Goal: Information Seeking & Learning: Learn about a topic

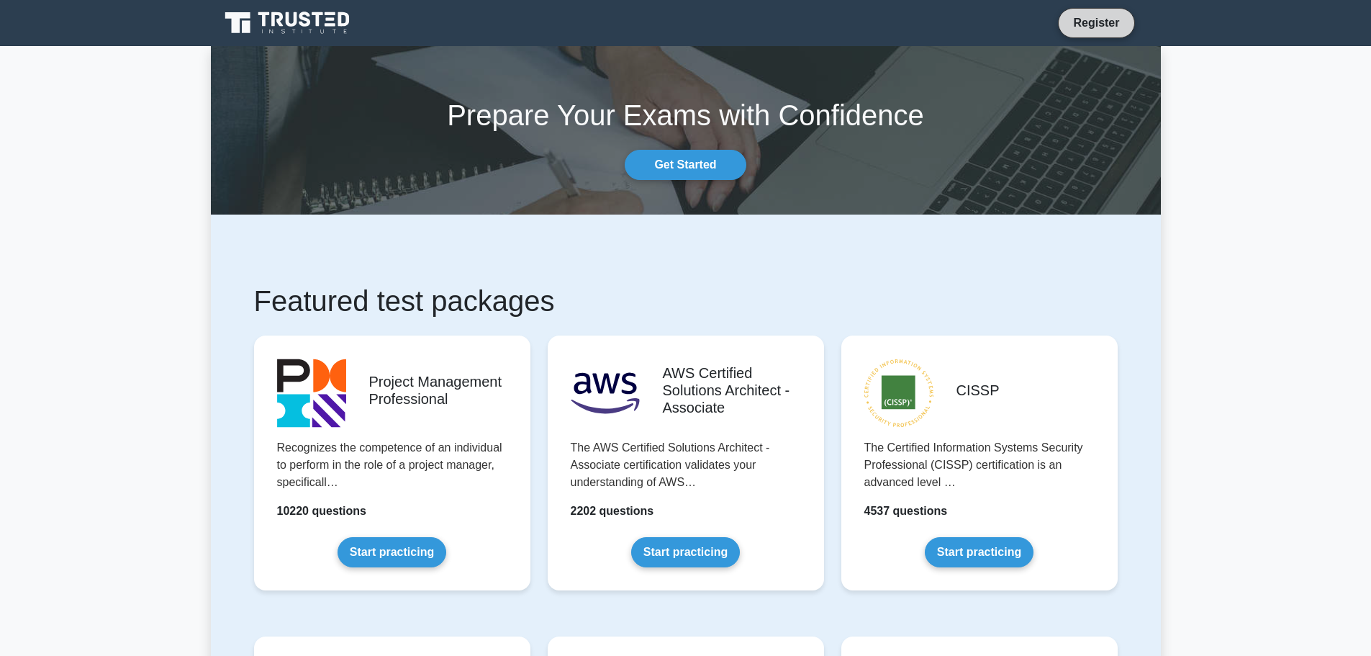
click at [1097, 20] on link "Register" at bounding box center [1095, 23] width 63 height 18
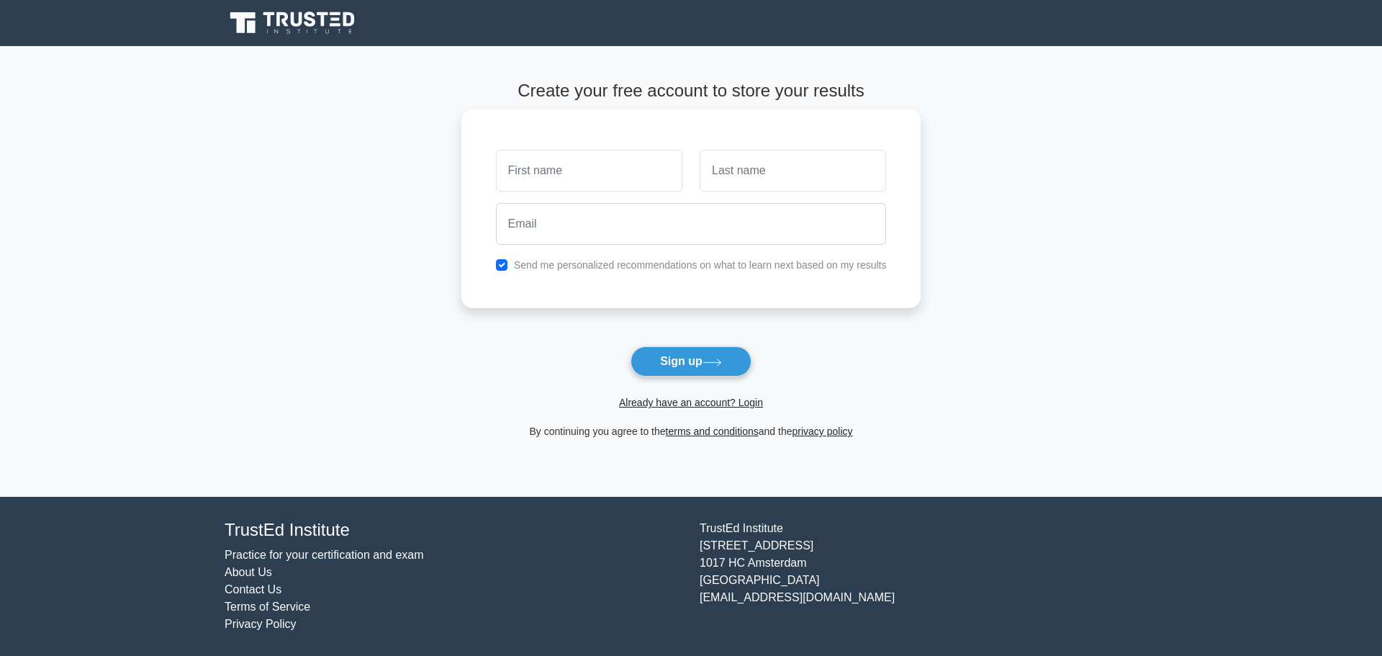
click at [550, 173] on input "text" at bounding box center [589, 171] width 186 height 42
type input "Niles"
click at [693, 404] on link "Already have an account? Login" at bounding box center [691, 403] width 144 height 12
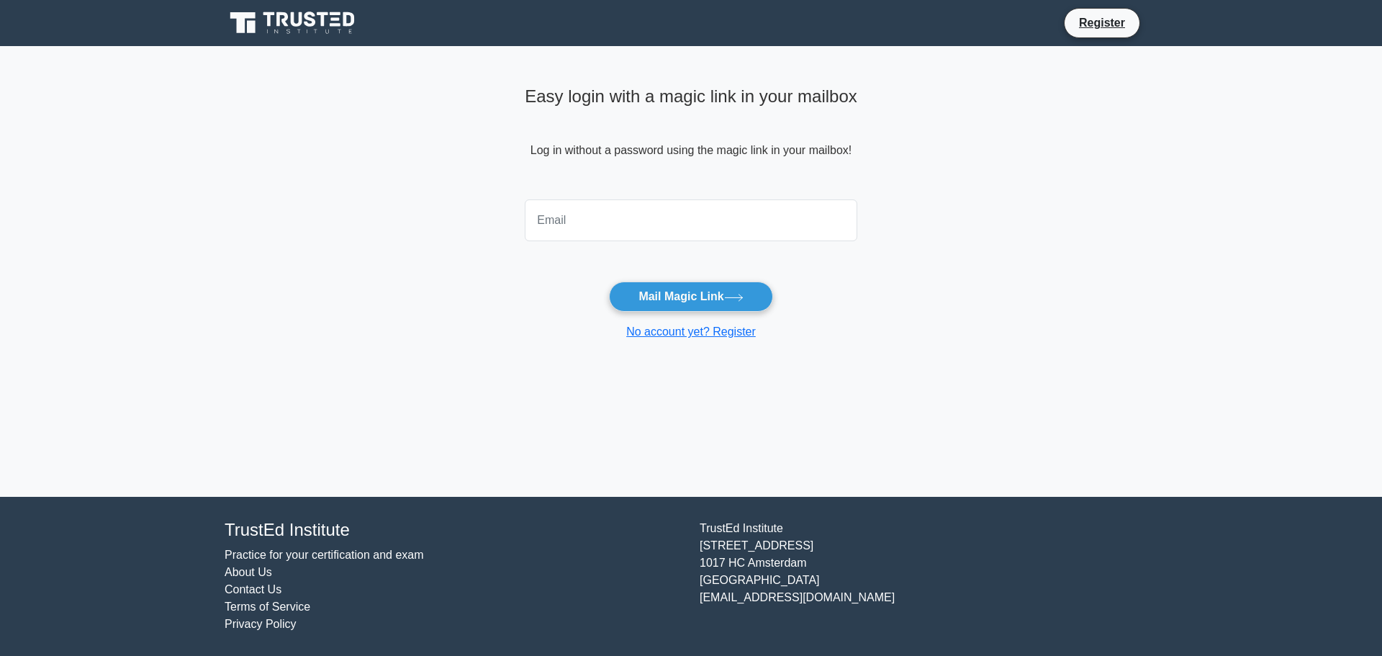
click at [588, 225] on input "email" at bounding box center [691, 220] width 332 height 42
click at [649, 224] on input "nkhimani@hotma" at bounding box center [691, 220] width 332 height 42
type input "nkhimani@hotmail.com"
click at [692, 299] on button "Mail Magic Link" at bounding box center [690, 296] width 163 height 30
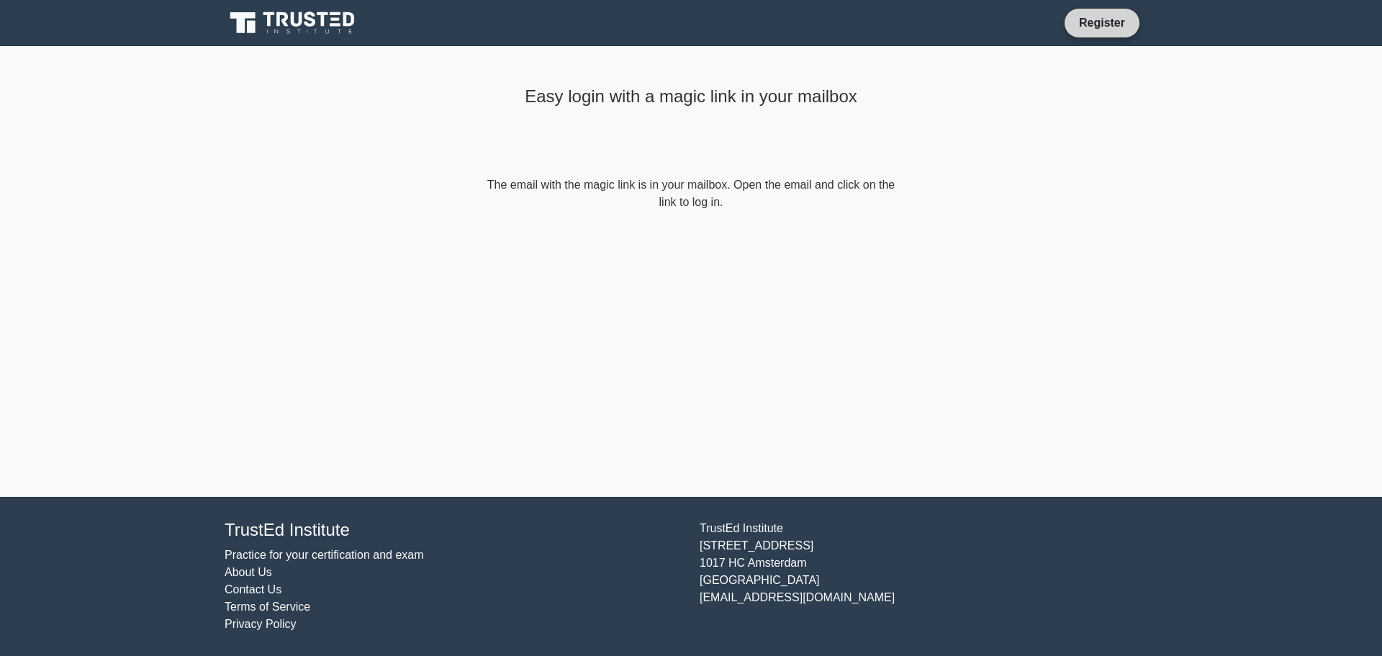
click at [1098, 19] on link "Register" at bounding box center [1101, 23] width 63 height 18
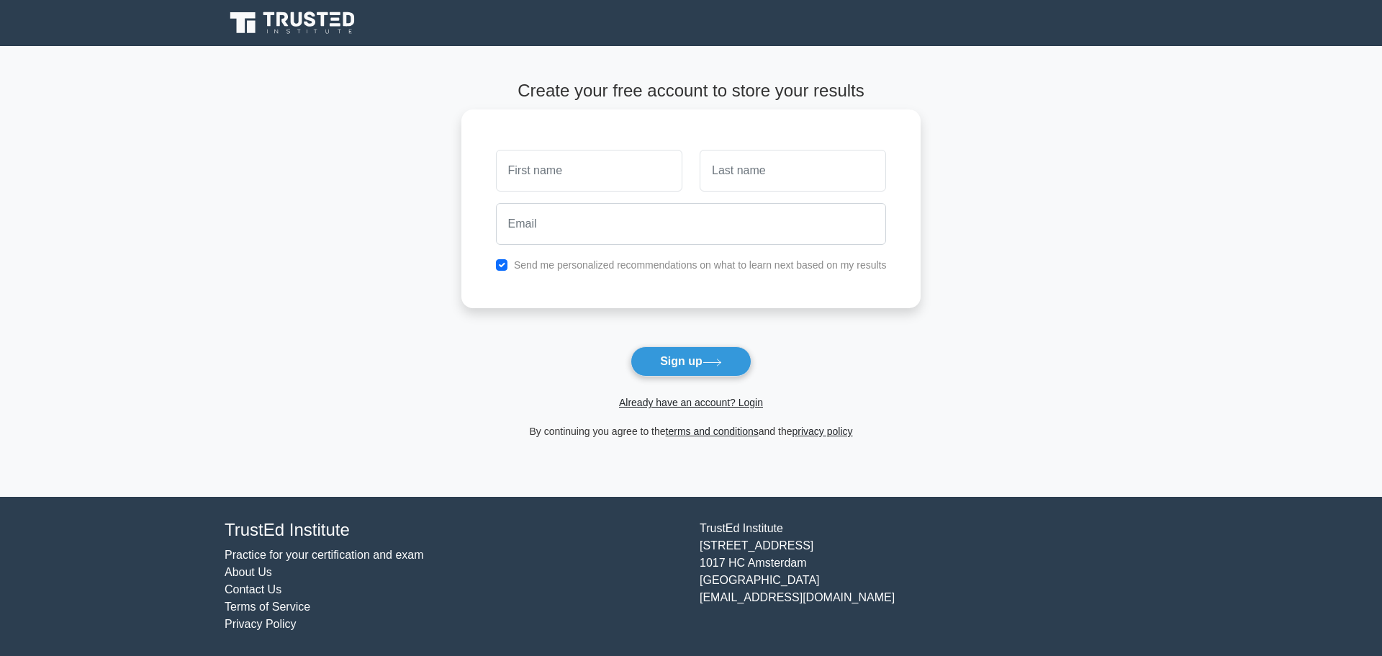
click at [531, 169] on input "text" at bounding box center [589, 171] width 186 height 42
type input "Nilesh"
type input "[PERSON_NAME]"
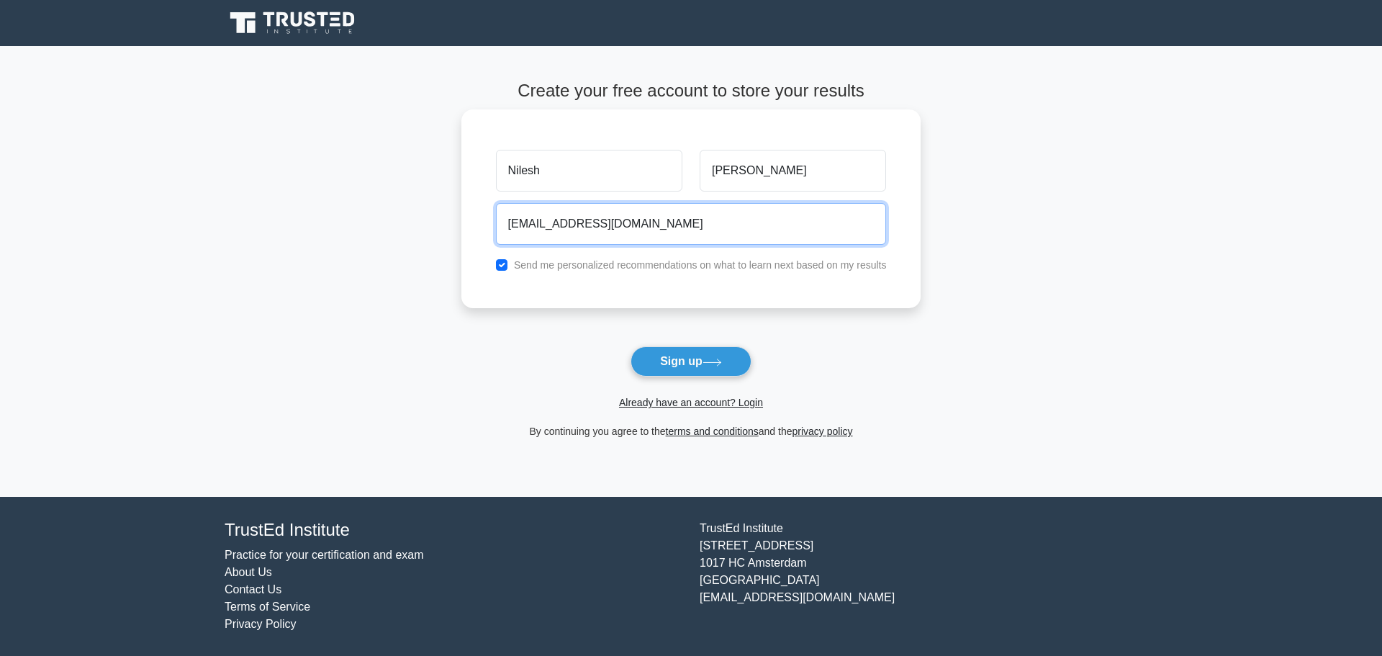
type input "nilesh@icebytes.co.uk"
click at [647, 267] on label "Send me personalized recommendations on what to learn next based on my results" at bounding box center [700, 265] width 373 height 12
click at [616, 265] on label "Send me personalized recommendations on what to learn next based on my results" at bounding box center [700, 265] width 373 height 12
click at [502, 266] on input "checkbox" at bounding box center [502, 265] width 12 height 12
checkbox input "false"
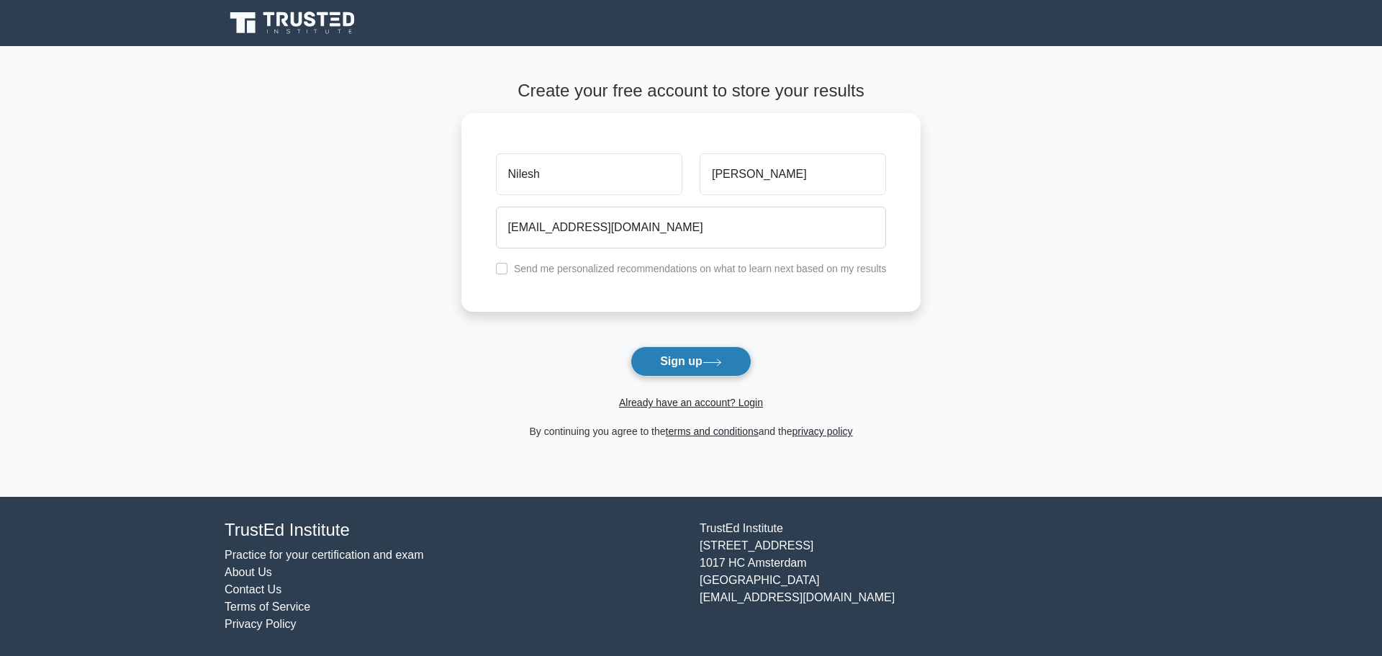
click at [680, 367] on button "Sign up" at bounding box center [690, 361] width 121 height 30
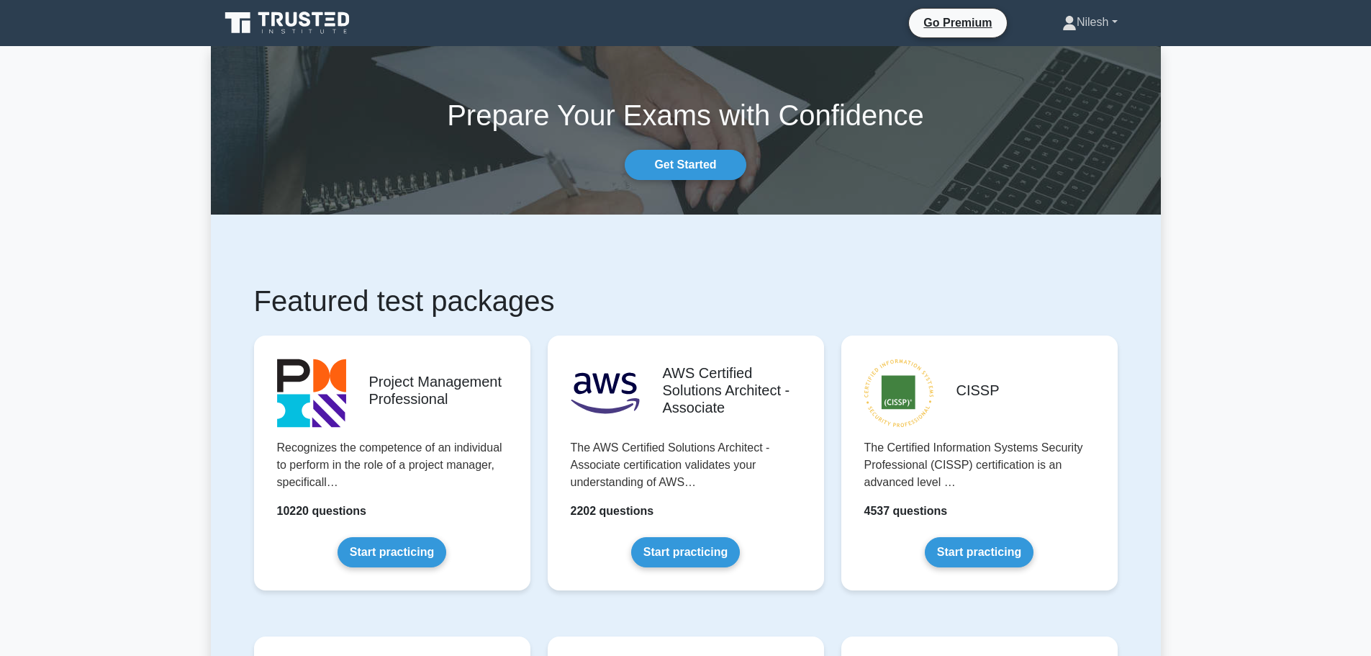
click at [1092, 23] on link "Nilesh" at bounding box center [1090, 22] width 124 height 29
click at [1054, 81] on link "Settings" at bounding box center [1085, 79] width 114 height 23
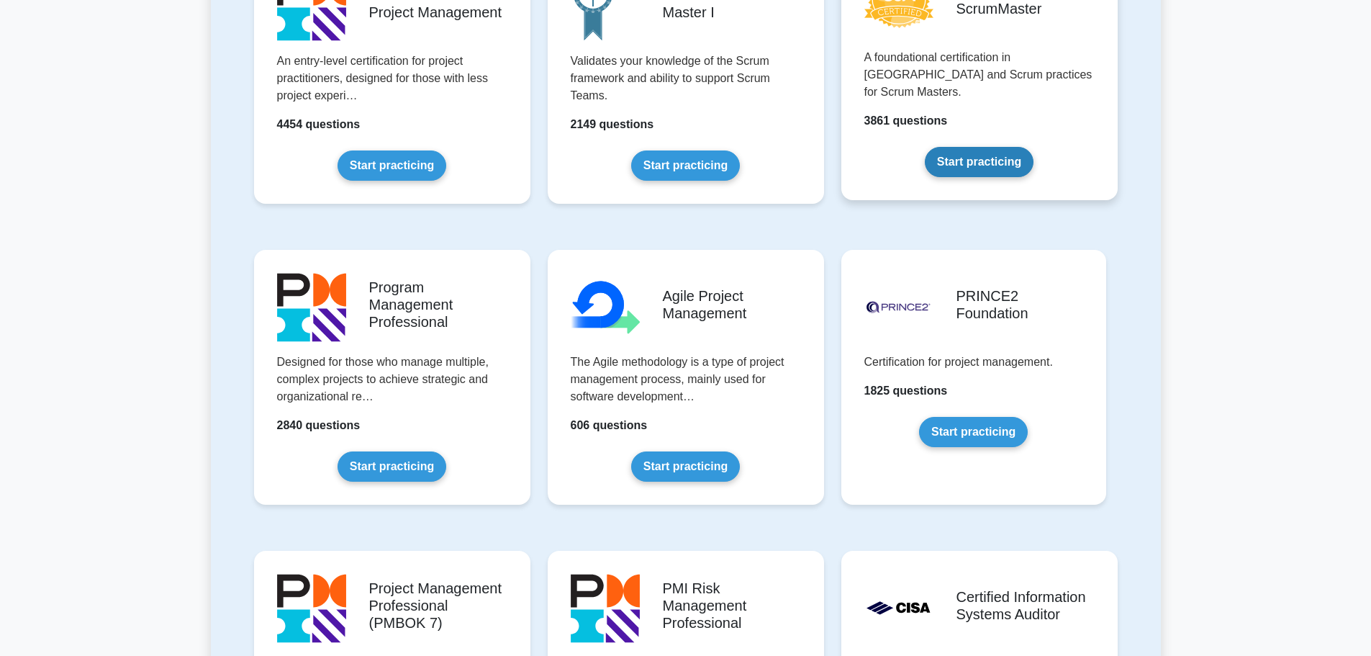
scroll to position [720, 0]
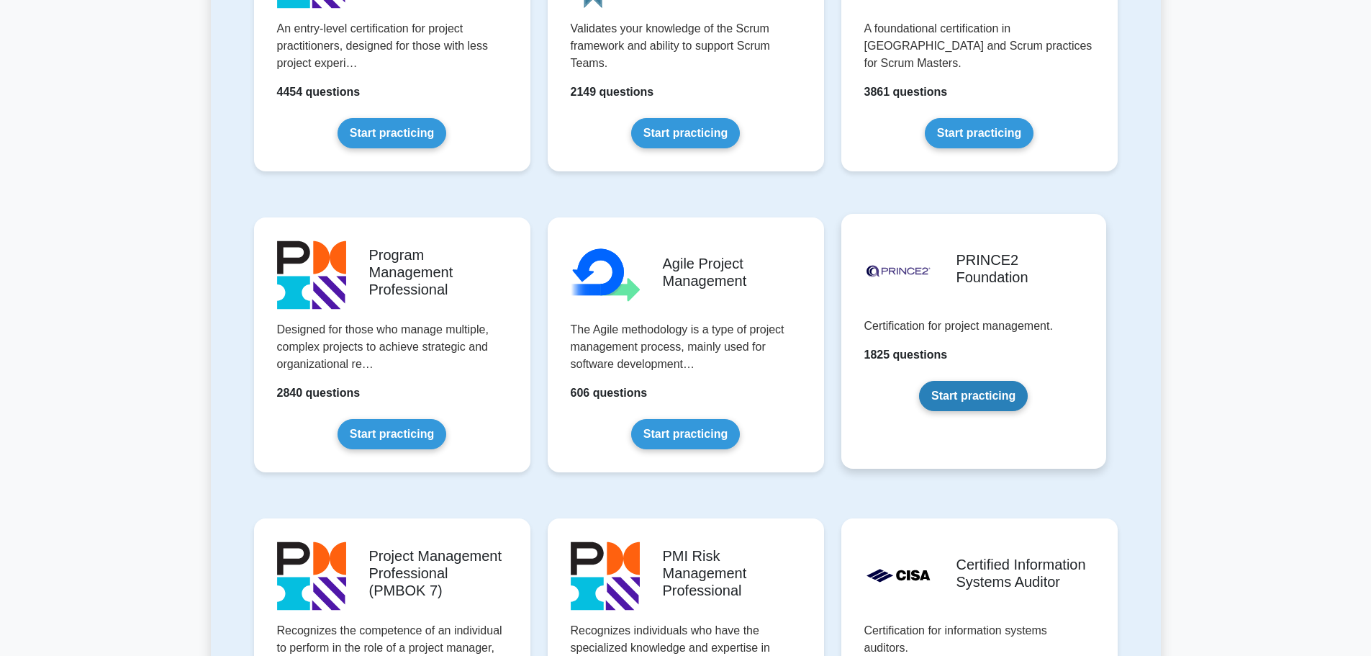
click at [989, 399] on link "Start practicing" at bounding box center [973, 396] width 109 height 30
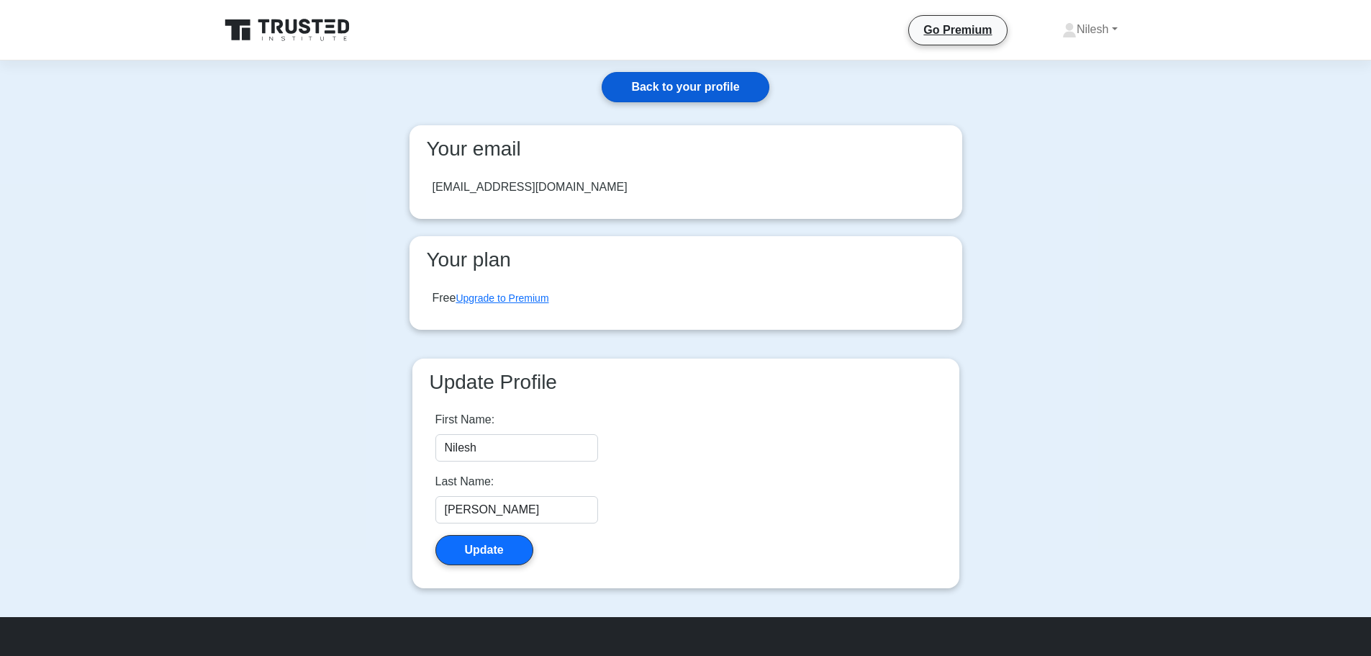
click at [701, 82] on link "Back to your profile" at bounding box center [685, 87] width 167 height 30
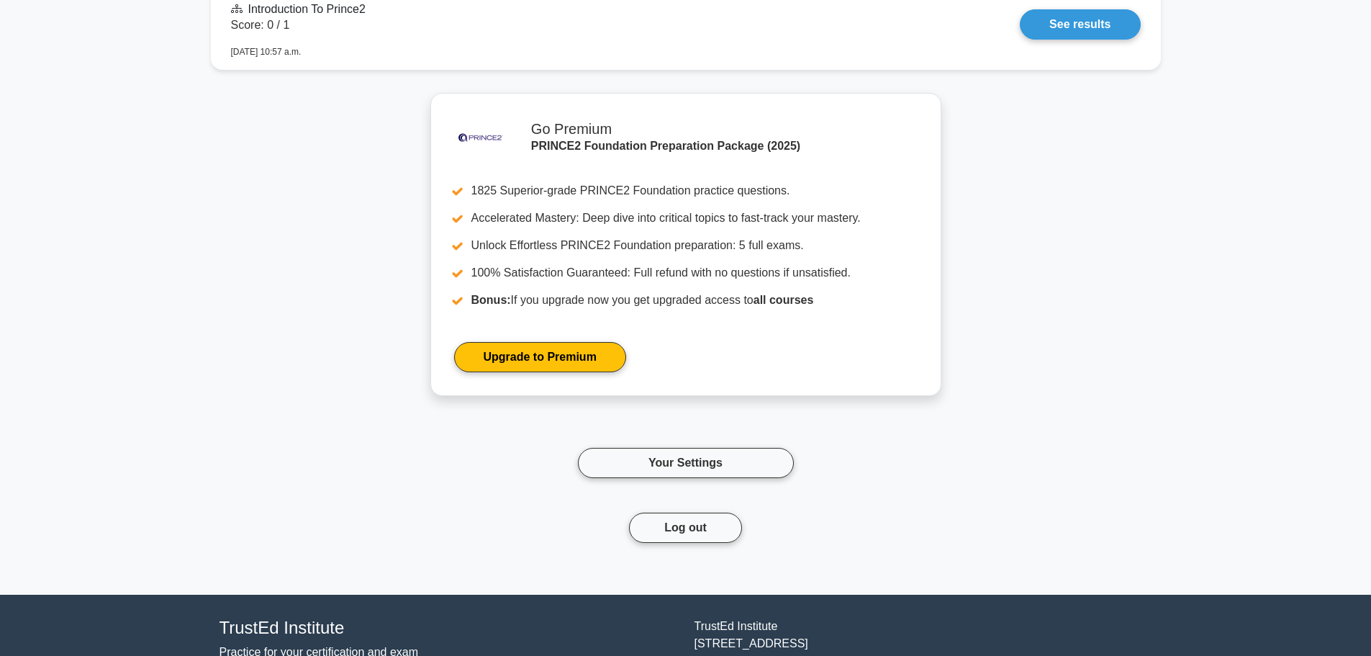
scroll to position [1079, 0]
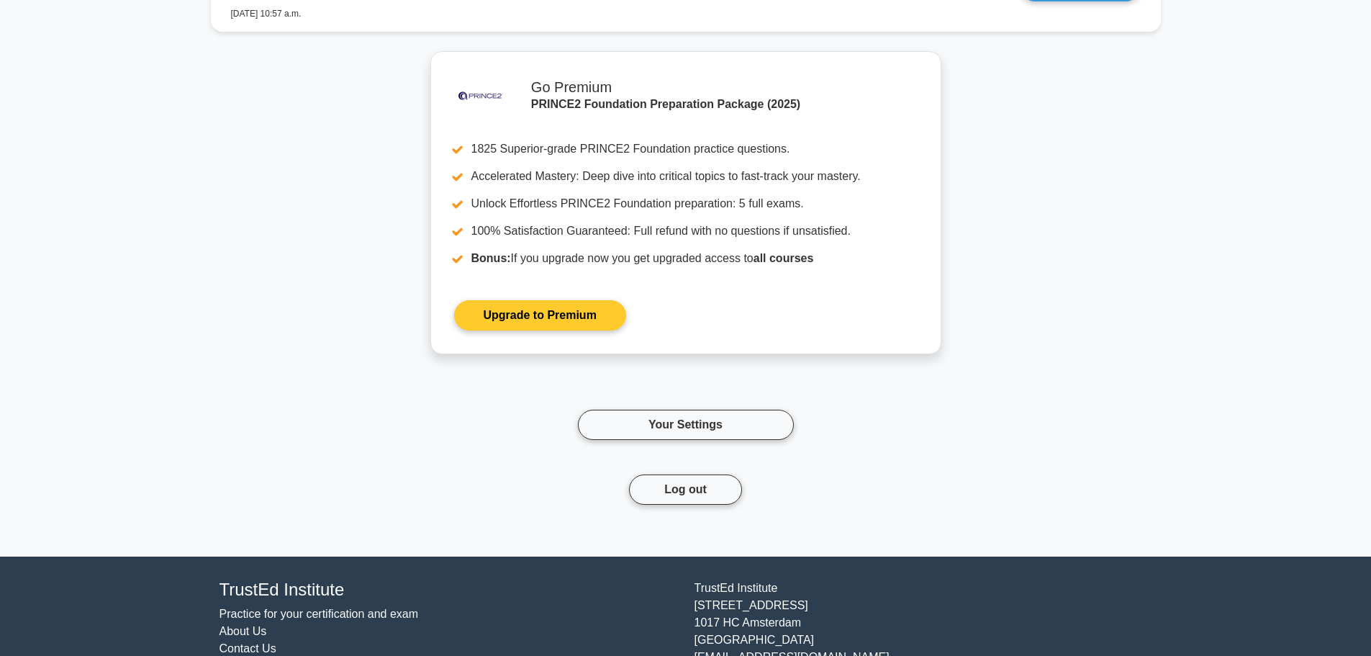
click at [533, 317] on link "Upgrade to Premium" at bounding box center [540, 315] width 172 height 30
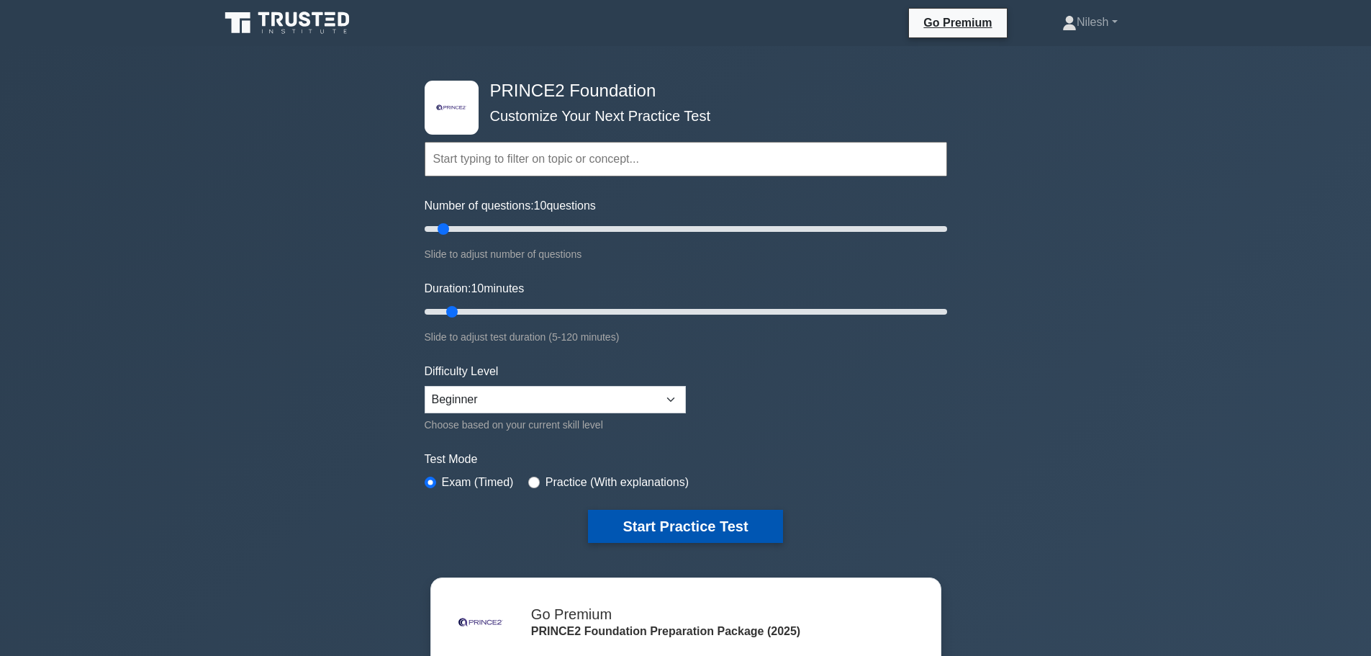
click at [706, 512] on button "Start Practice Test" at bounding box center [685, 525] width 194 height 33
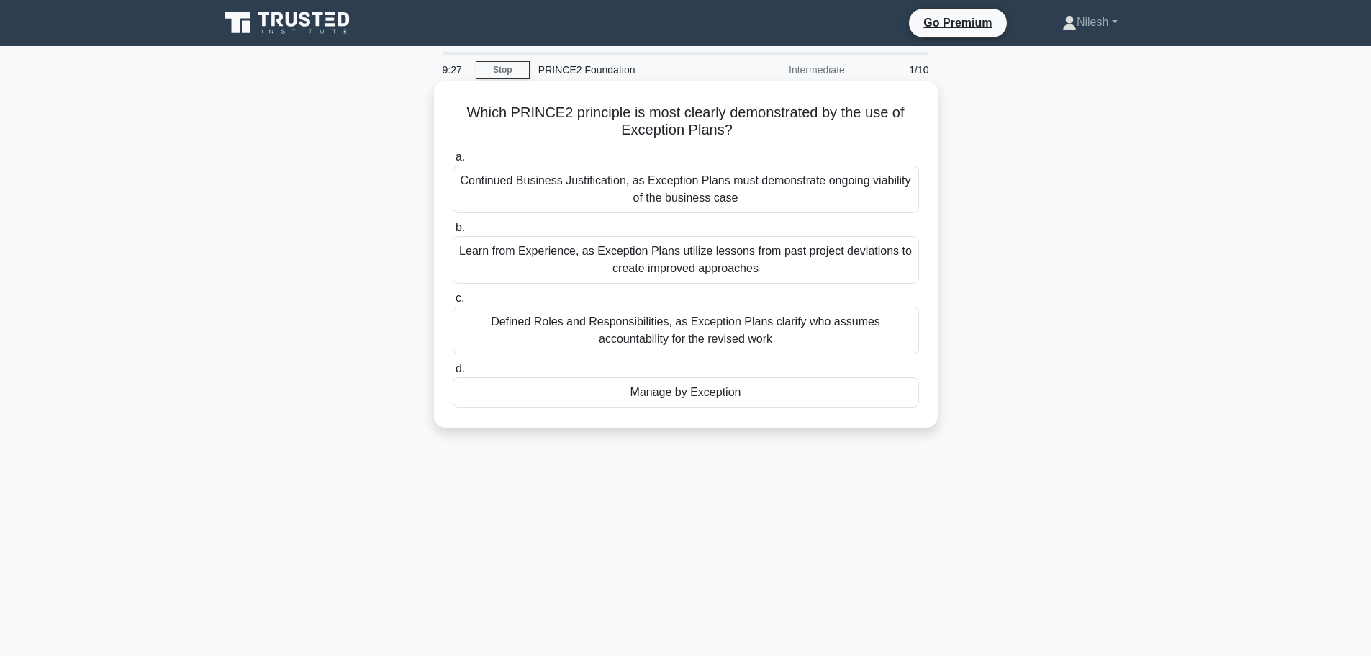
click at [624, 196] on div "Continued Business Justification, as Exception Plans must demonstrate ongoing v…" at bounding box center [686, 189] width 466 height 47
click at [453, 162] on input "a. Continued Business Justification, as Exception Plans must demonstrate ongoin…" at bounding box center [453, 157] width 0 height 9
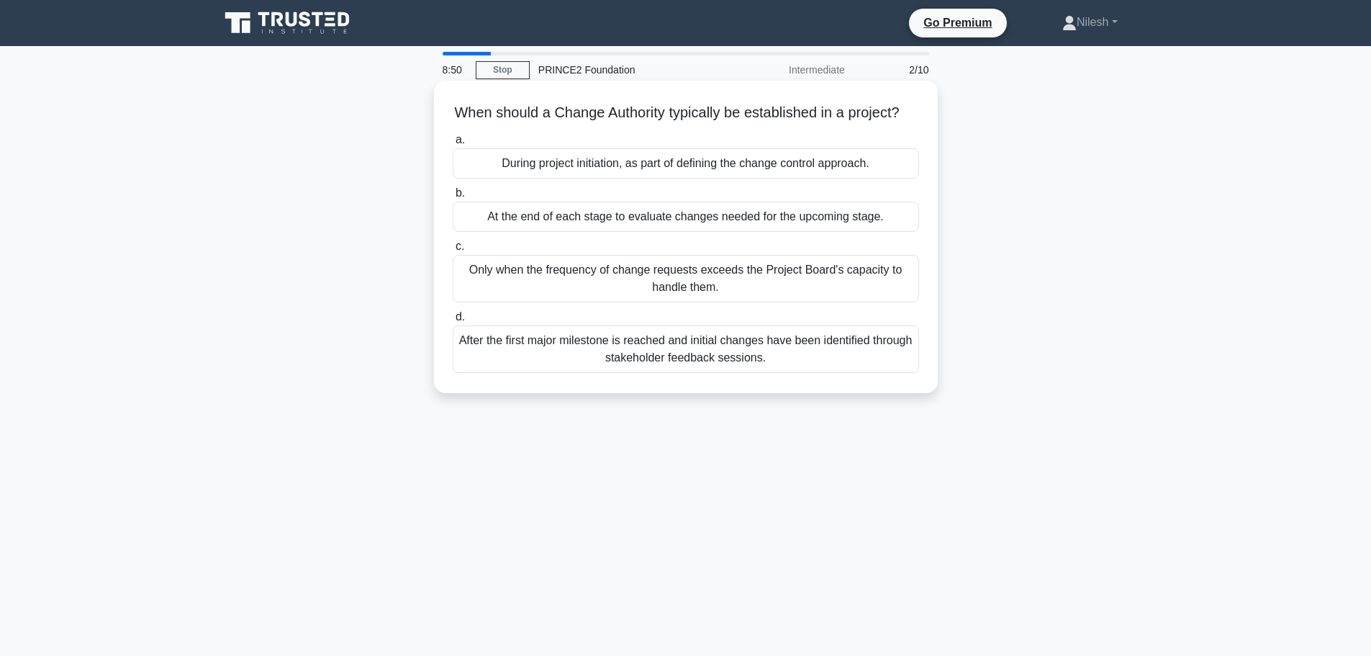
click at [740, 178] on div "During project initiation, as part of defining the change control approach." at bounding box center [686, 163] width 466 height 30
click at [453, 145] on input "a. During project initiation, as part of defining the change control approach." at bounding box center [453, 139] width 0 height 9
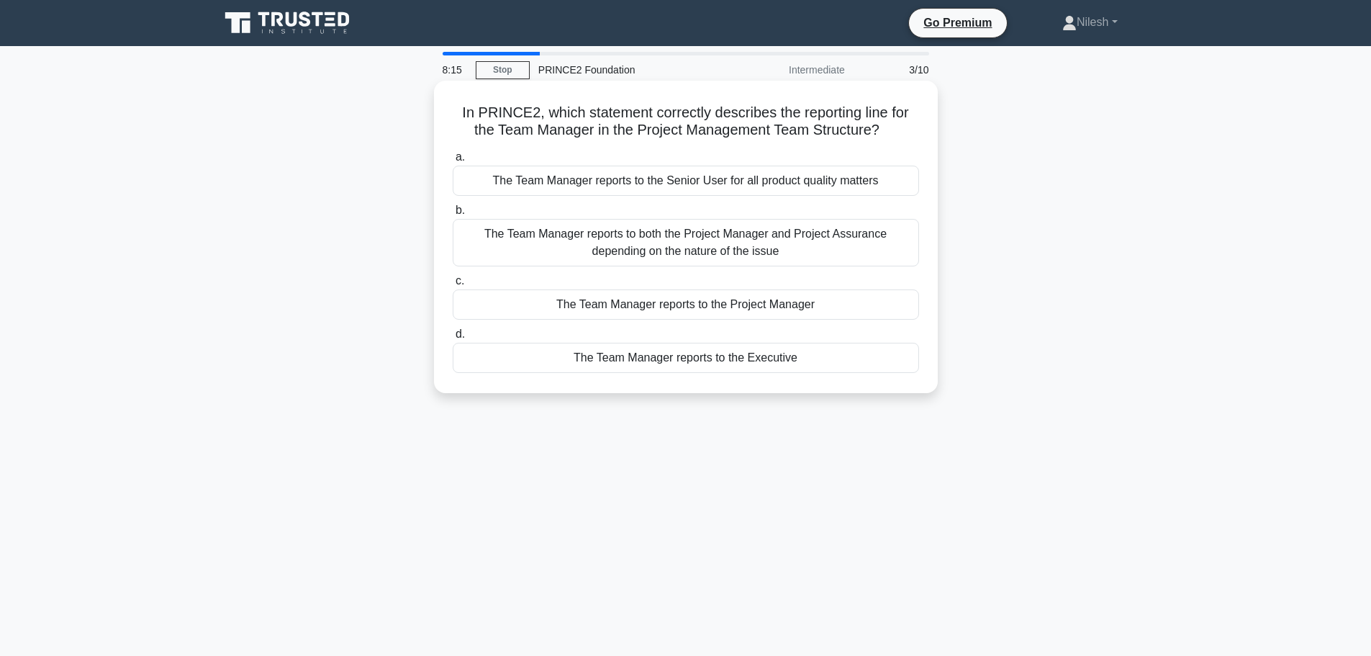
click at [565, 243] on div "The Team Manager reports to both the Project Manager and Project Assurance depe…" at bounding box center [686, 242] width 466 height 47
click at [453, 215] on input "b. The Team Manager reports to both the Project Manager and Project Assurance d…" at bounding box center [453, 210] width 0 height 9
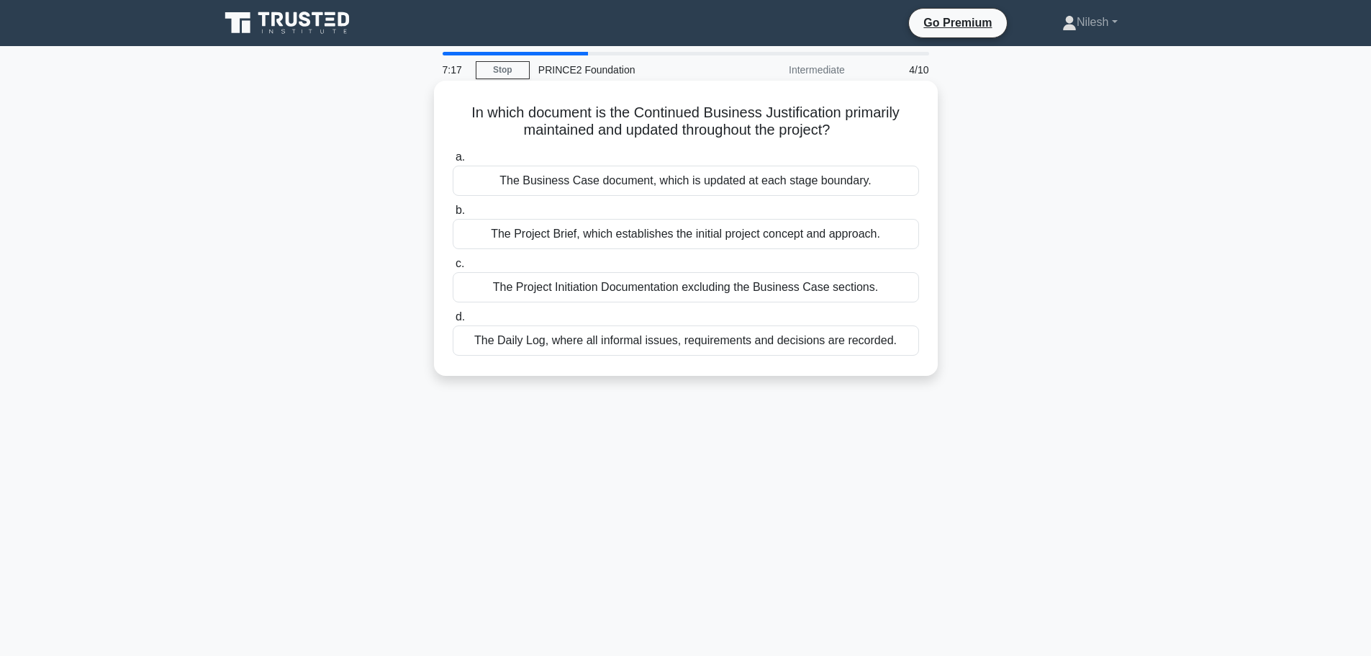
click at [736, 181] on div "The Business Case document, which is updated at each stage boundary." at bounding box center [686, 181] width 466 height 30
click at [453, 162] on input "a. The Business Case document, which is updated at each stage boundary." at bounding box center [453, 157] width 0 height 9
click at [813, 302] on div "Implement comprehensive management by exception at every project stage" at bounding box center [686, 287] width 466 height 30
click at [453, 268] on input "c. Implement comprehensive management by exception at every project stage" at bounding box center [453, 263] width 0 height 9
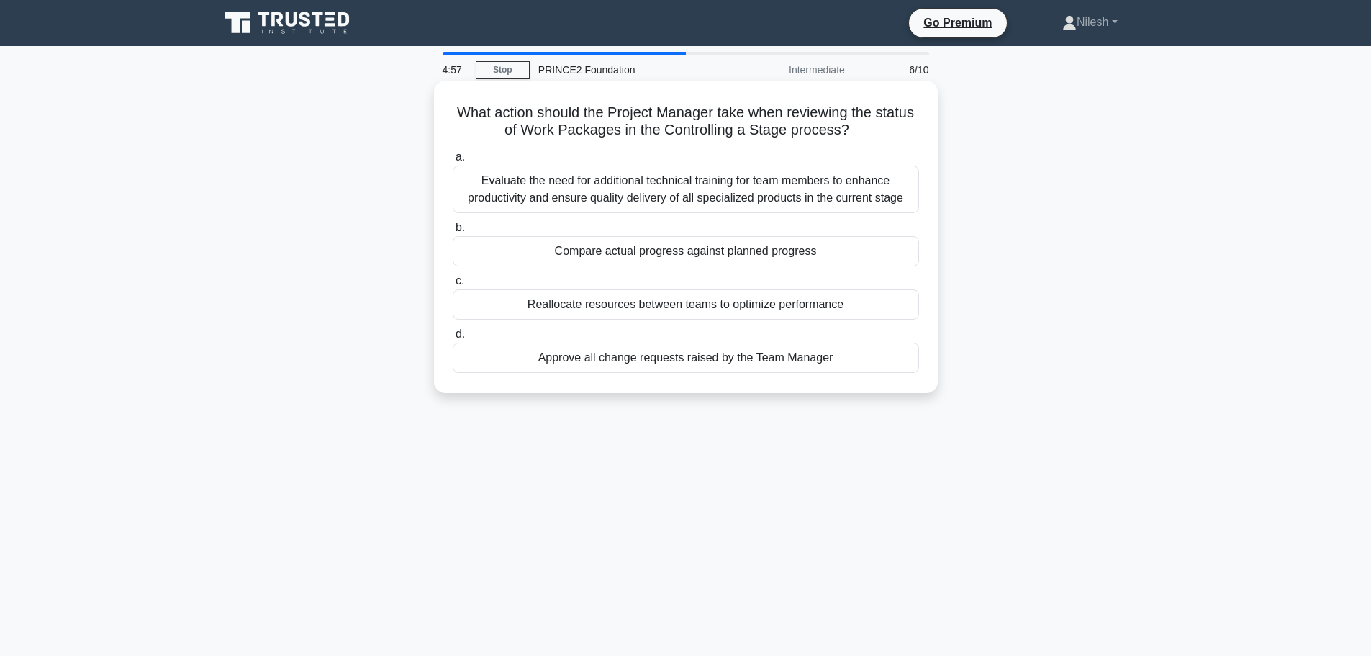
click at [732, 194] on div "Evaluate the need for additional technical training for team members to enhance…" at bounding box center [686, 189] width 466 height 47
click at [453, 162] on input "a. Evaluate the need for additional technical training for team members to enha…" at bounding box center [453, 157] width 0 height 9
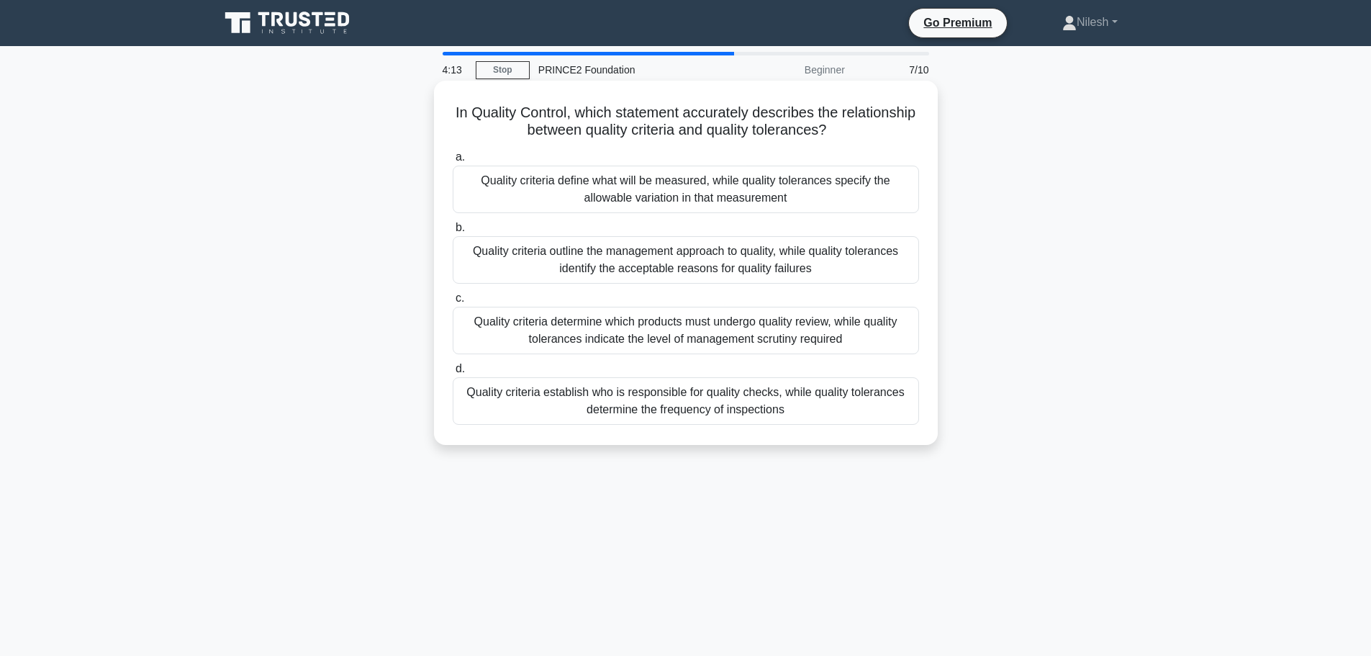
click at [558, 189] on div "Quality criteria define what will be measured, while quality tolerances specify…" at bounding box center [686, 189] width 466 height 47
click at [453, 162] on input "a. Quality criteria define what will be measured, while quality tolerances spec…" at bounding box center [453, 157] width 0 height 9
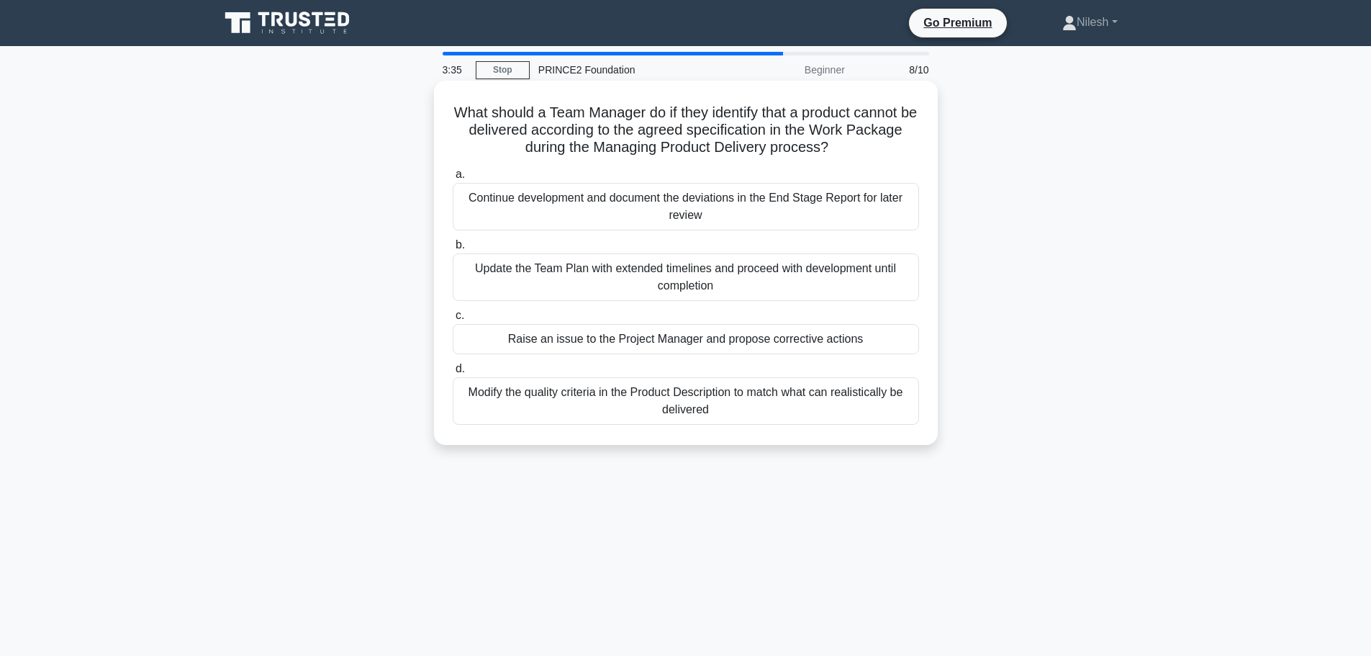
click at [597, 340] on div "Raise an issue to the Project Manager and propose corrective actions" at bounding box center [686, 339] width 466 height 30
click at [453, 320] on input "c. Raise an issue to the Project Manager and propose corrective actions" at bounding box center [453, 315] width 0 height 9
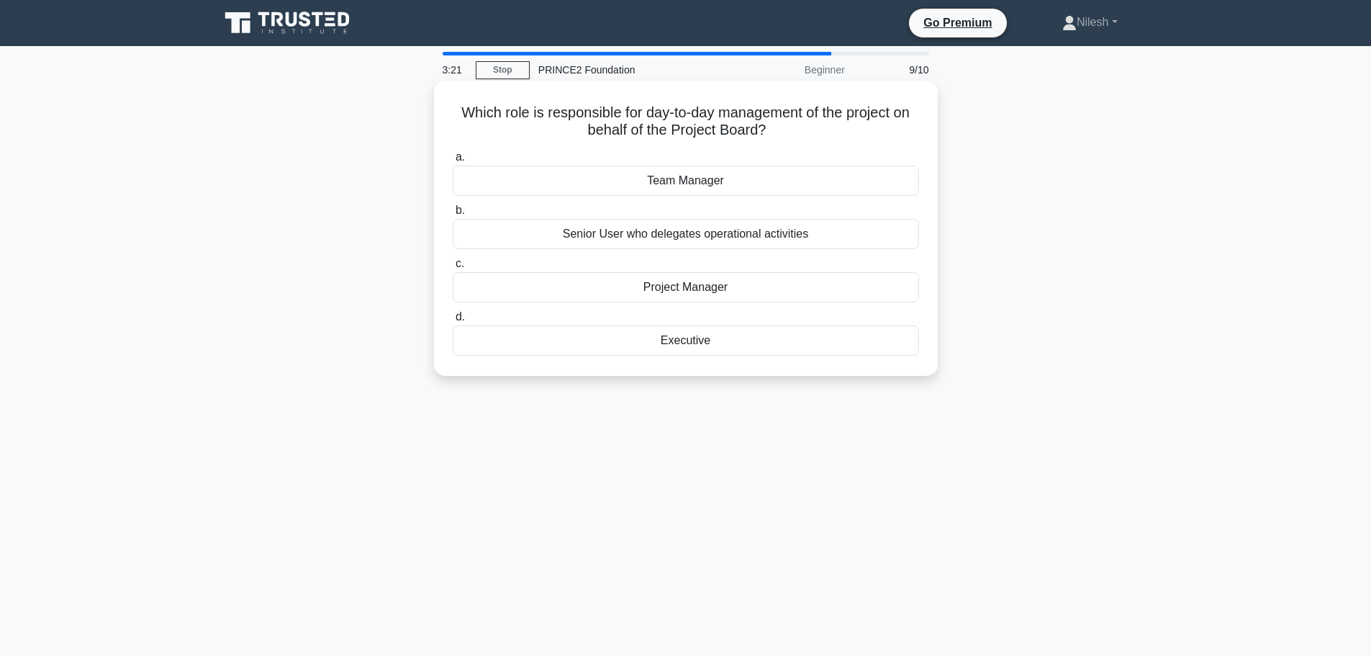
click at [685, 291] on div "Project Manager" at bounding box center [686, 287] width 466 height 30
click at [453, 268] on input "c. Project Manager" at bounding box center [453, 263] width 0 height 9
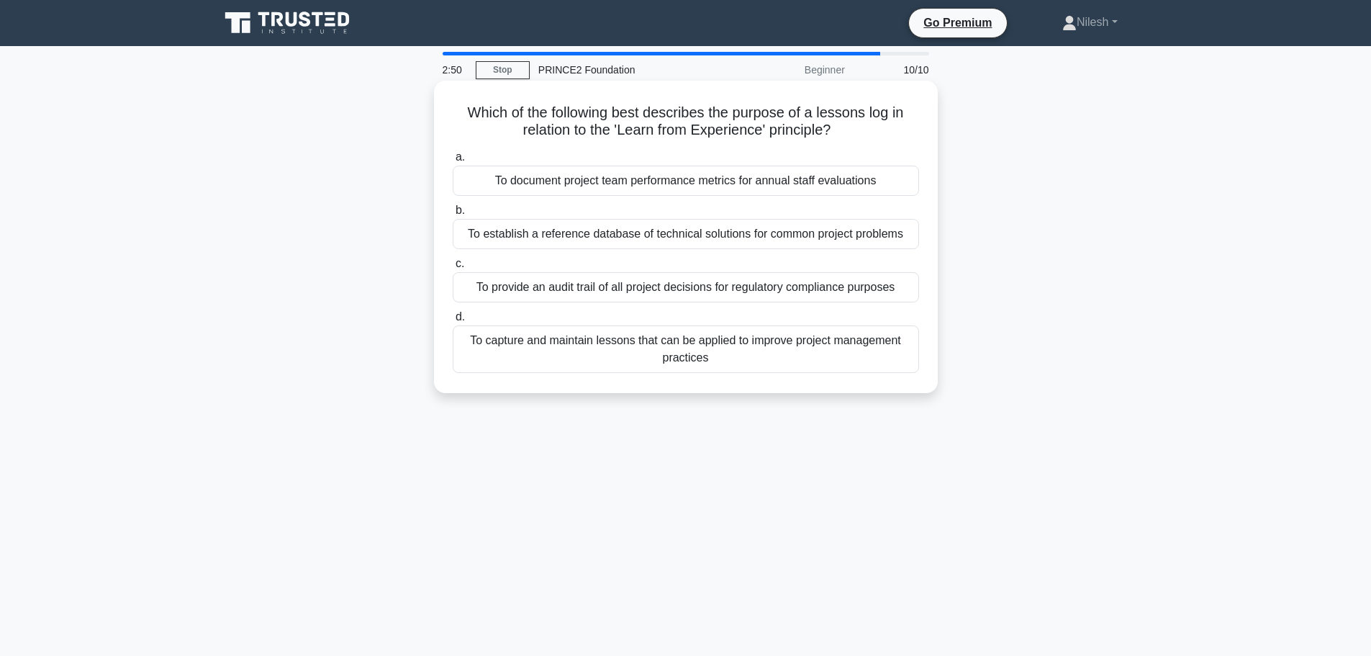
click at [810, 350] on div "To capture and maintain lessons that can be applied to improve project manageme…" at bounding box center [686, 348] width 466 height 47
click at [453, 322] on input "d. To capture and maintain lessons that can be applied to improve project manag…" at bounding box center [453, 316] width 0 height 9
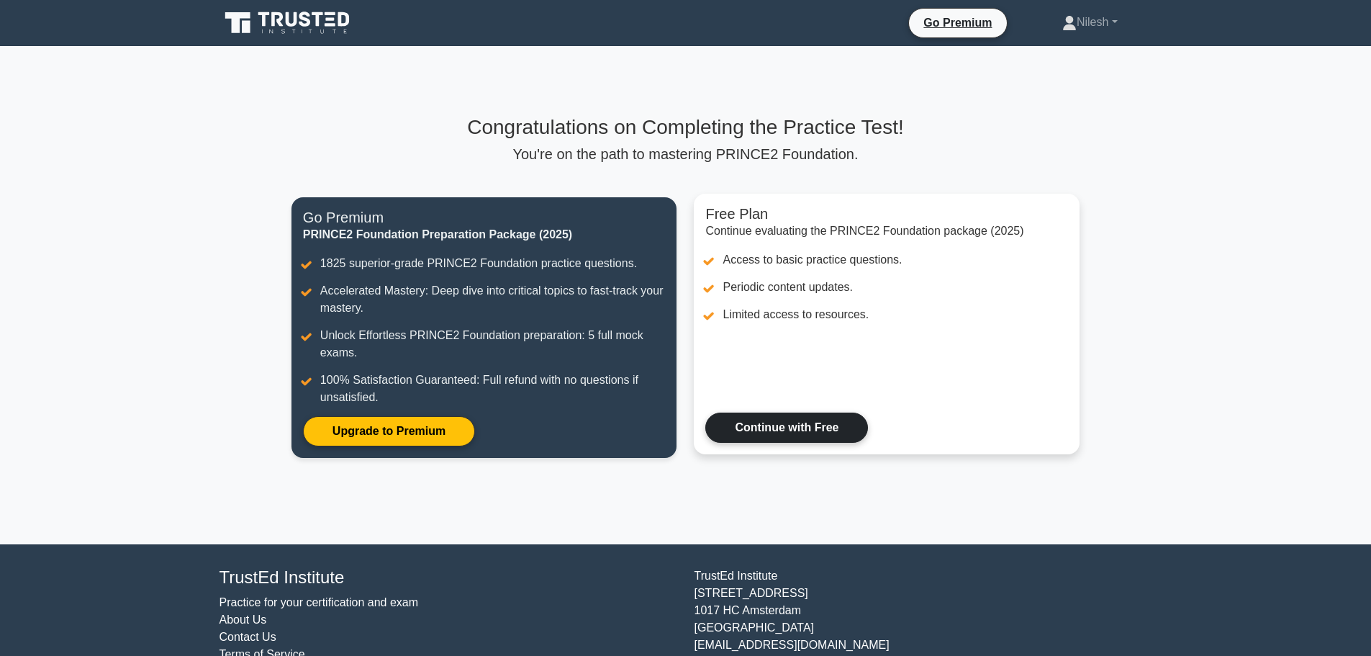
click at [790, 433] on link "Continue with Free" at bounding box center [786, 427] width 163 height 30
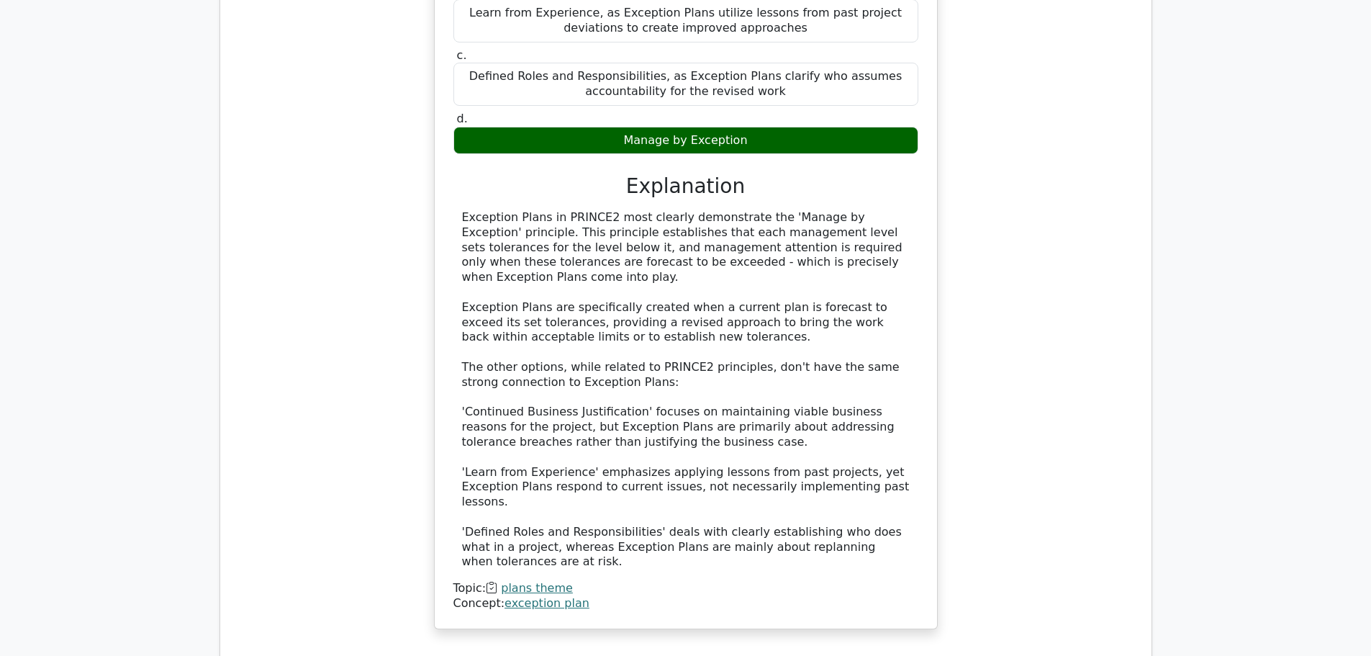
scroll to position [1655, 0]
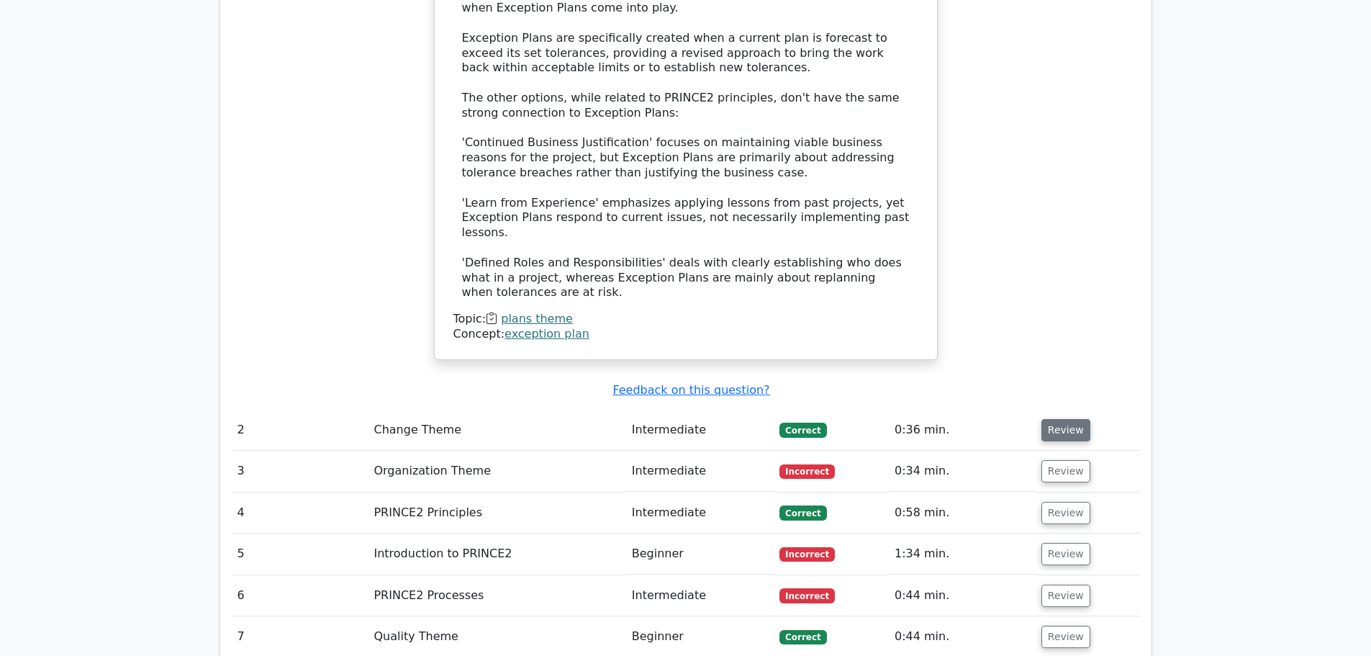
click at [1064, 419] on button "Review" at bounding box center [1065, 430] width 49 height 22
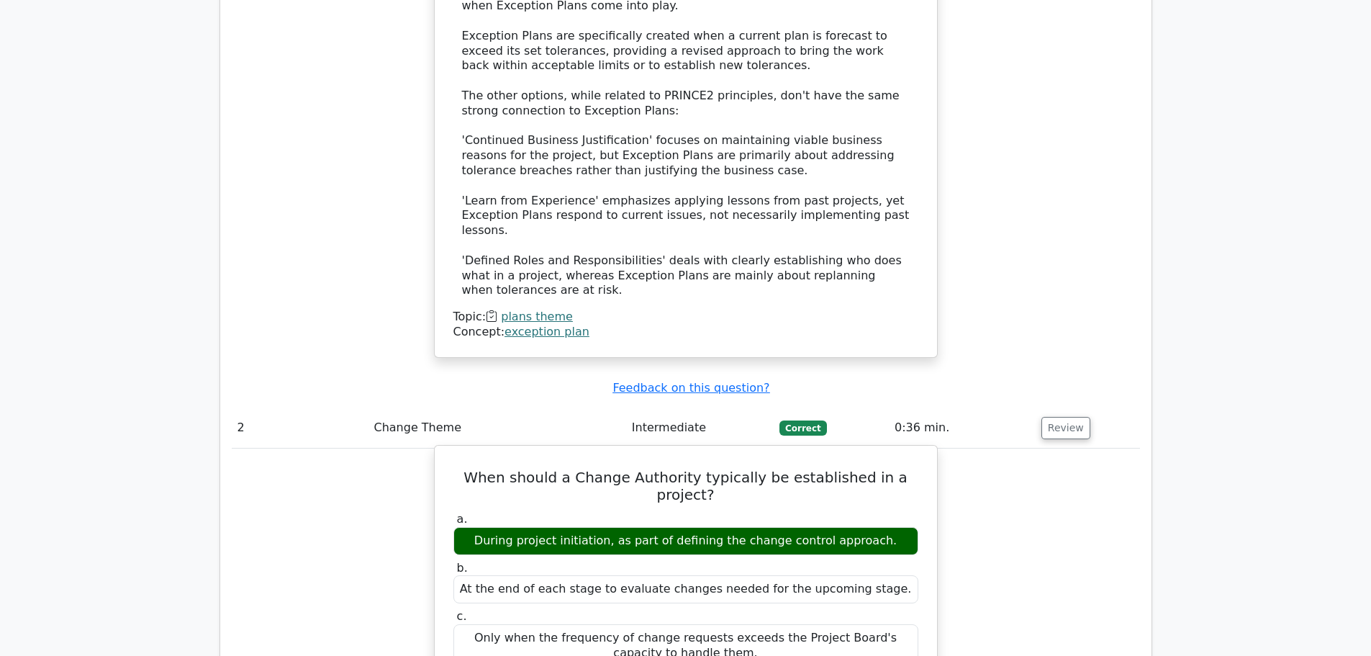
scroll to position [1727, 0]
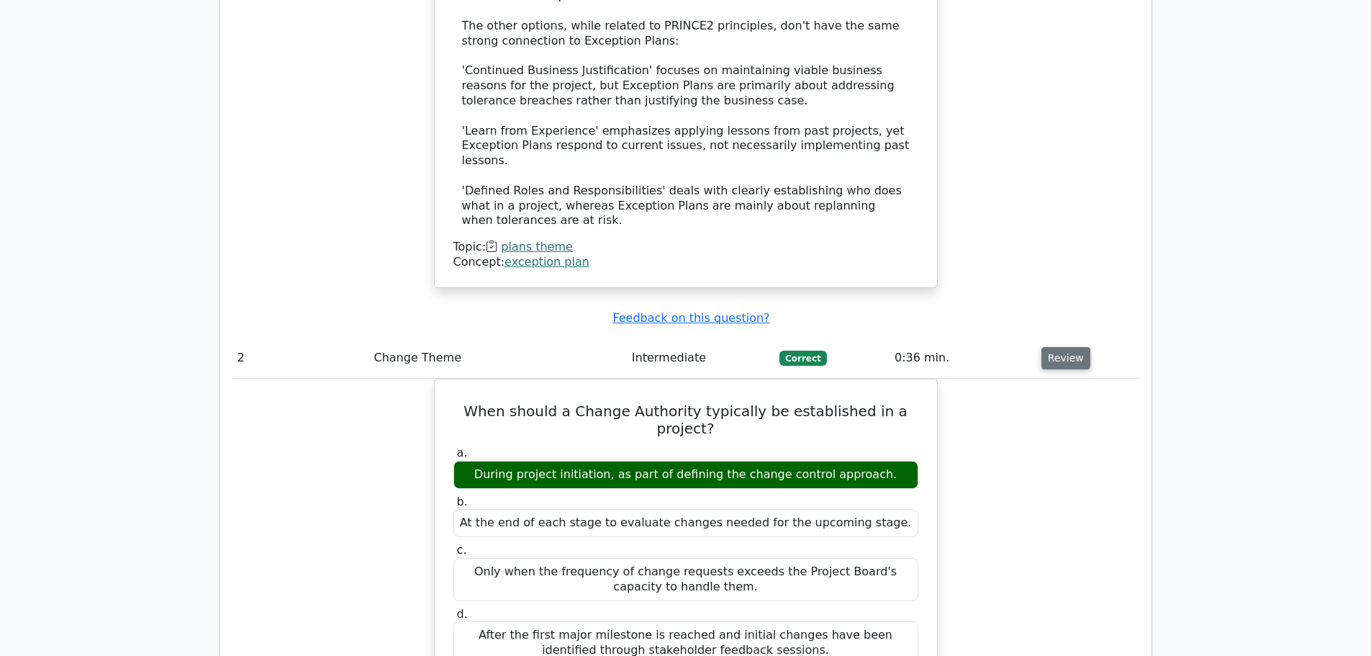
click at [1051, 347] on button "Review" at bounding box center [1065, 358] width 49 height 22
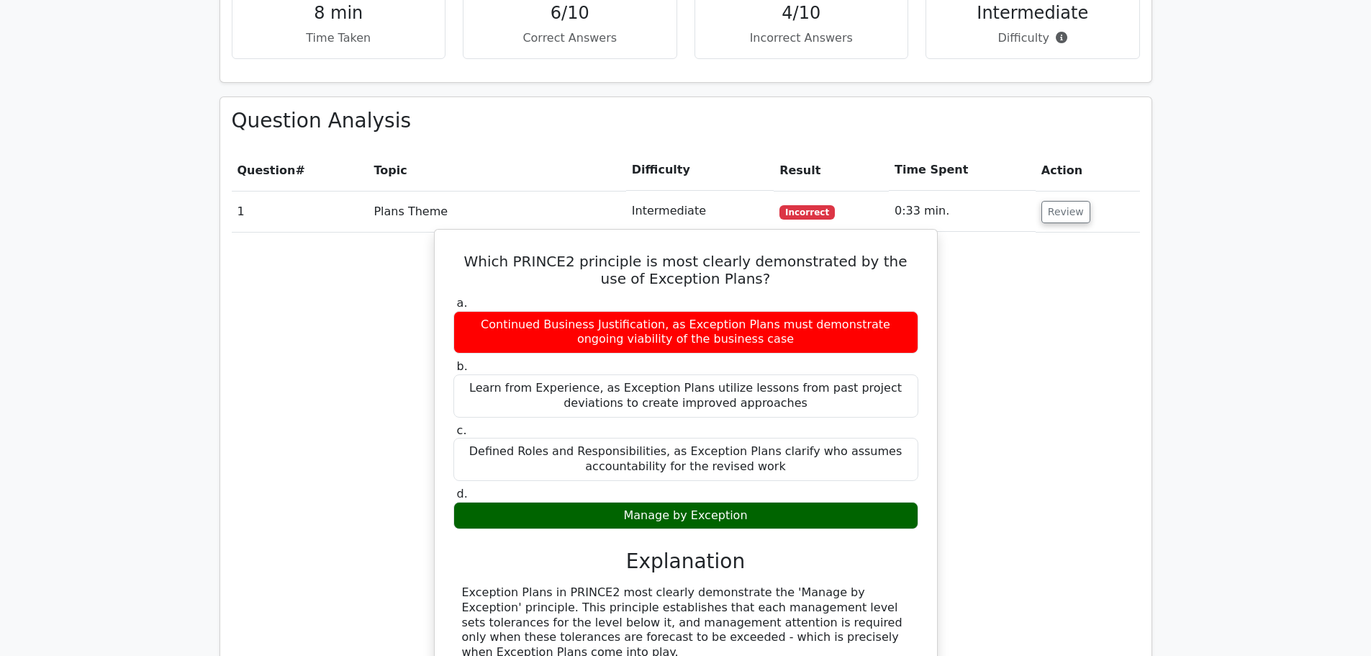
scroll to position [1079, 0]
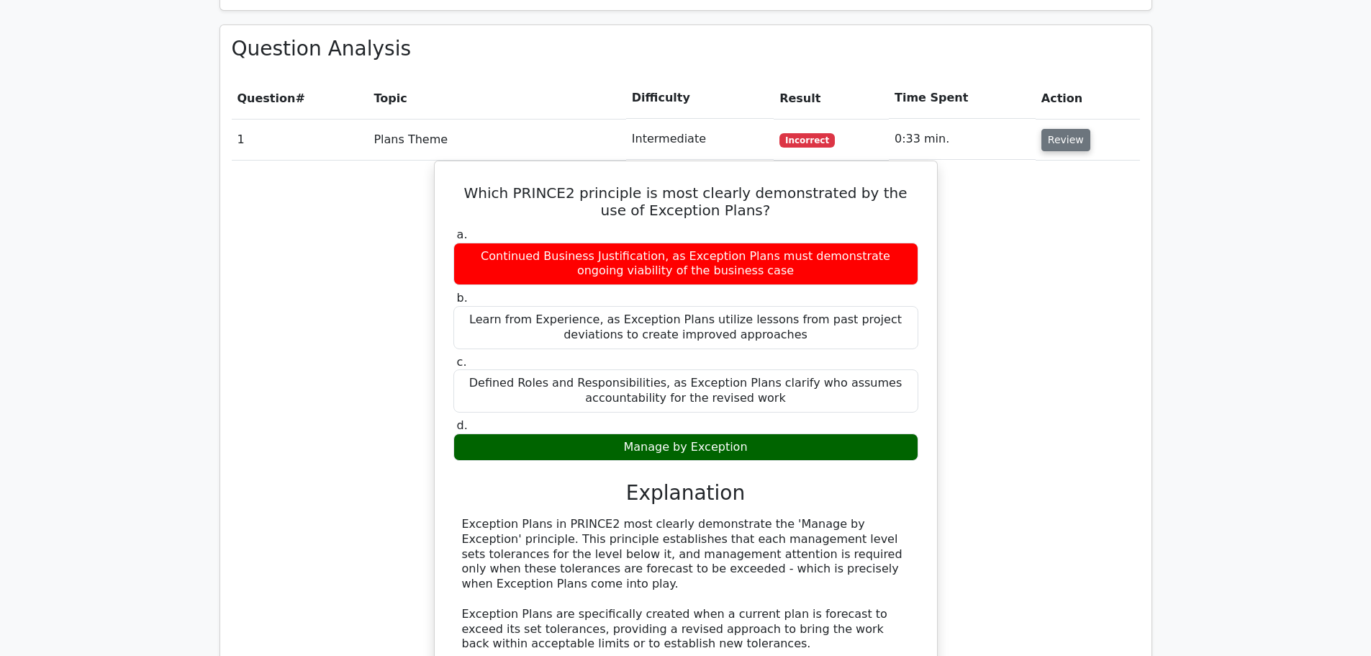
click at [1065, 129] on button "Review" at bounding box center [1065, 140] width 49 height 22
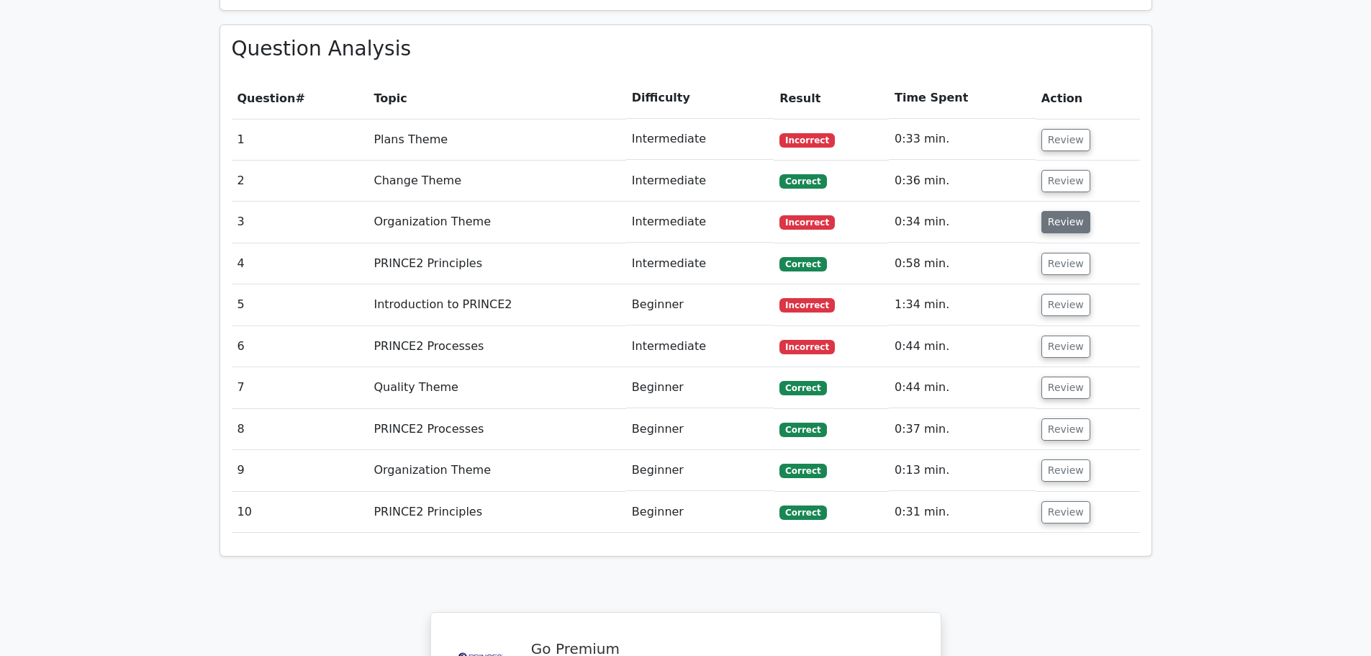
click at [1061, 211] on button "Review" at bounding box center [1065, 222] width 49 height 22
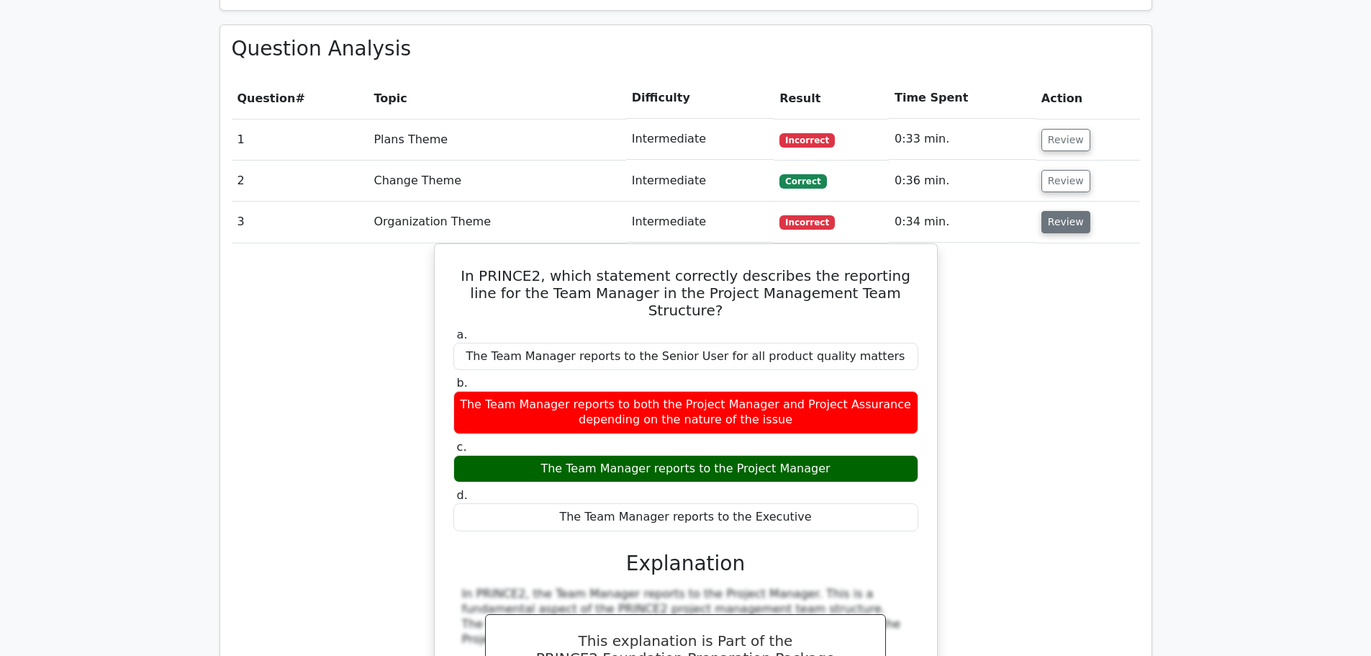
click at [1071, 211] on button "Review" at bounding box center [1065, 222] width 49 height 22
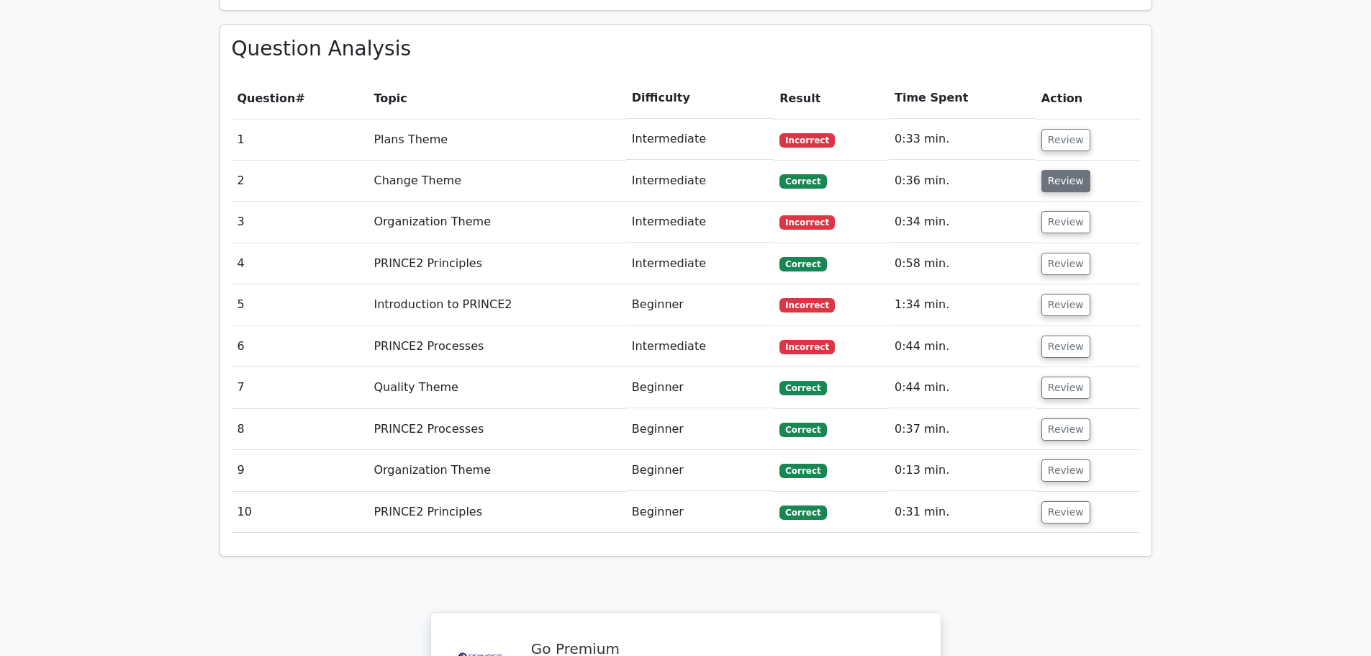
click at [1061, 170] on button "Review" at bounding box center [1065, 181] width 49 height 22
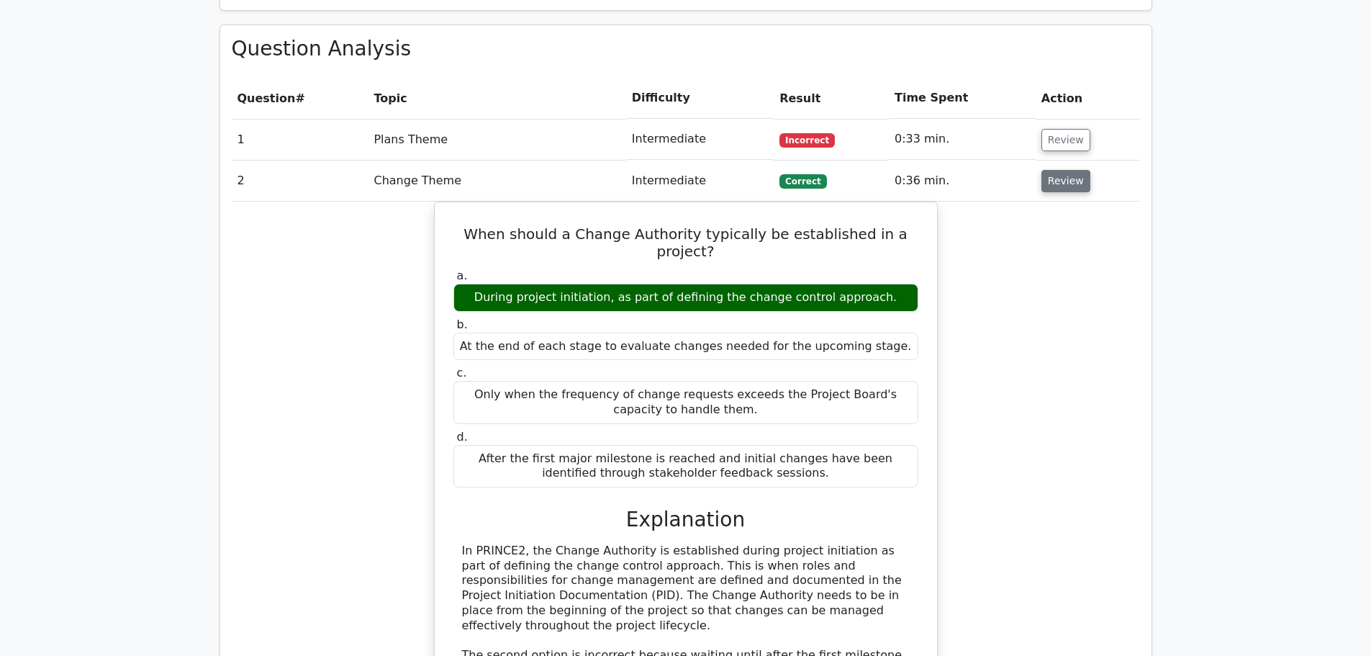
click at [1061, 170] on button "Review" at bounding box center [1065, 181] width 49 height 22
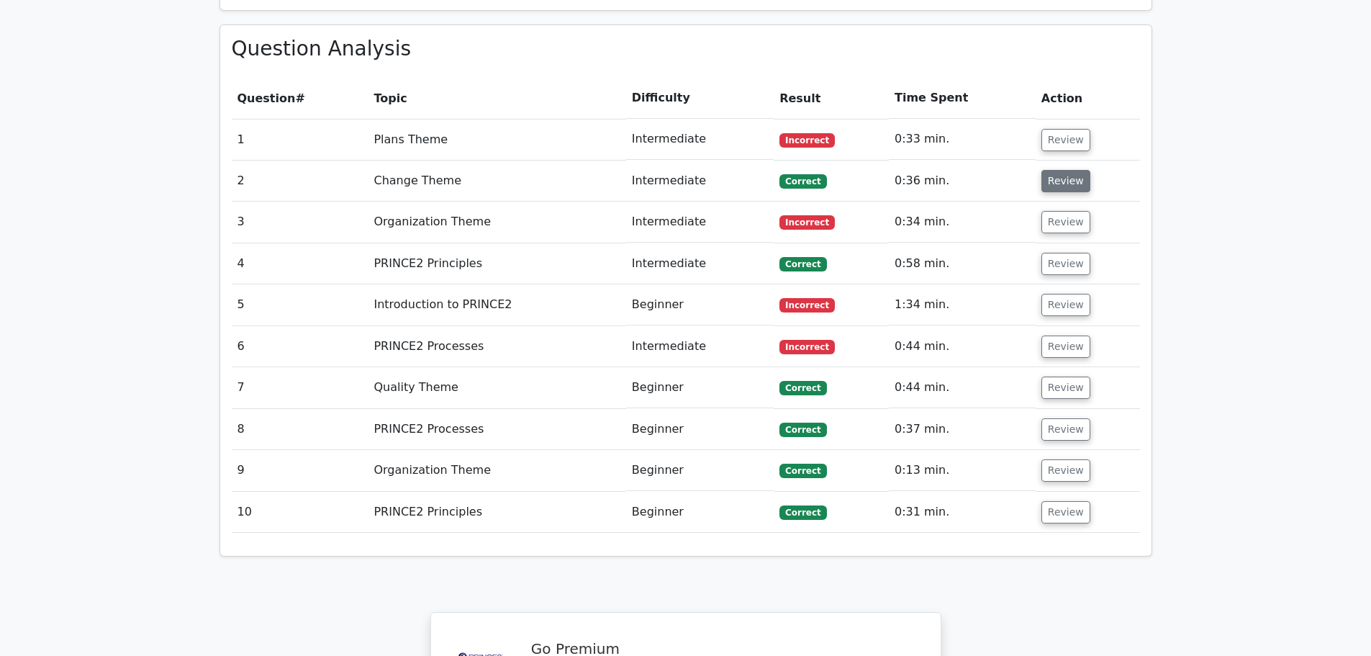
click at [1061, 170] on button "Review" at bounding box center [1065, 181] width 49 height 22
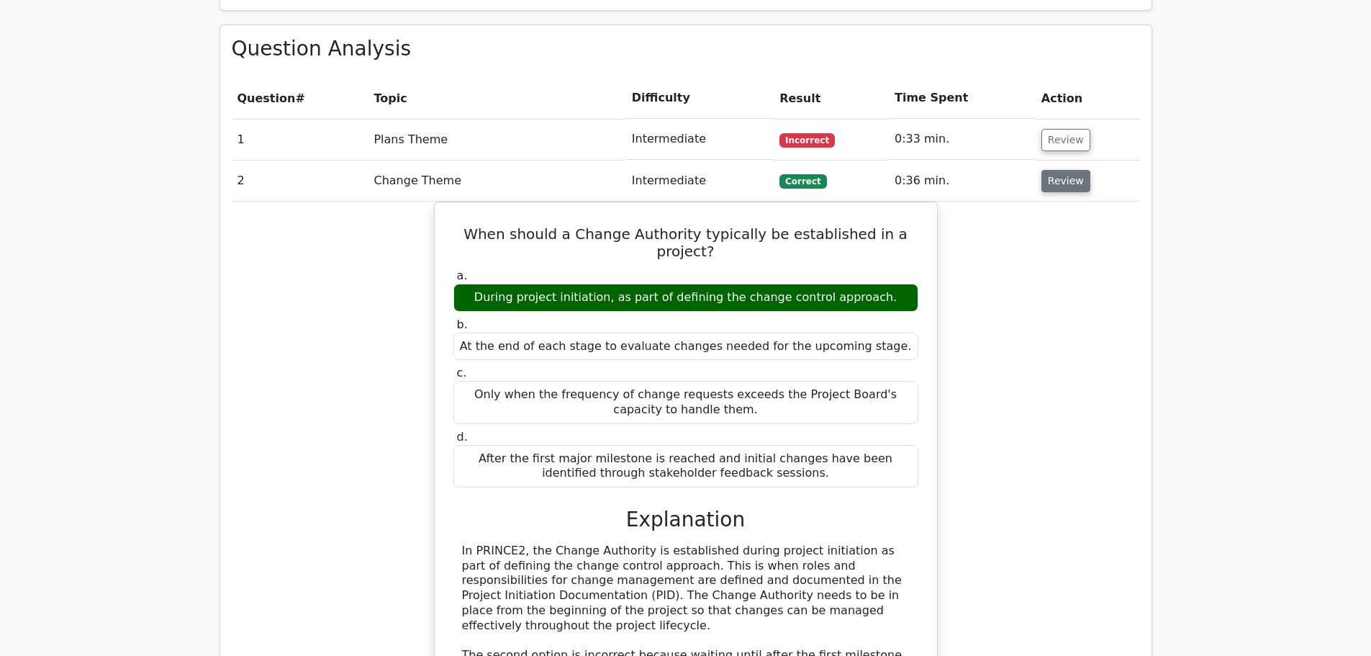
click at [1061, 170] on button "Review" at bounding box center [1065, 181] width 49 height 22
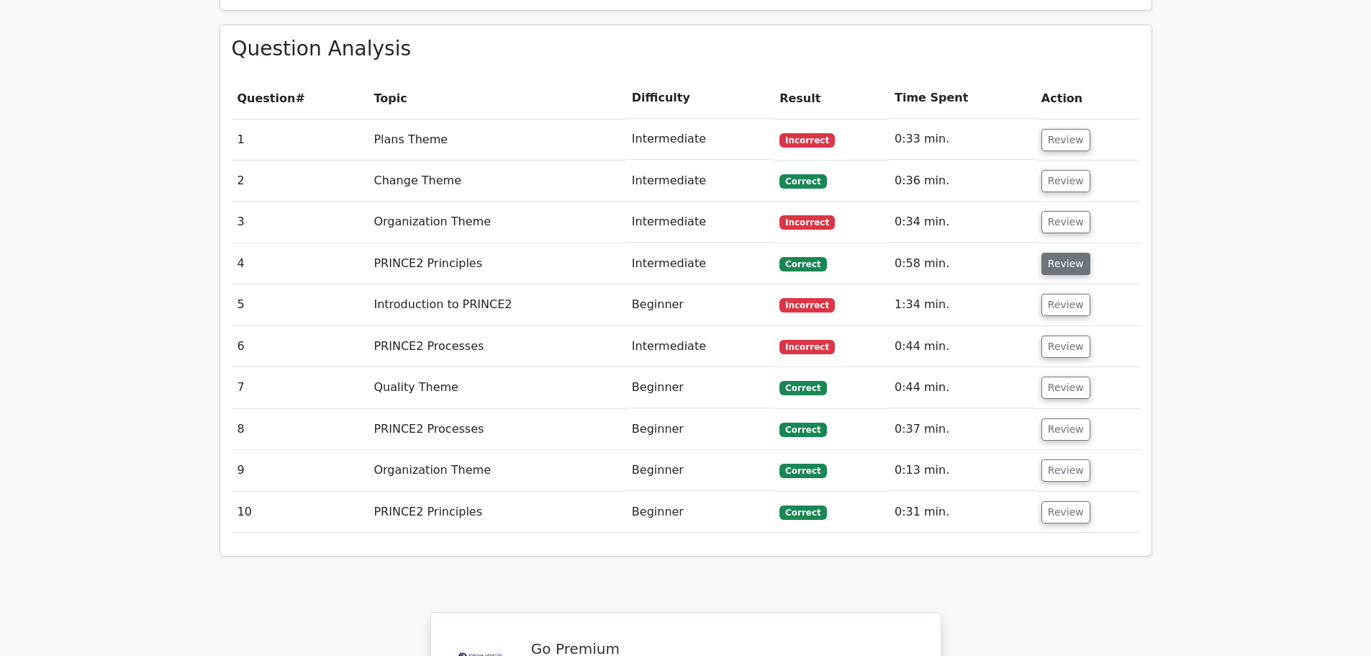
click at [1066, 253] on button "Review" at bounding box center [1065, 264] width 49 height 22
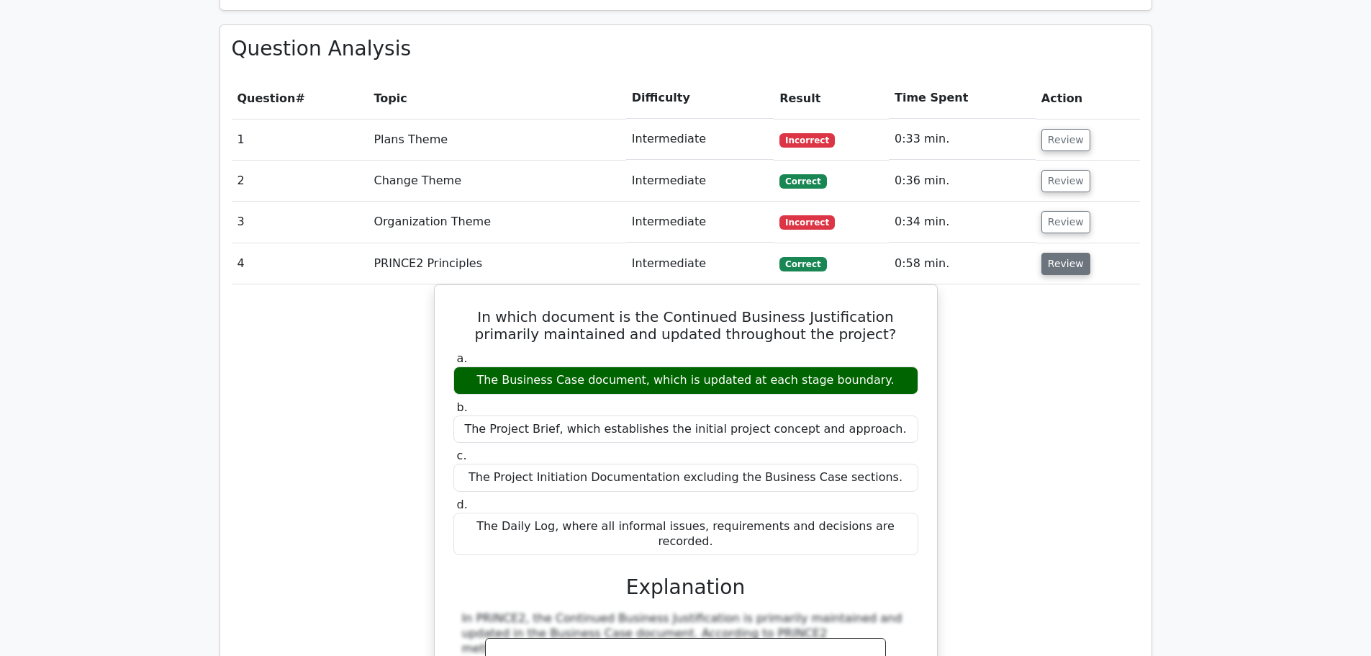
click at [1063, 253] on button "Review" at bounding box center [1065, 264] width 49 height 22
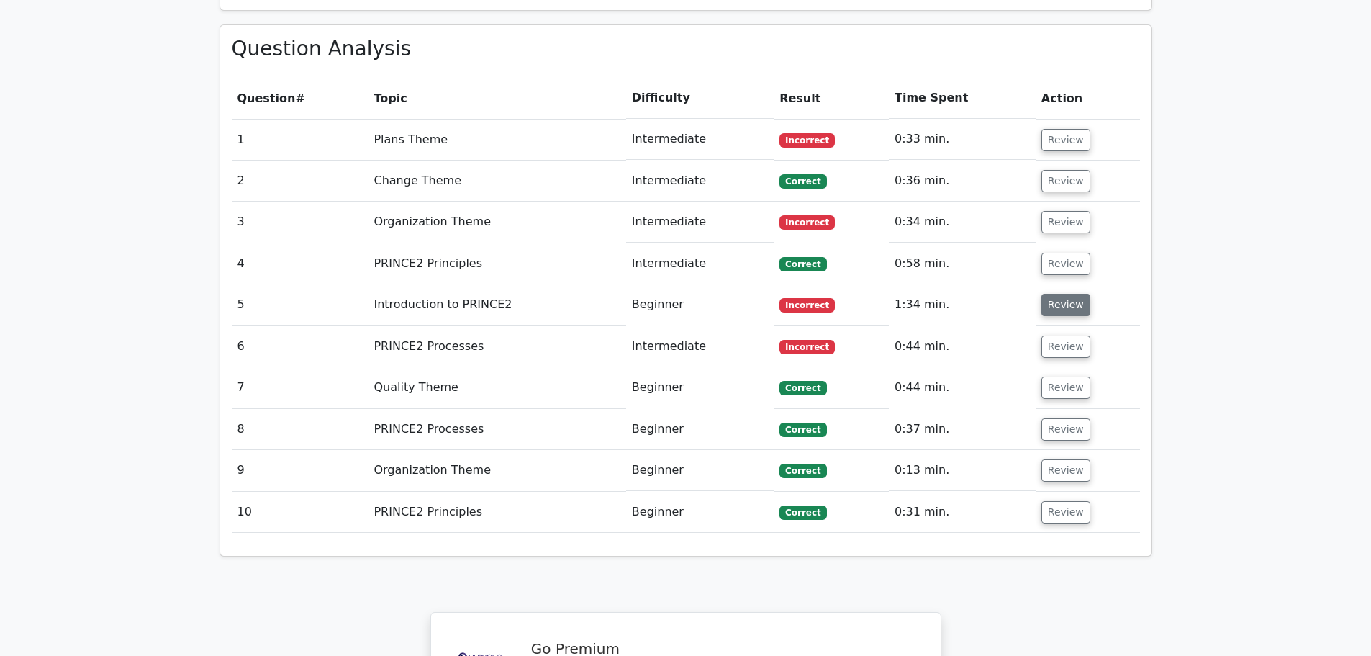
click at [1053, 294] on button "Review" at bounding box center [1065, 305] width 49 height 22
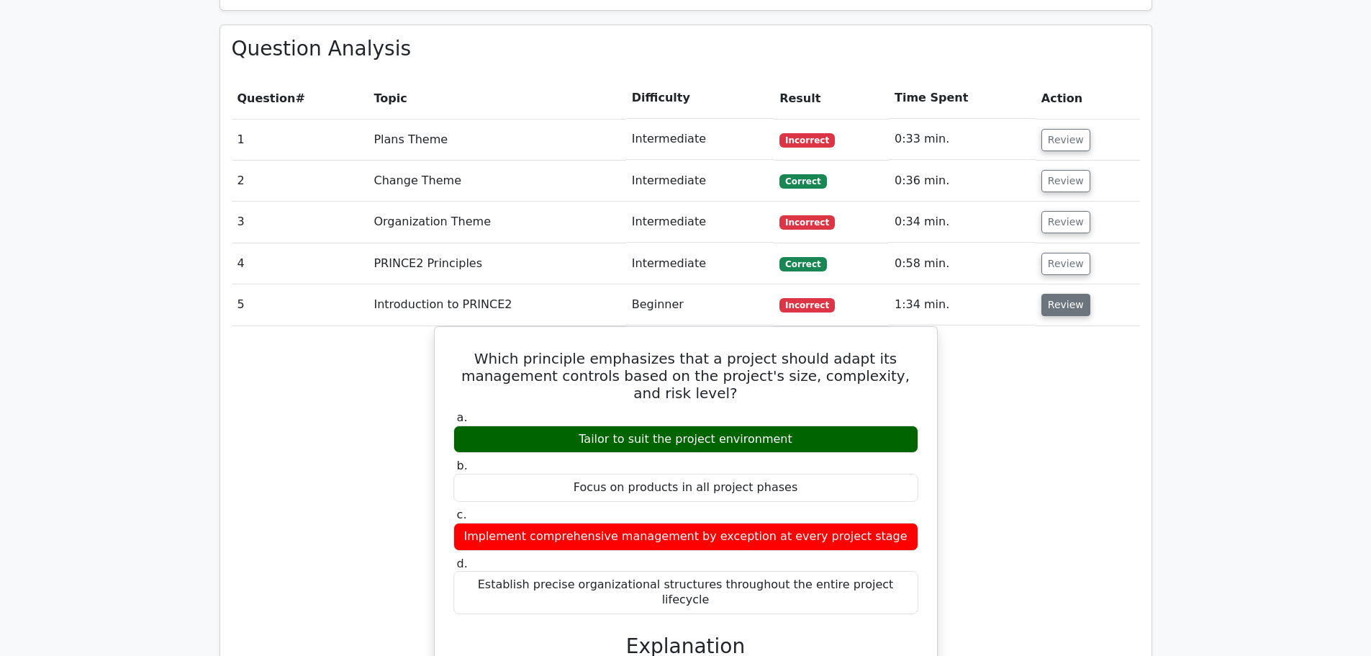
click at [1058, 294] on button "Review" at bounding box center [1065, 305] width 49 height 22
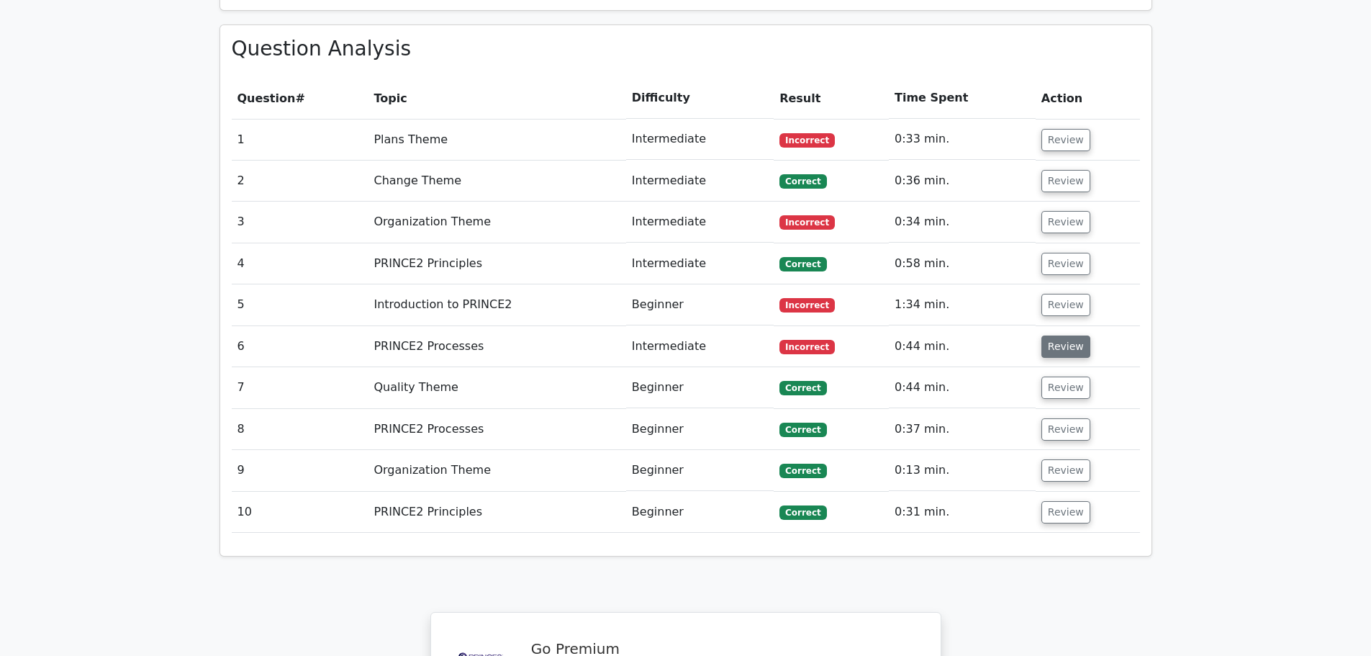
click at [1053, 335] on button "Review" at bounding box center [1065, 346] width 49 height 22
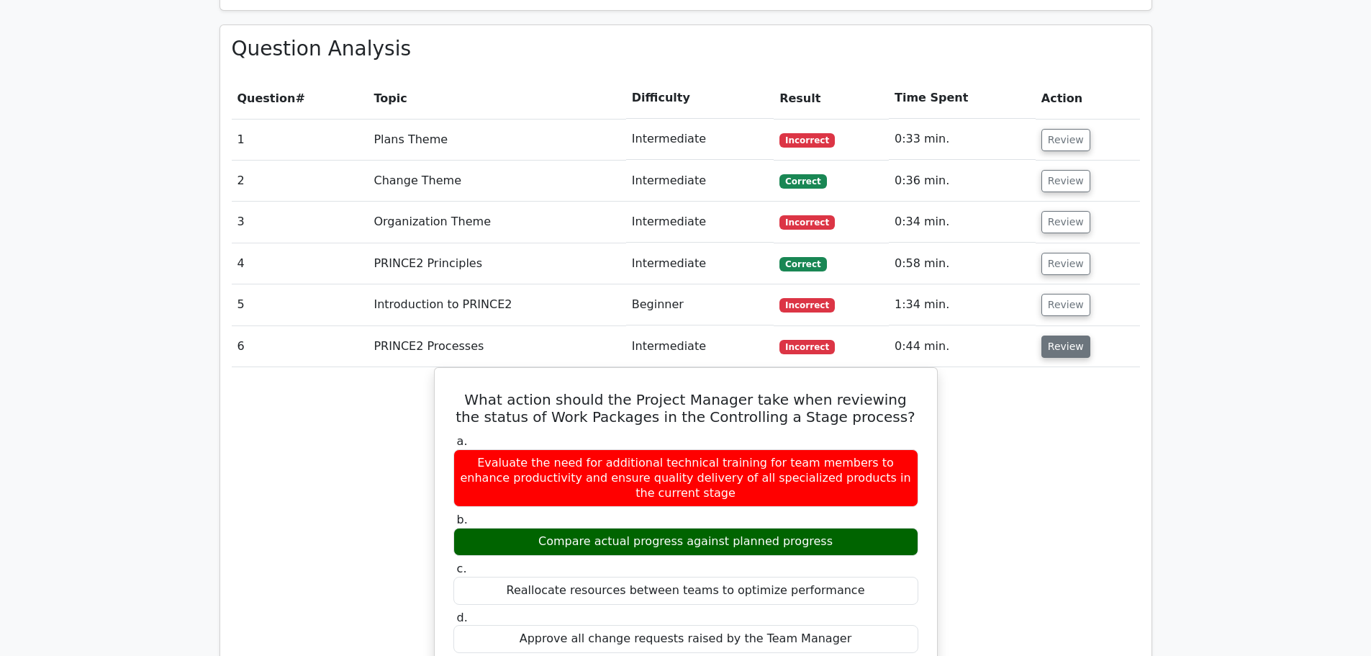
click at [1066, 335] on button "Review" at bounding box center [1065, 346] width 49 height 22
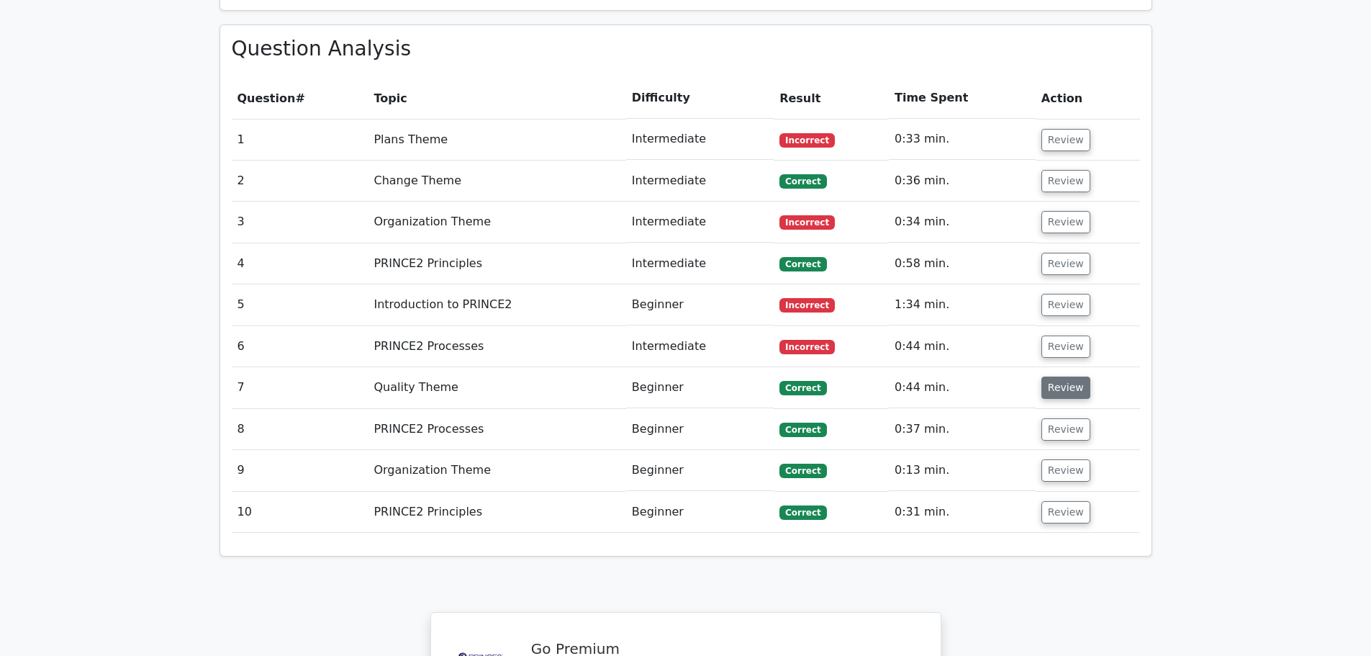
click at [1064, 376] on button "Review" at bounding box center [1065, 387] width 49 height 22
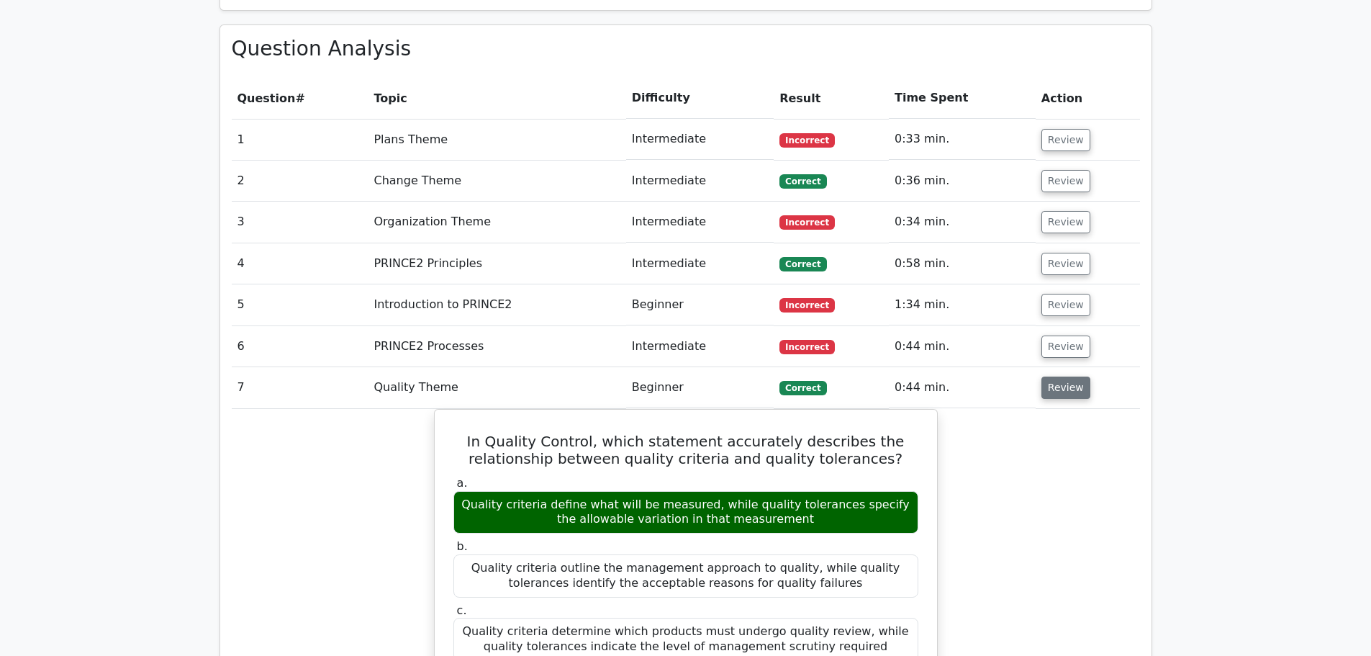
click at [1054, 376] on button "Review" at bounding box center [1065, 387] width 49 height 22
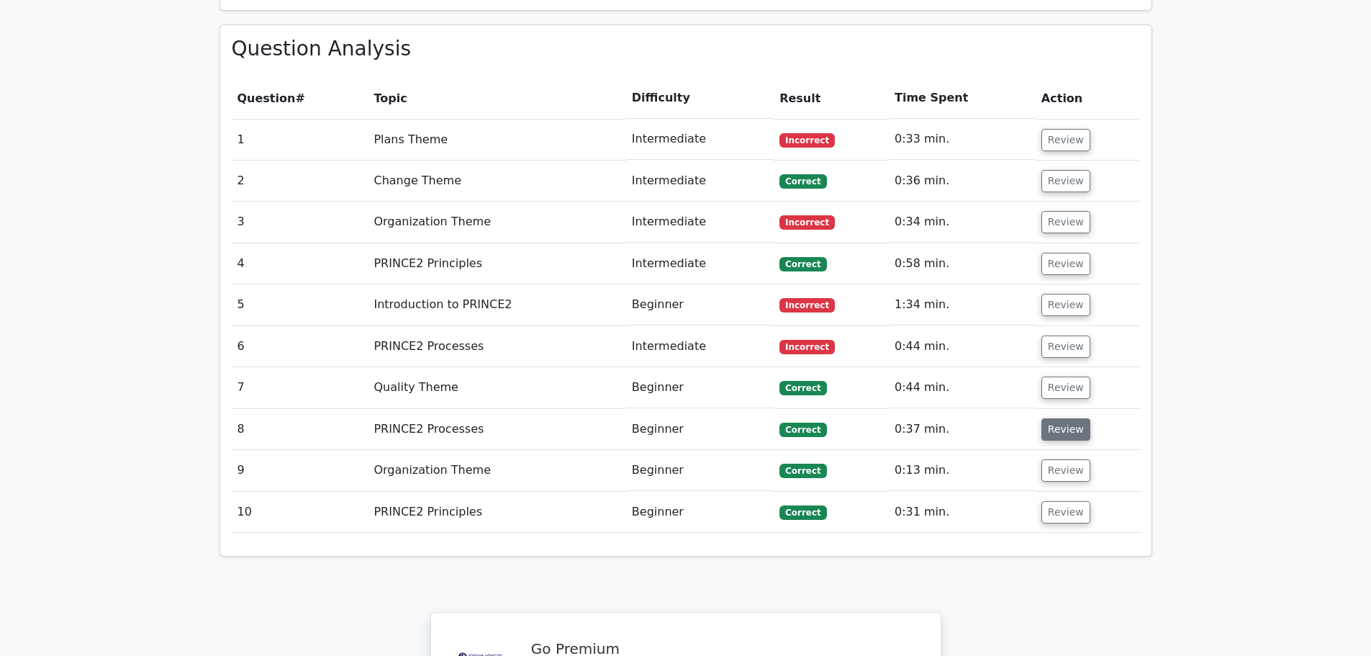
click at [1060, 418] on button "Review" at bounding box center [1065, 429] width 49 height 22
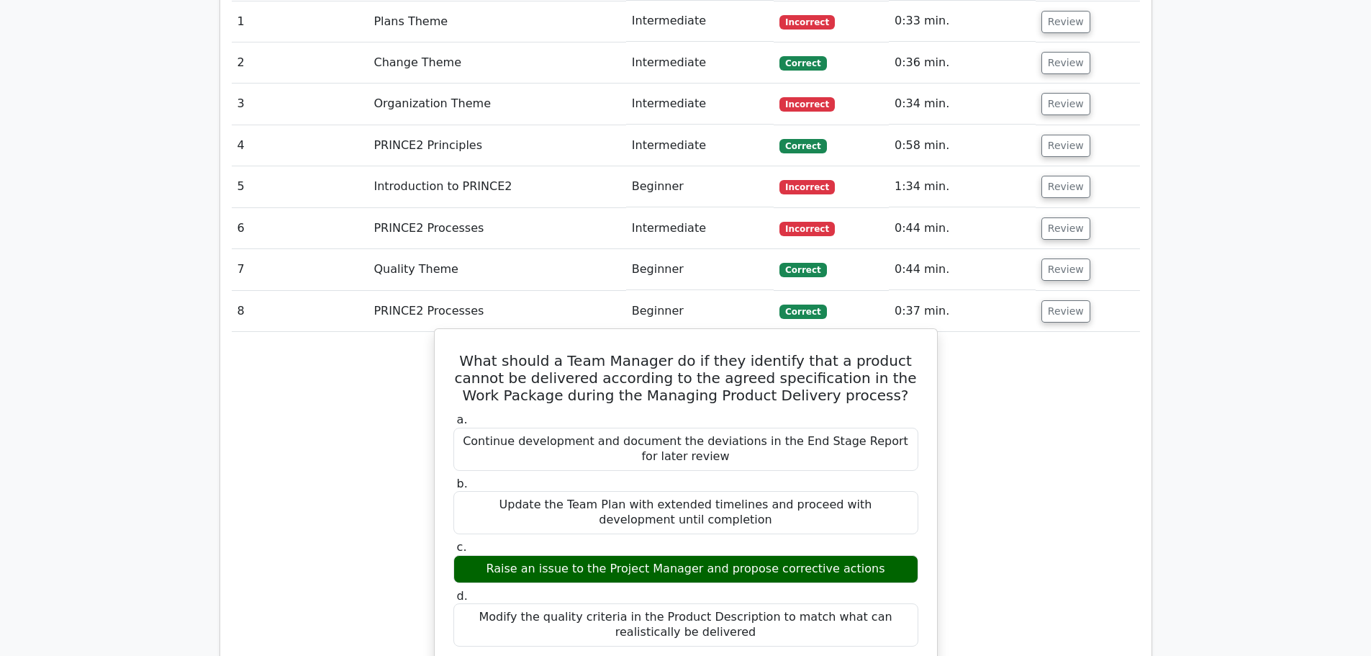
scroll to position [1223, 0]
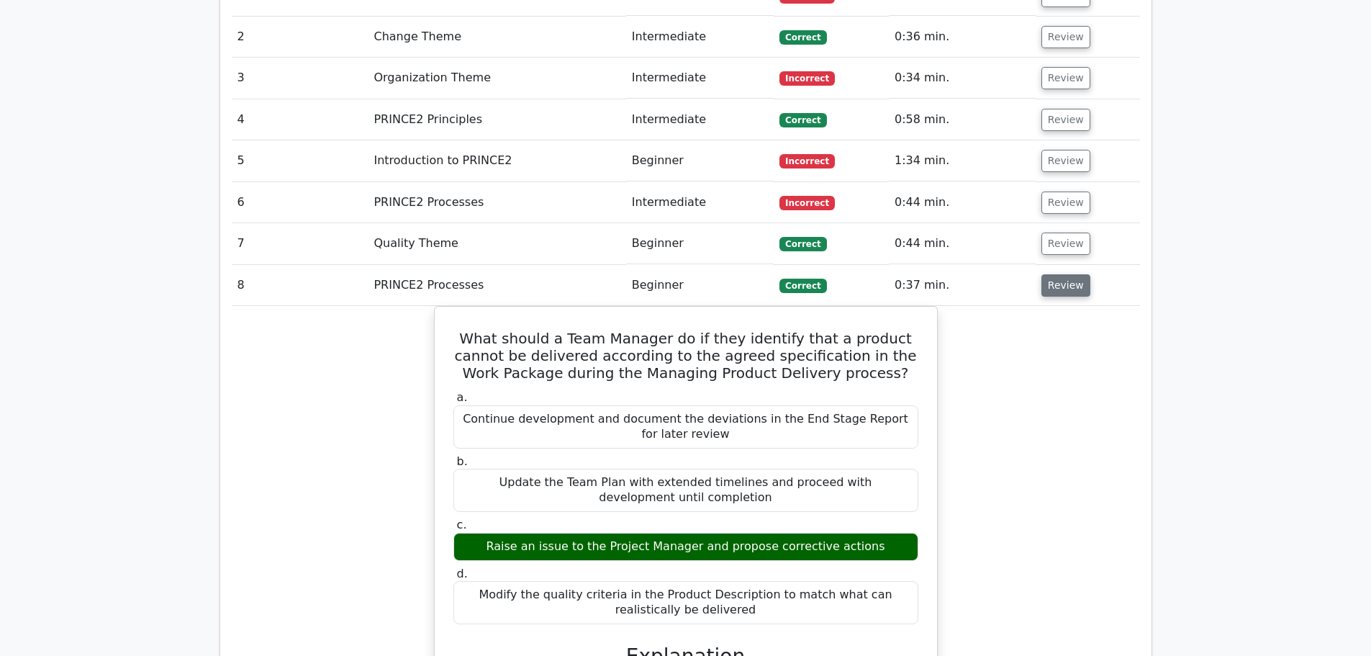
click at [1059, 274] on button "Review" at bounding box center [1065, 285] width 49 height 22
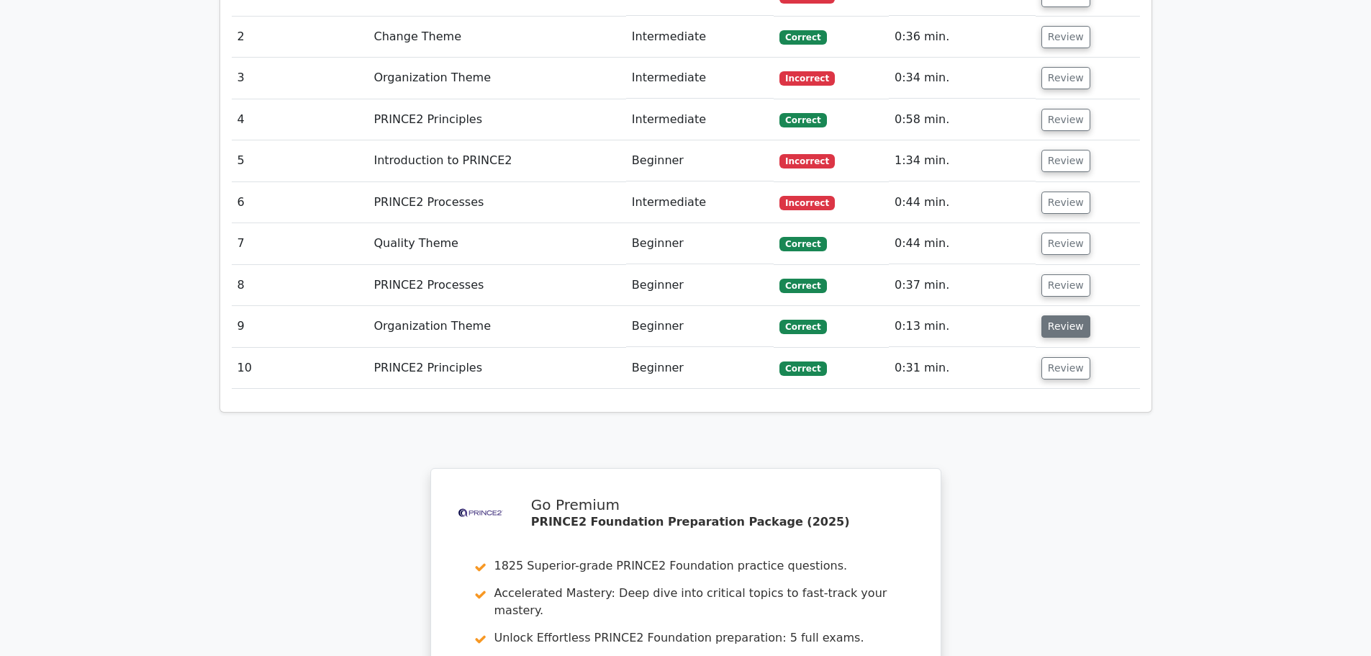
click at [1060, 315] on button "Review" at bounding box center [1065, 326] width 49 height 22
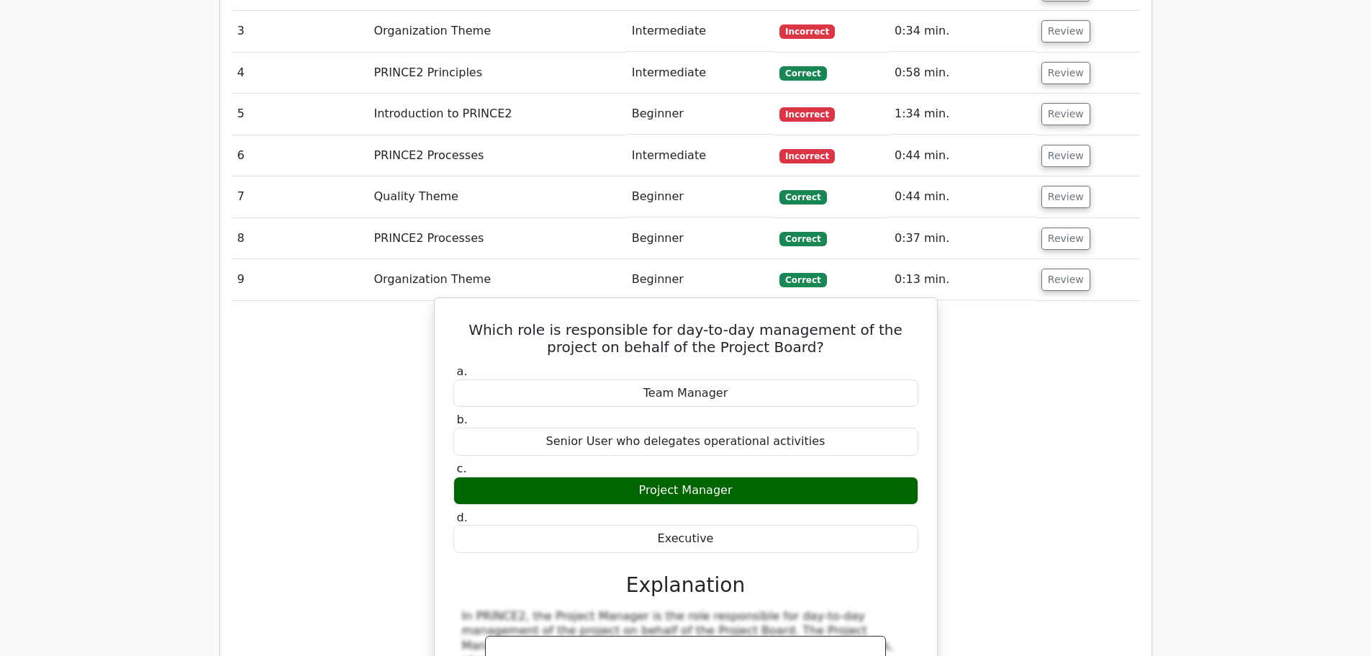
scroll to position [1295, 0]
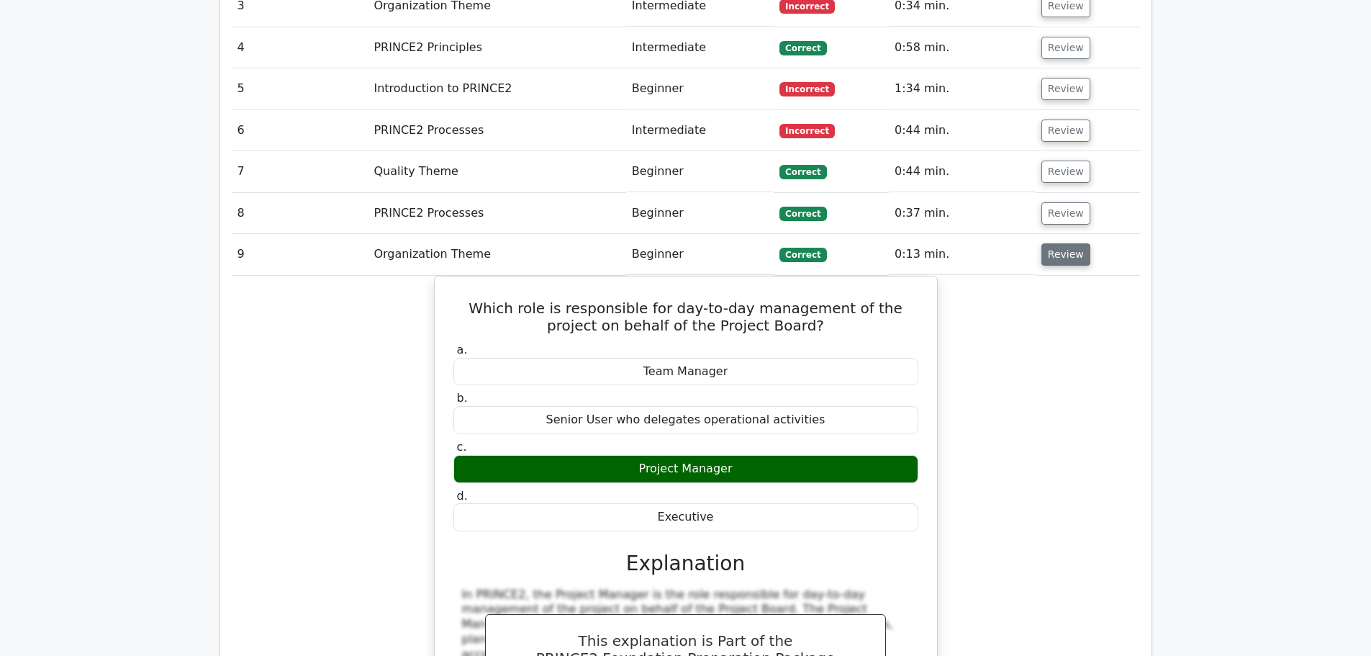
click at [1062, 243] on button "Review" at bounding box center [1065, 254] width 49 height 22
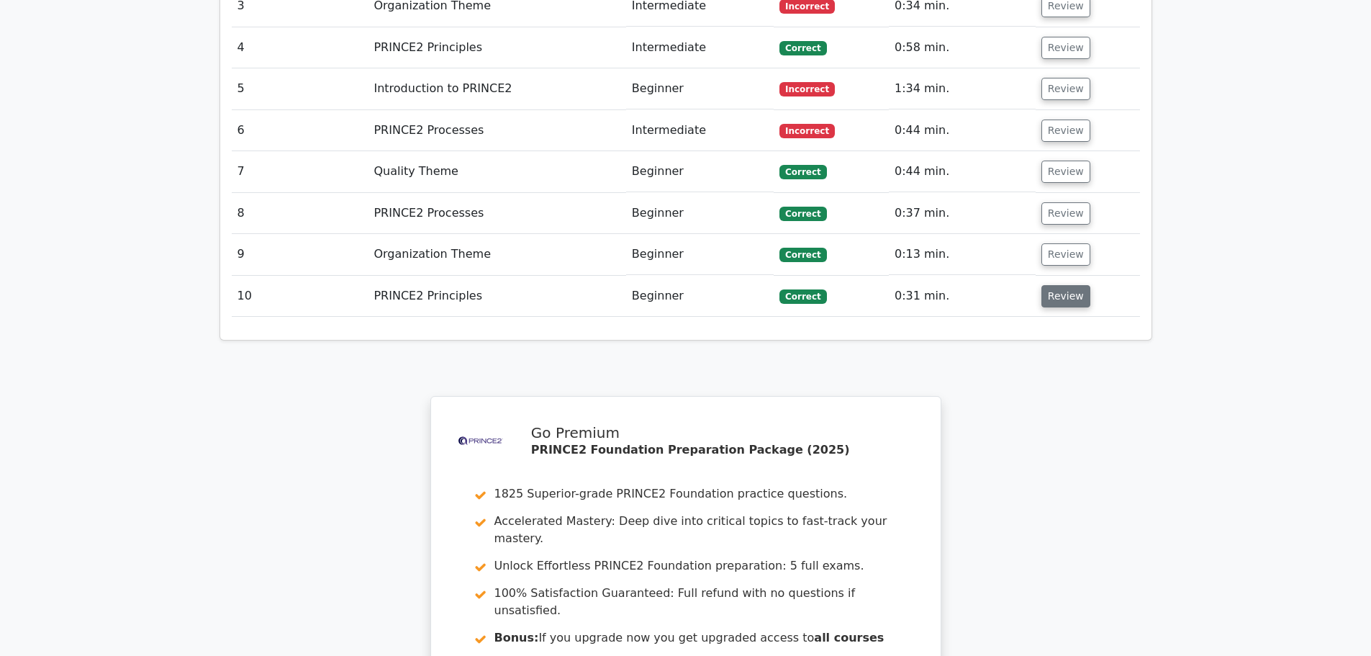
click at [1053, 285] on button "Review" at bounding box center [1065, 296] width 49 height 22
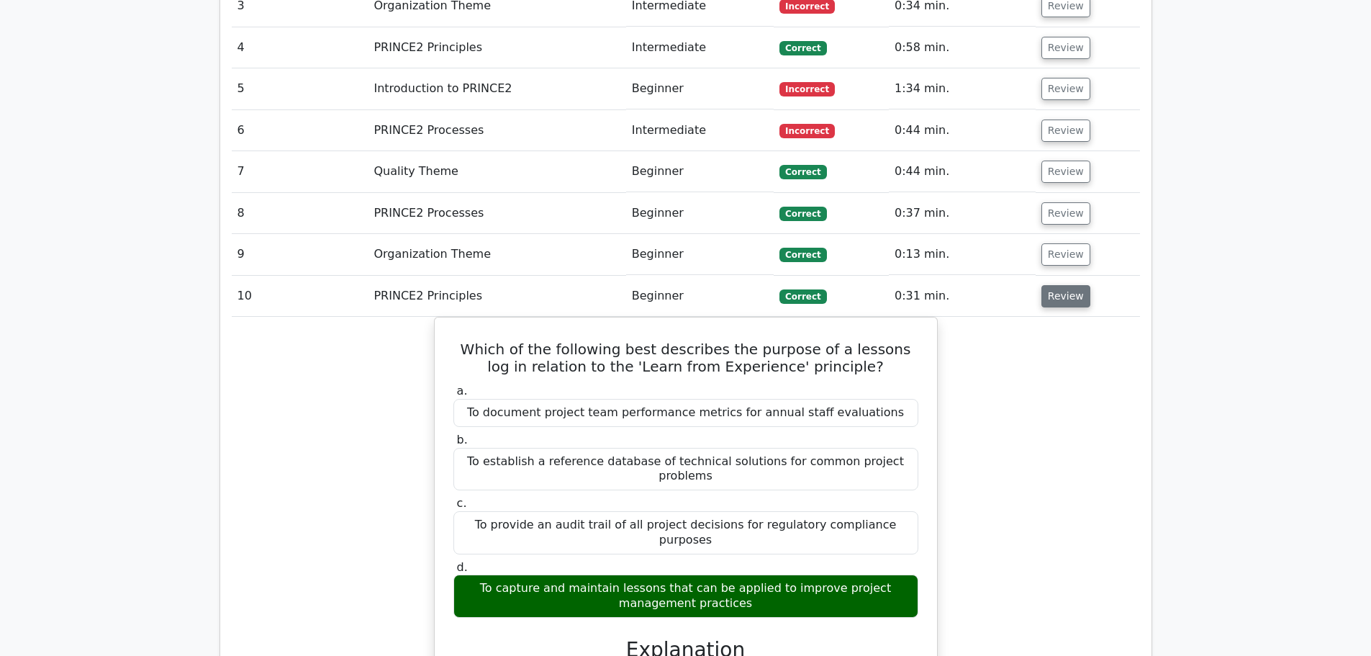
click at [1061, 285] on button "Review" at bounding box center [1065, 296] width 49 height 22
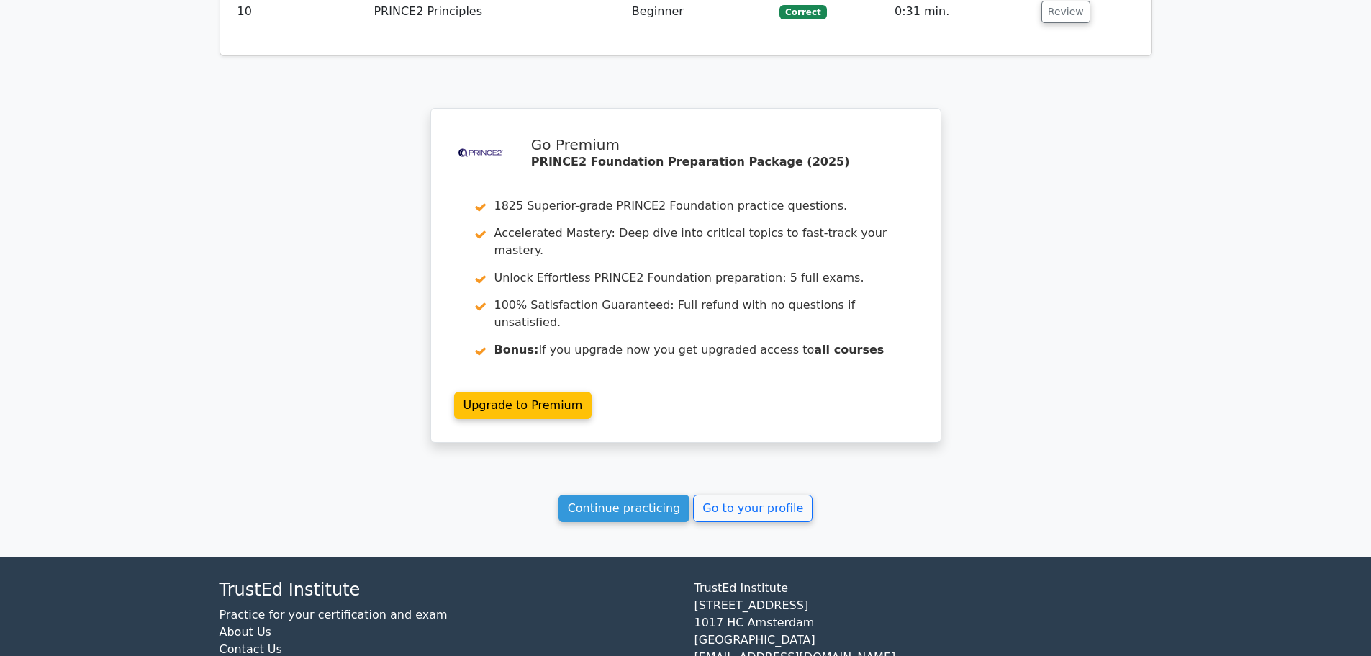
scroll to position [1585, 0]
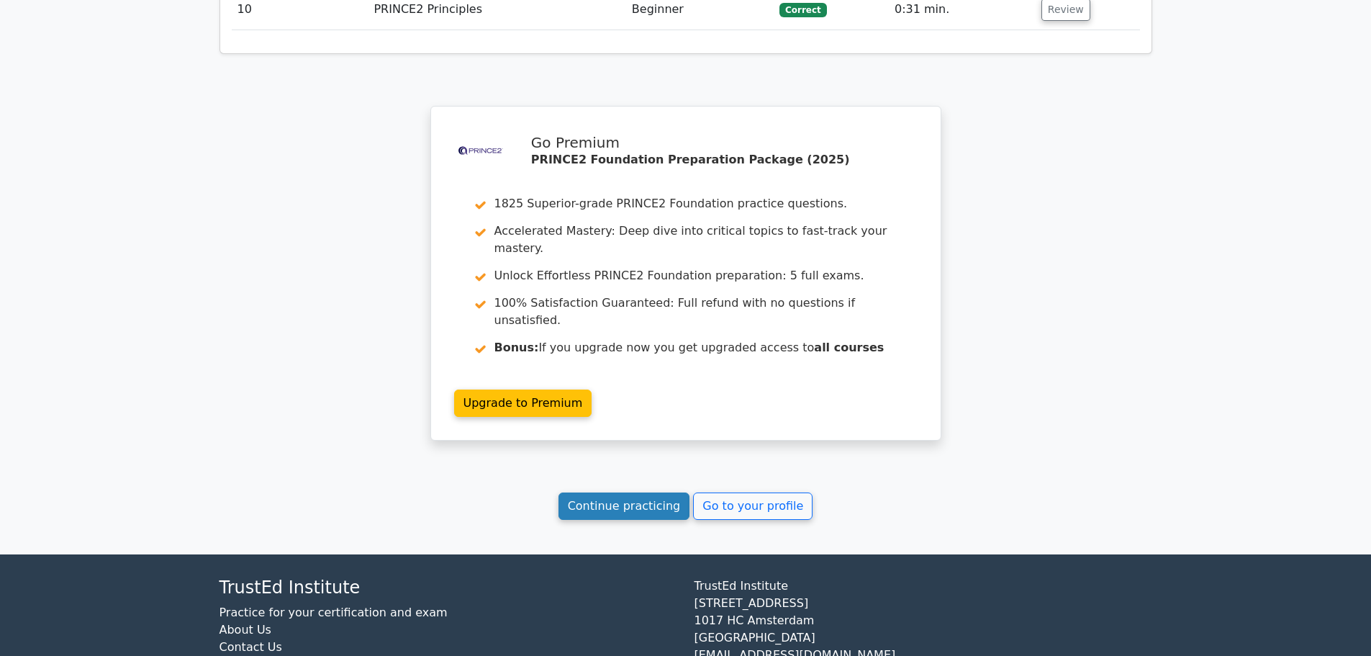
click at [652, 492] on link "Continue practicing" at bounding box center [624, 505] width 132 height 27
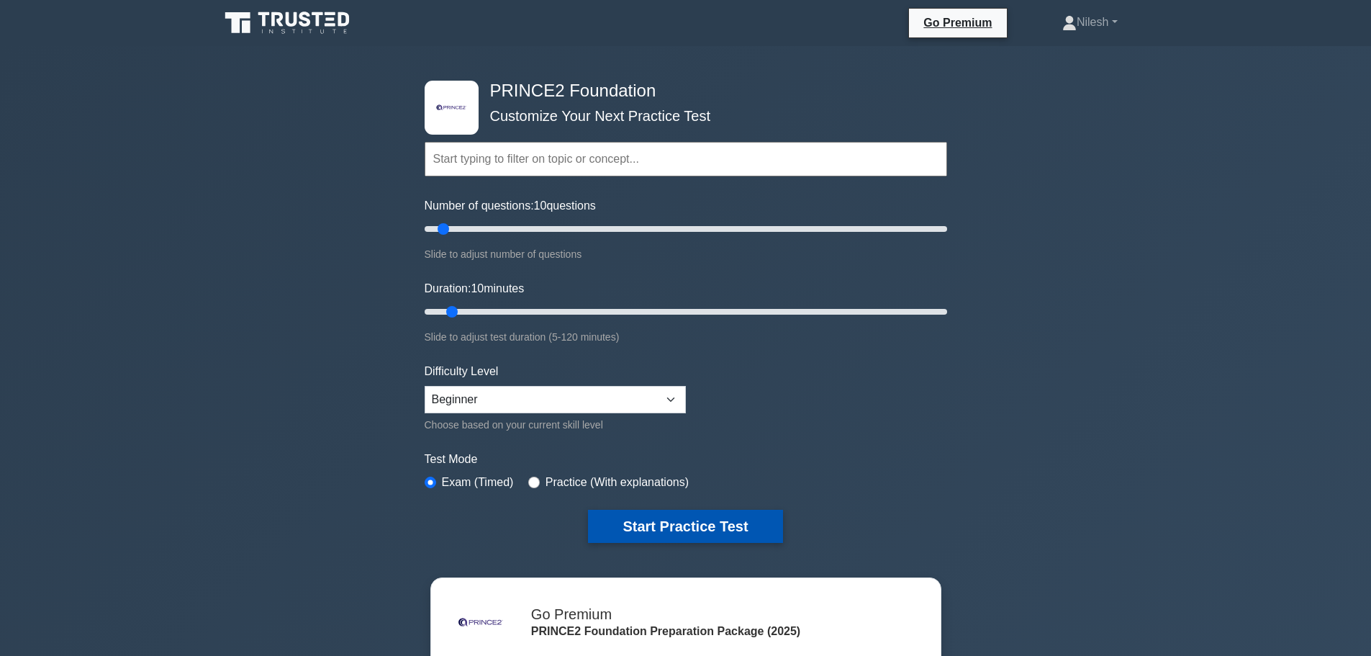
click at [685, 526] on button "Start Practice Test" at bounding box center [685, 525] width 194 height 33
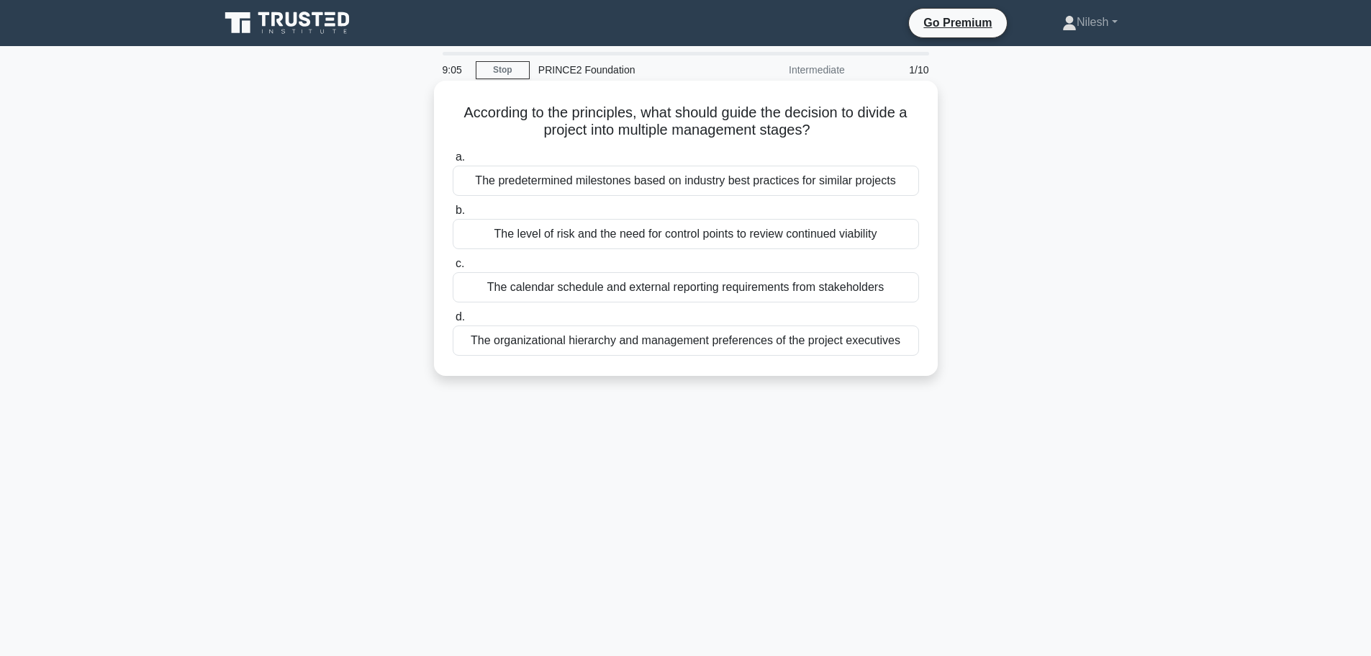
click at [603, 239] on div "The level of risk and the need for control points to review continued viability" at bounding box center [686, 234] width 466 height 30
click at [453, 215] on input "b. The level of risk and the need for control points to review continued viabil…" at bounding box center [453, 210] width 0 height 9
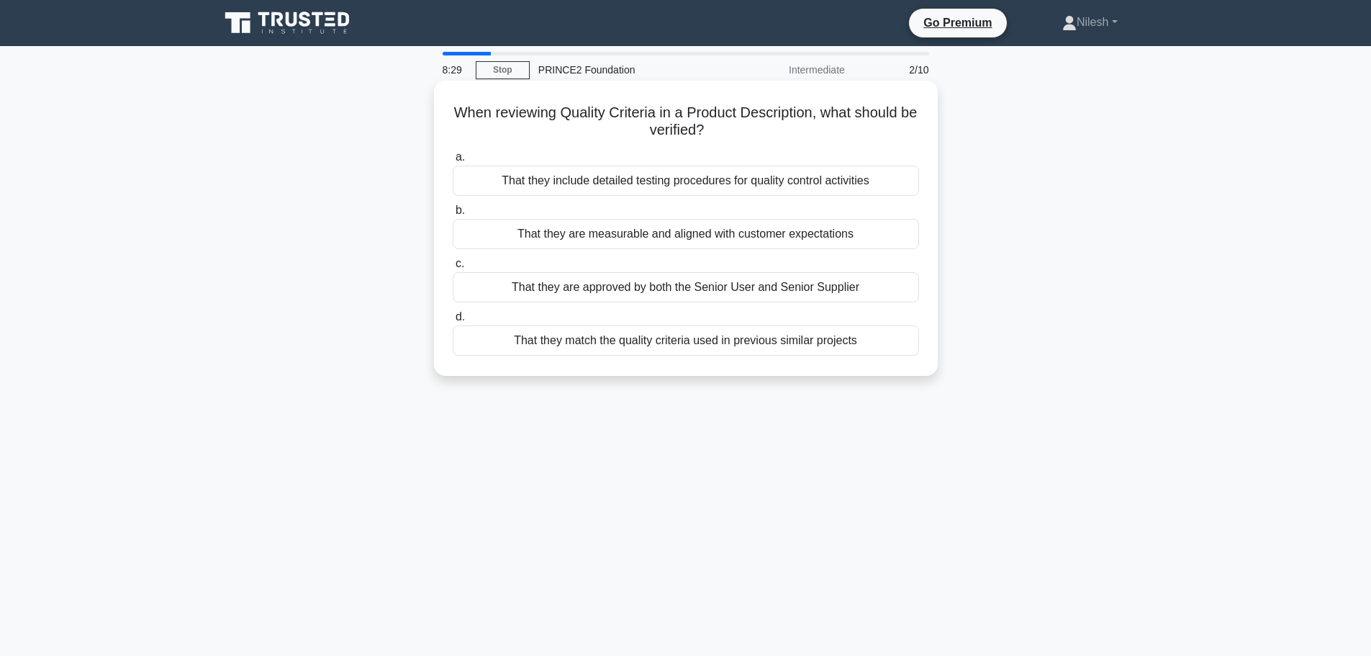
click at [742, 238] on div "That they are measurable and aligned with customer expectations" at bounding box center [686, 234] width 466 height 30
click at [453, 215] on input "b. That they are measurable and aligned with customer expectations" at bounding box center [453, 210] width 0 height 9
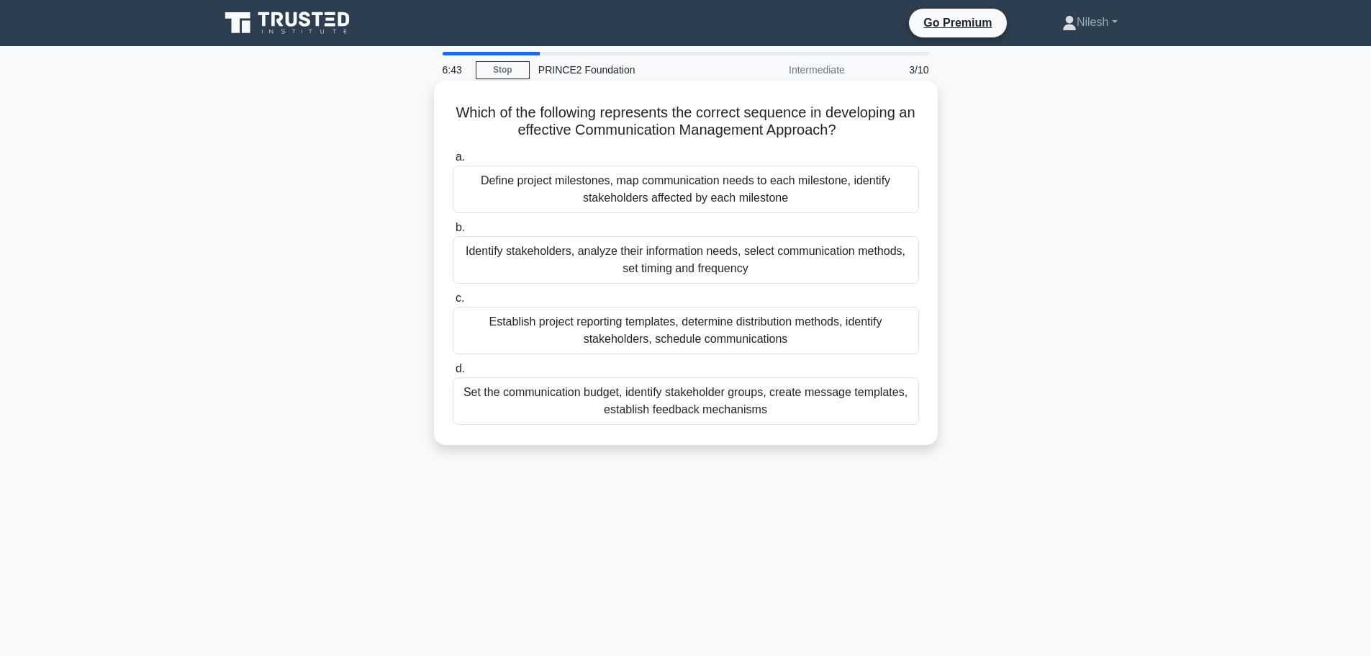
click at [746, 186] on div "Define project milestones, map communication needs to each milestone, identify …" at bounding box center [686, 189] width 466 height 47
click at [453, 162] on input "a. Define project milestones, map communication needs to each milestone, identi…" at bounding box center [453, 157] width 0 height 9
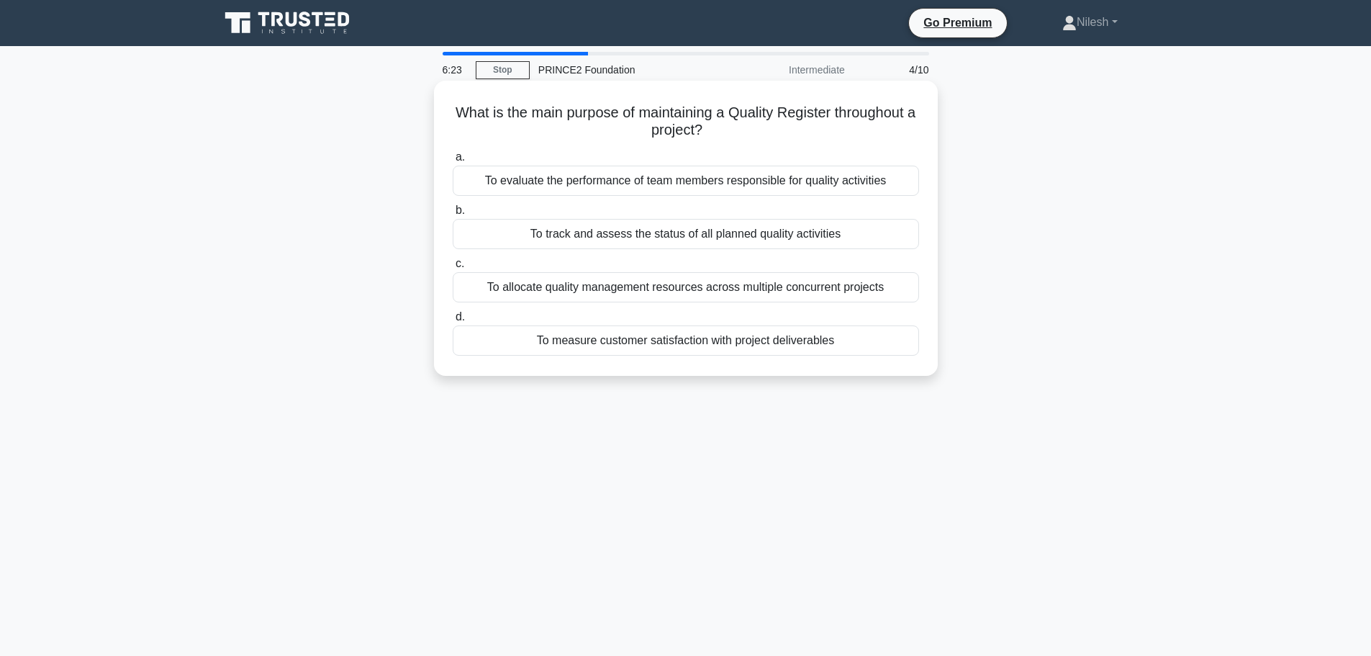
click at [727, 347] on div "To measure customer satisfaction with project deliverables" at bounding box center [686, 340] width 466 height 30
click at [453, 322] on input "d. To measure customer satisfaction with project deliverables" at bounding box center [453, 316] width 0 height 9
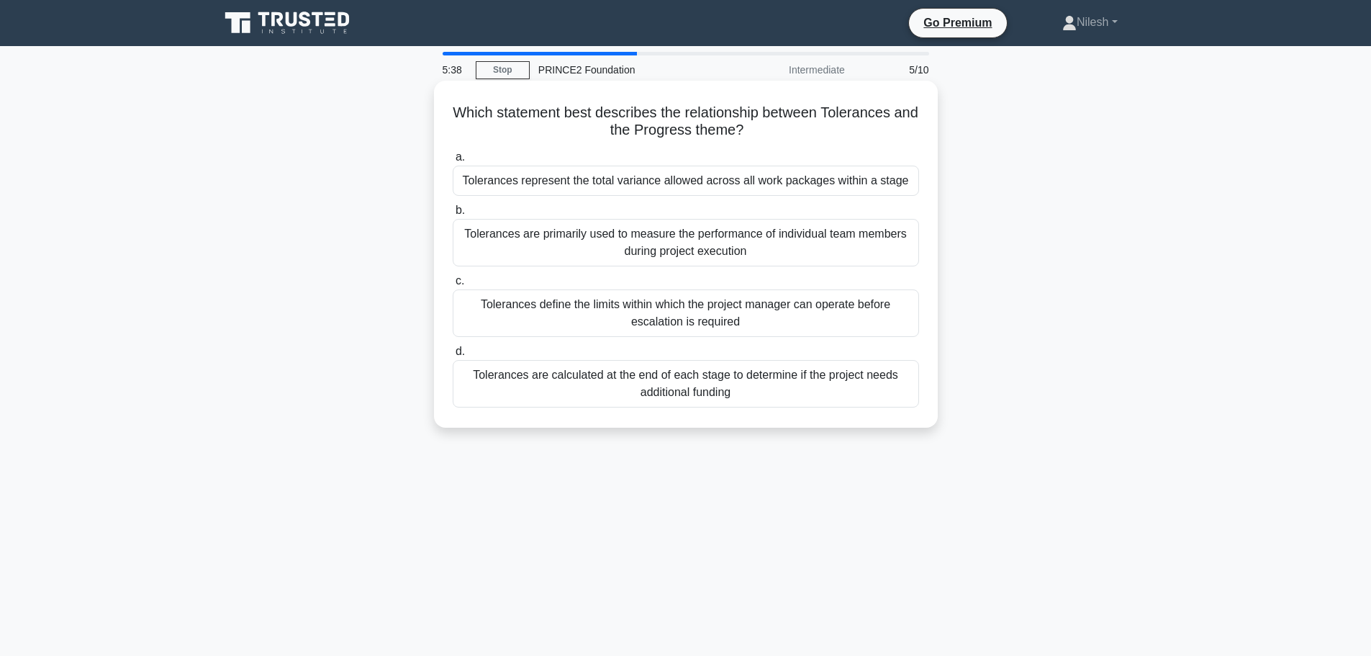
click at [765, 184] on div "Tolerances represent the total variance allowed across all work packages within…" at bounding box center [686, 181] width 466 height 30
click at [453, 162] on input "a. Tolerances represent the total variance allowed across all work packages wit…" at bounding box center [453, 157] width 0 height 9
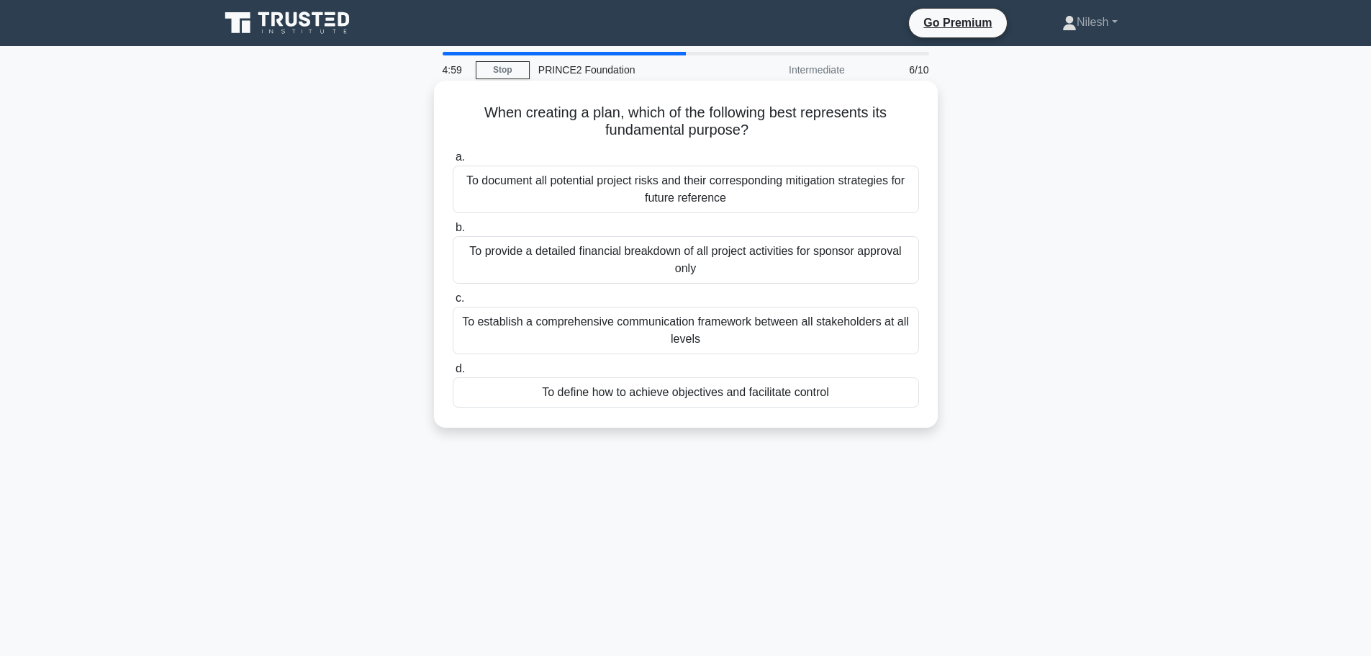
click at [694, 340] on div "To establish a comprehensive communication framework between all stakeholders a…" at bounding box center [686, 330] width 466 height 47
click at [453, 303] on input "c. To establish a comprehensive communication framework between all stakeholder…" at bounding box center [453, 298] width 0 height 9
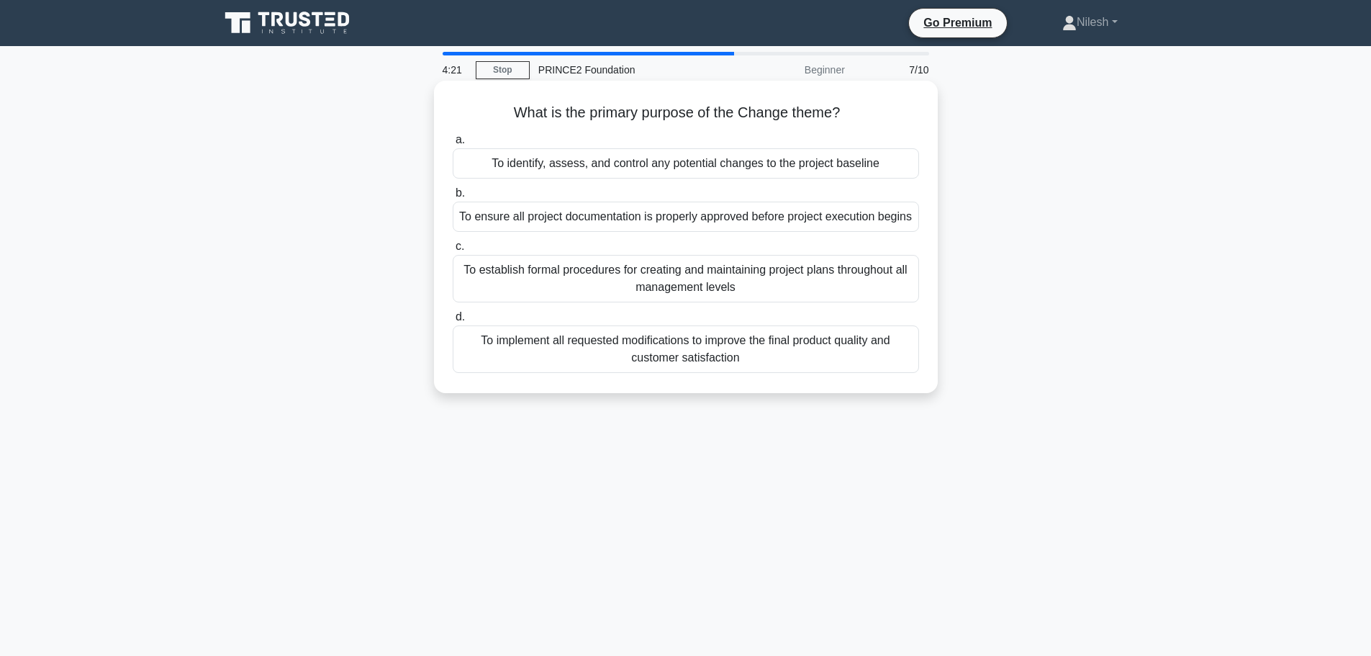
click at [586, 168] on div "To identify, assess, and control any potential changes to the project baseline" at bounding box center [686, 163] width 466 height 30
click at [453, 145] on input "a. To identify, assess, and control any potential changes to the project baseli…" at bounding box center [453, 139] width 0 height 9
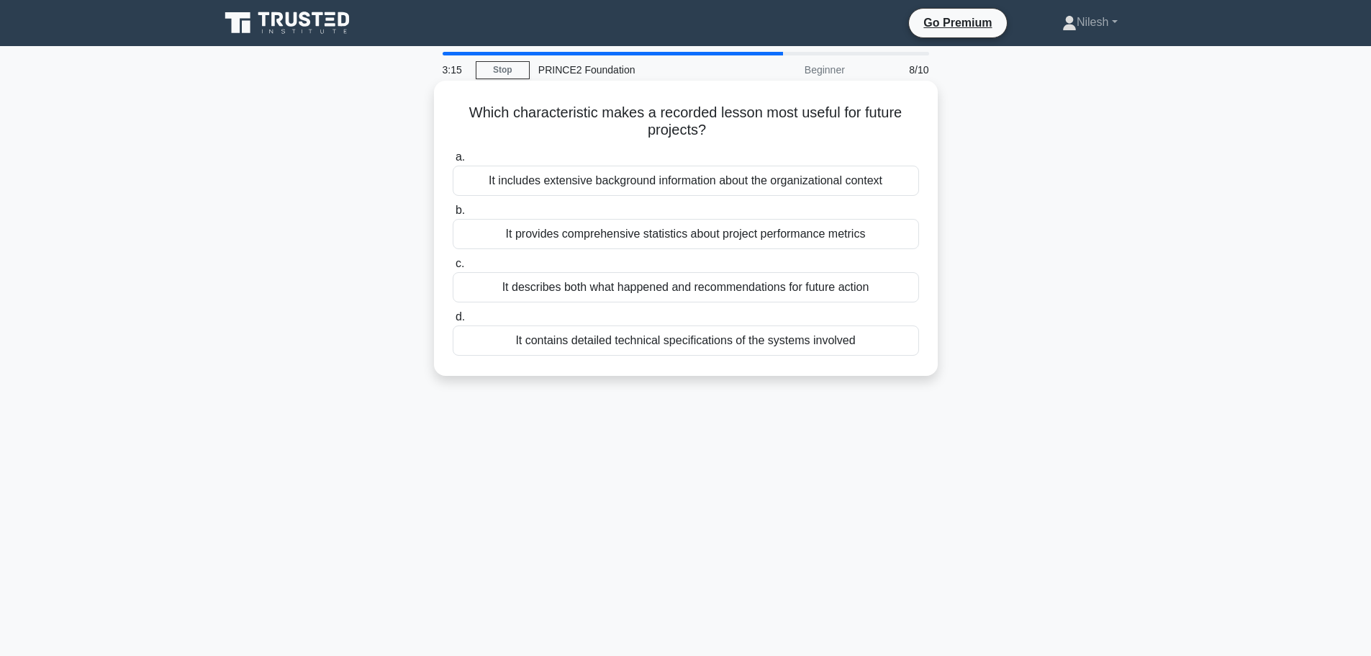
click at [738, 285] on div "It describes both what happened and recommendations for future action" at bounding box center [686, 287] width 466 height 30
click at [453, 268] on input "c. It describes both what happened and recommendations for future action" at bounding box center [453, 263] width 0 height 9
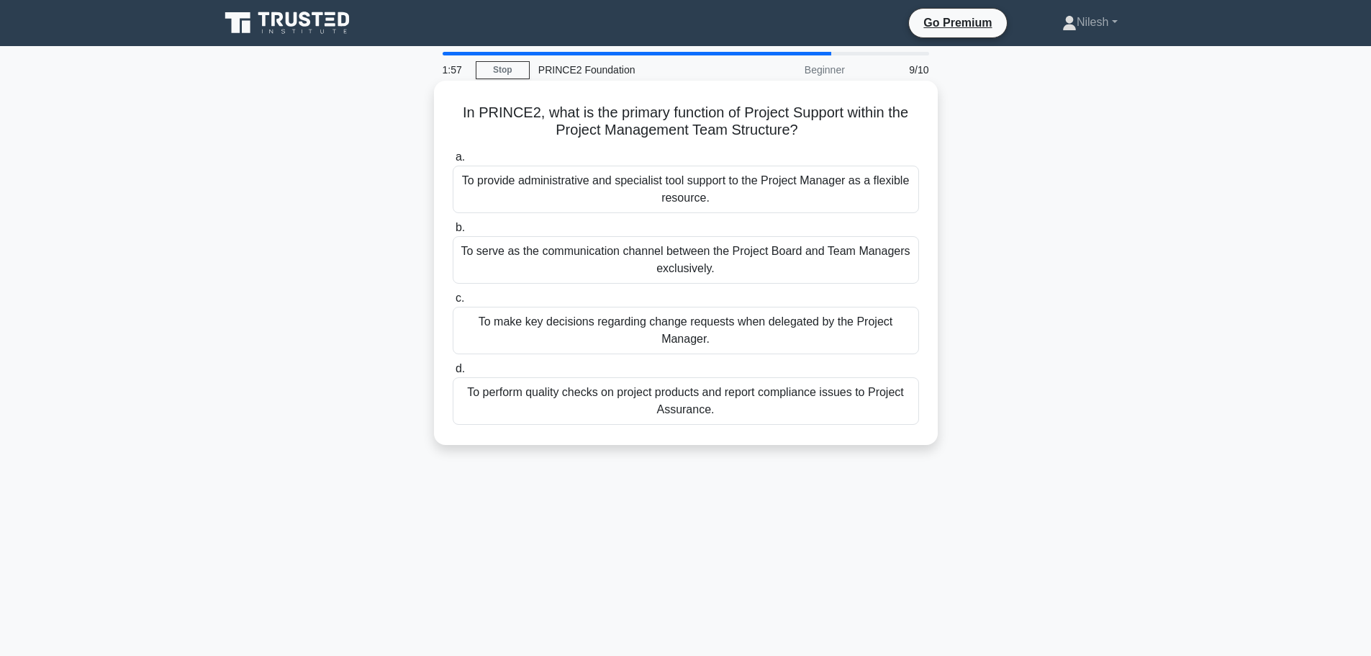
click at [759, 194] on div "To provide administrative and specialist tool support to the Project Manager as…" at bounding box center [686, 189] width 466 height 47
click at [453, 162] on input "a. To provide administrative and specialist tool support to the Project Manager…" at bounding box center [453, 157] width 0 height 9
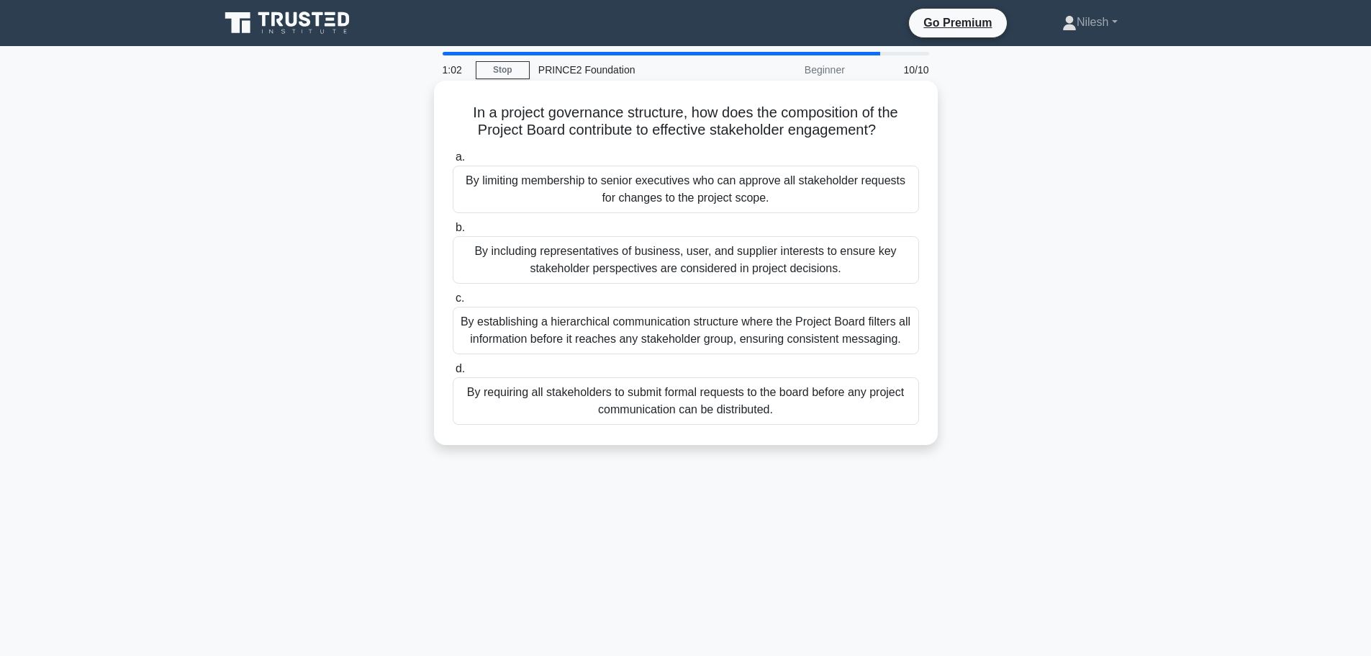
click at [676, 330] on div "By establishing a hierarchical communication structure where the Project Board …" at bounding box center [686, 330] width 466 height 47
click at [453, 303] on input "c. By establishing a hierarchical communication structure where the Project Boa…" at bounding box center [453, 298] width 0 height 9
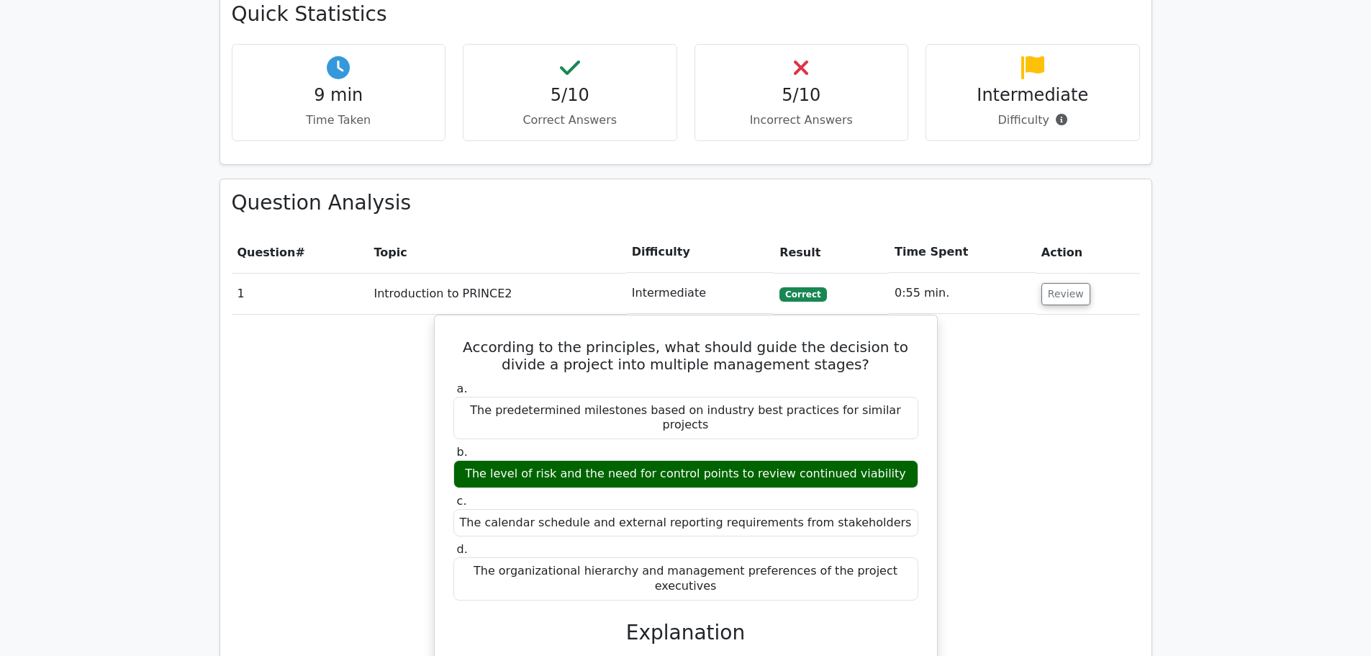
scroll to position [864, 0]
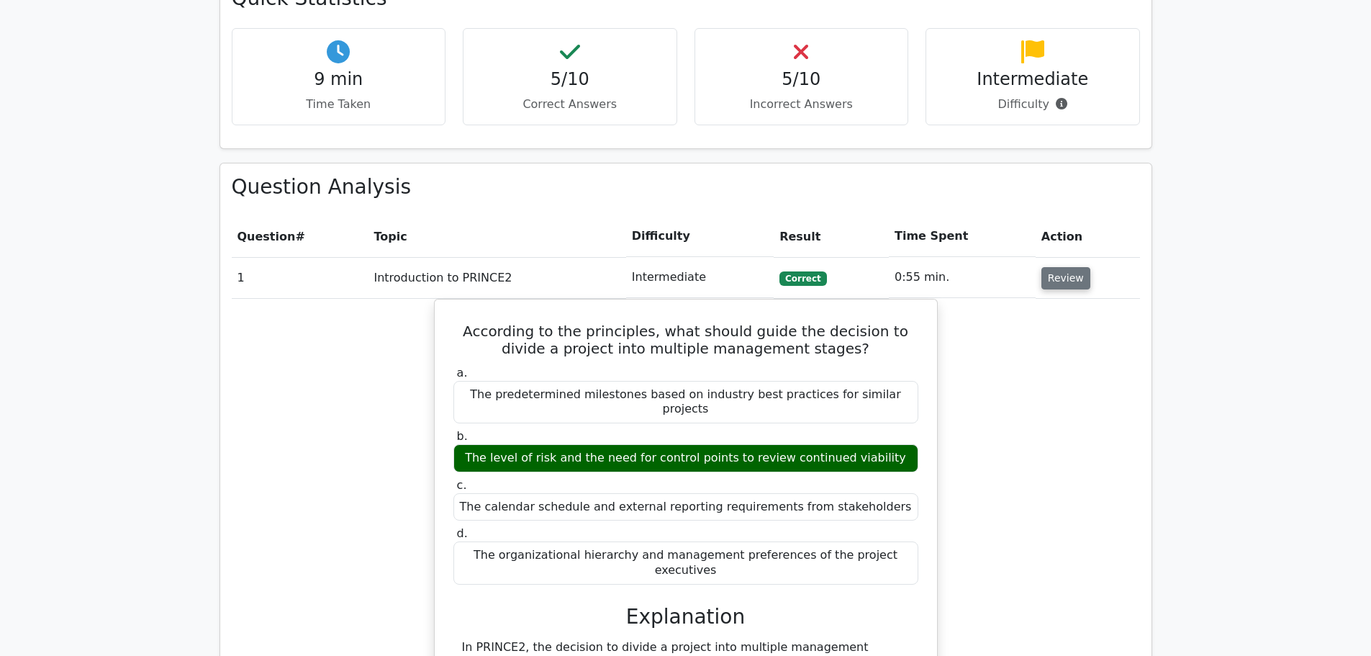
click at [1049, 267] on button "Review" at bounding box center [1065, 278] width 49 height 22
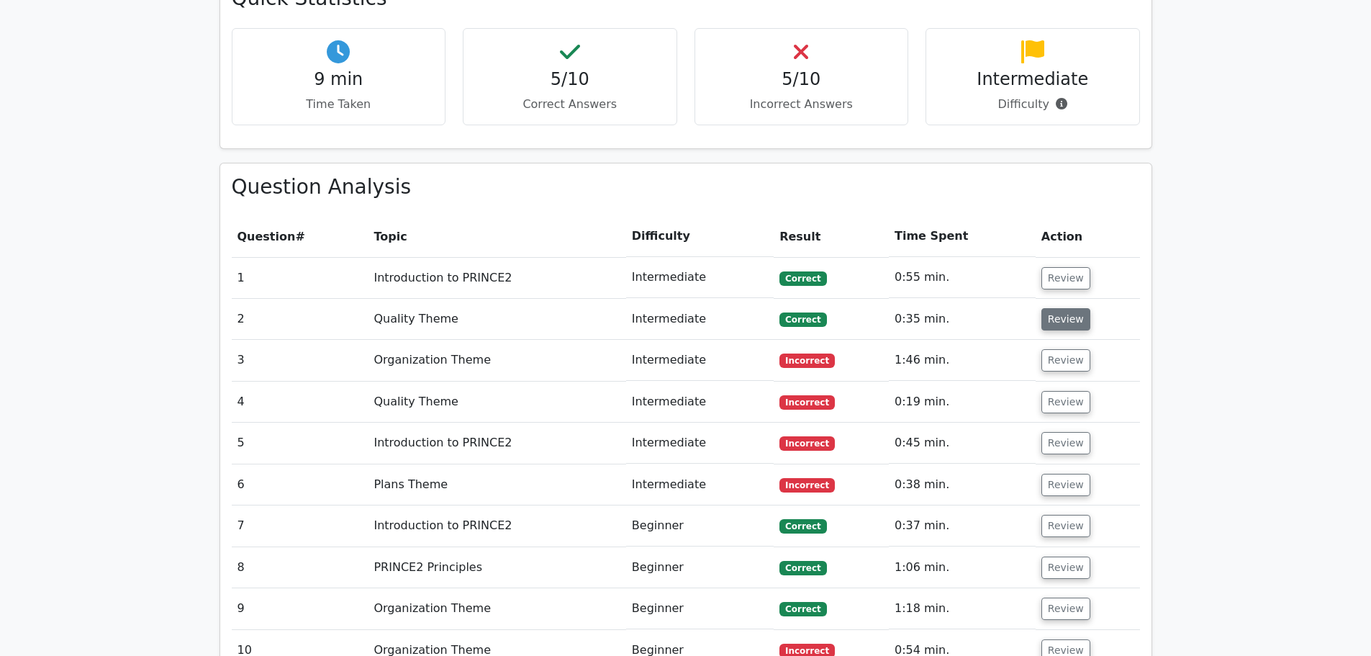
click at [1056, 308] on button "Review" at bounding box center [1065, 319] width 49 height 22
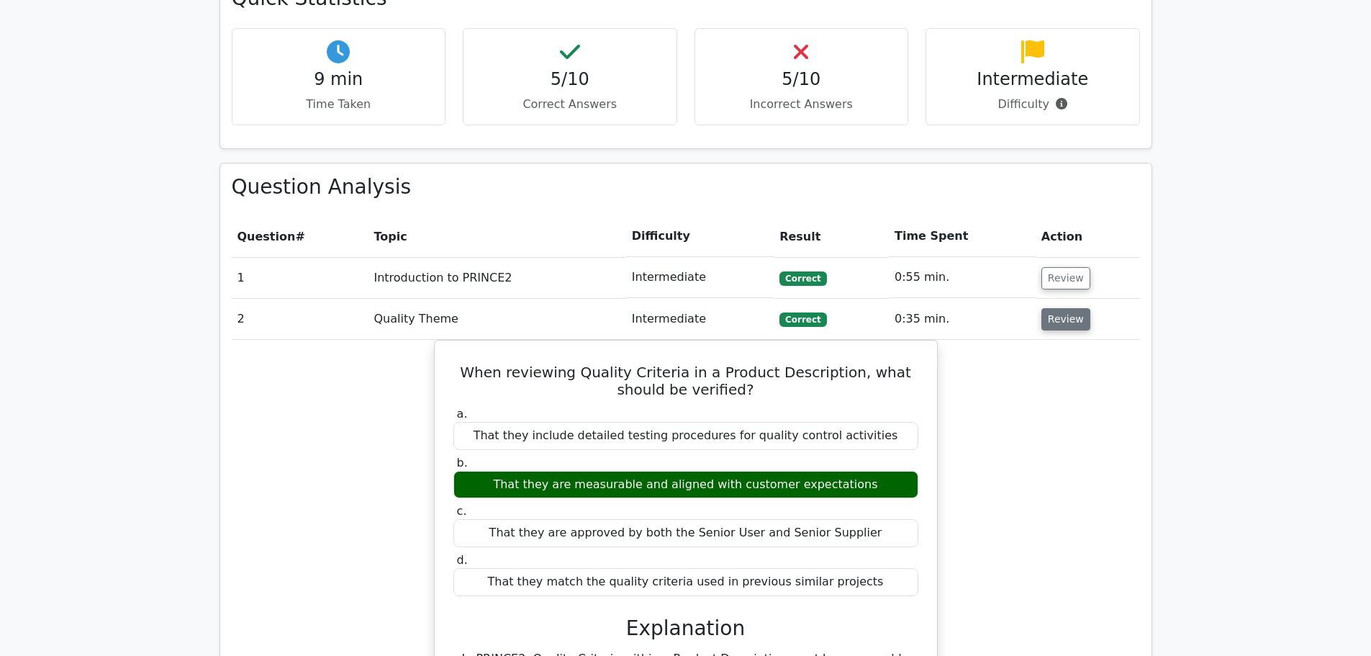
click at [1065, 308] on button "Review" at bounding box center [1065, 319] width 49 height 22
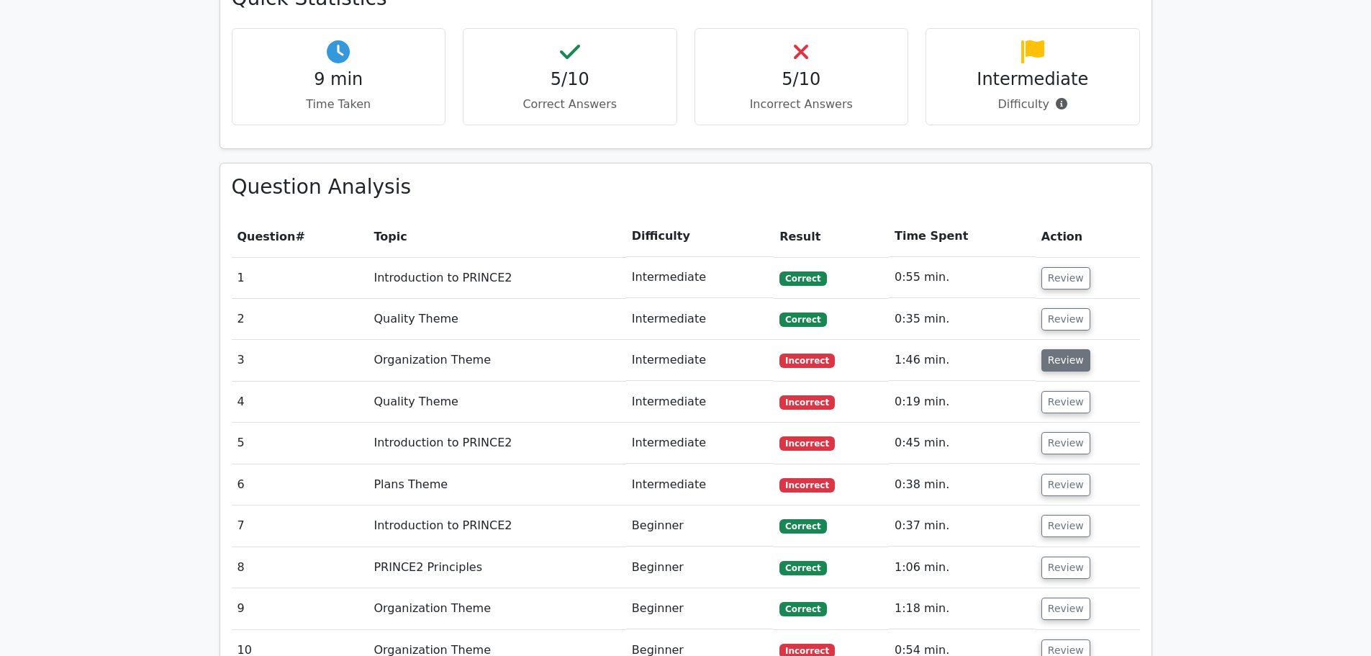
click at [1046, 349] on button "Review" at bounding box center [1065, 360] width 49 height 22
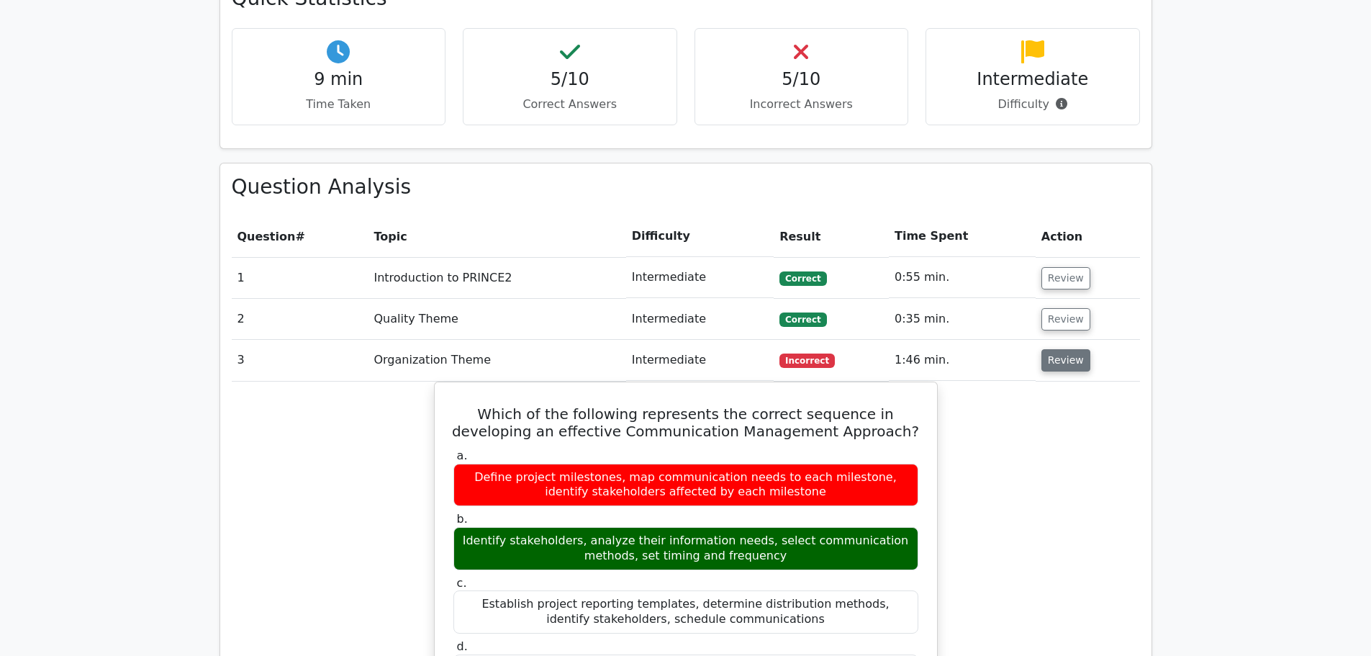
click at [1055, 349] on button "Review" at bounding box center [1065, 360] width 49 height 22
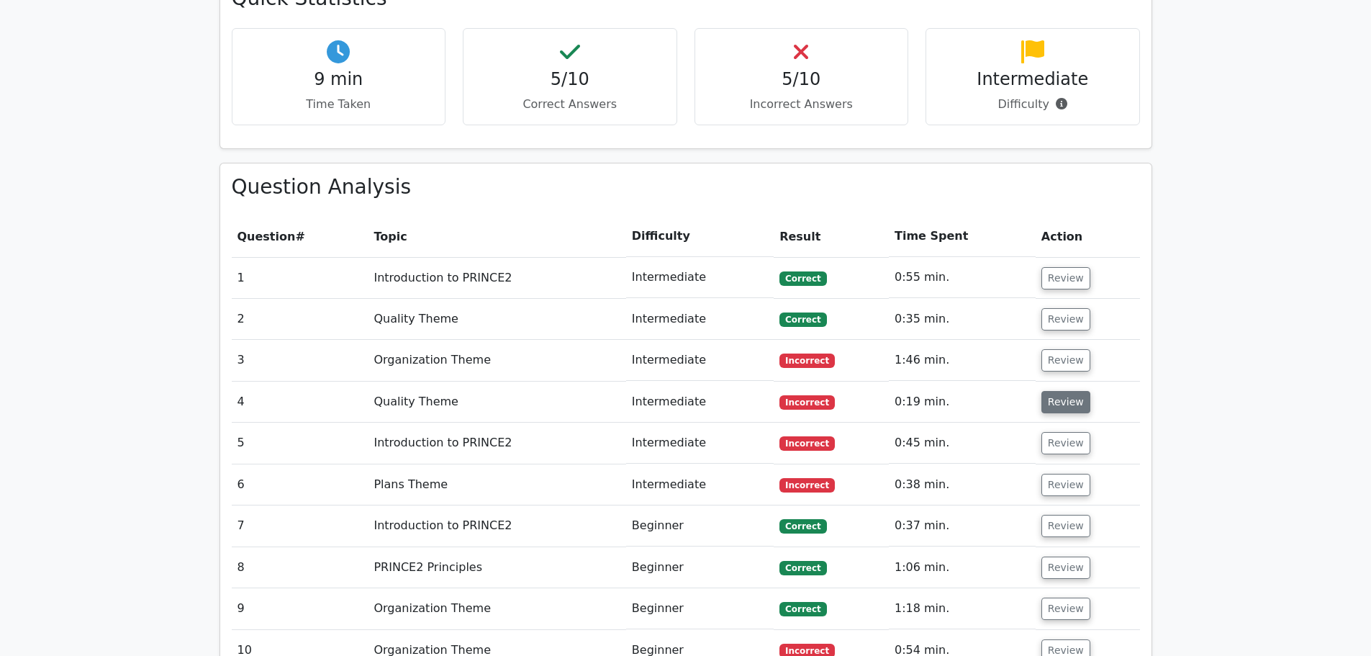
click at [1068, 391] on button "Review" at bounding box center [1065, 402] width 49 height 22
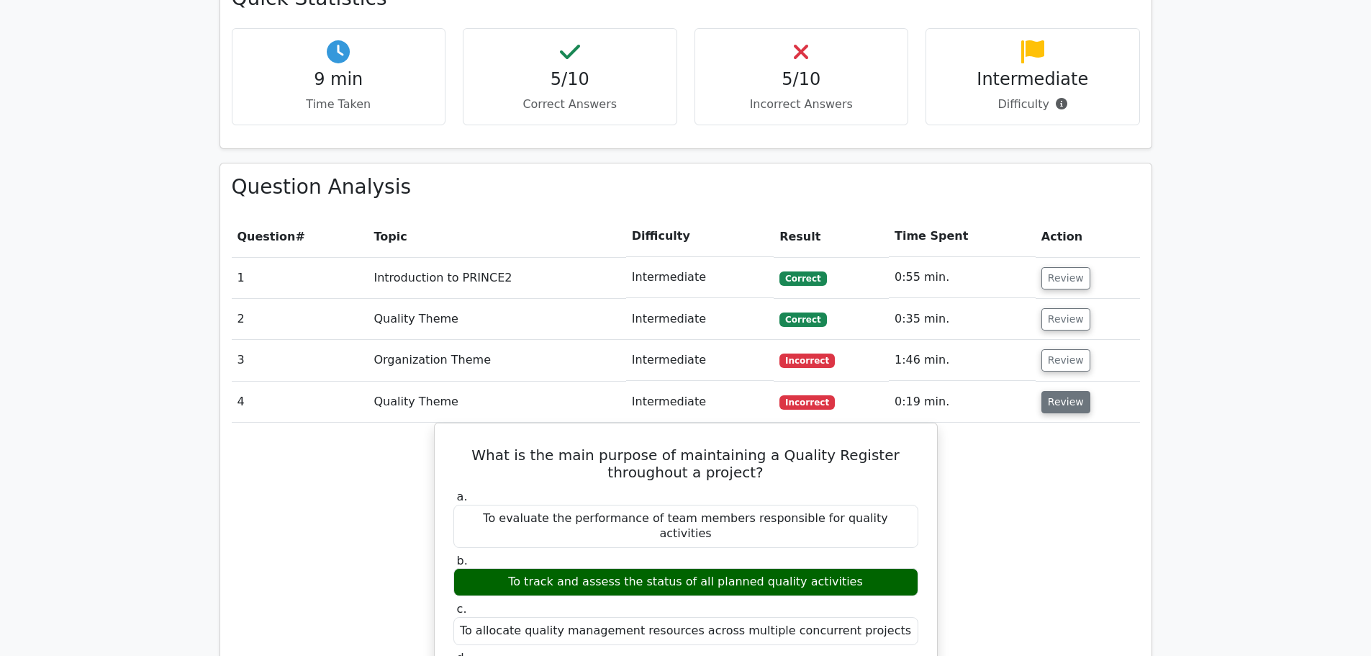
click at [1060, 391] on button "Review" at bounding box center [1065, 402] width 49 height 22
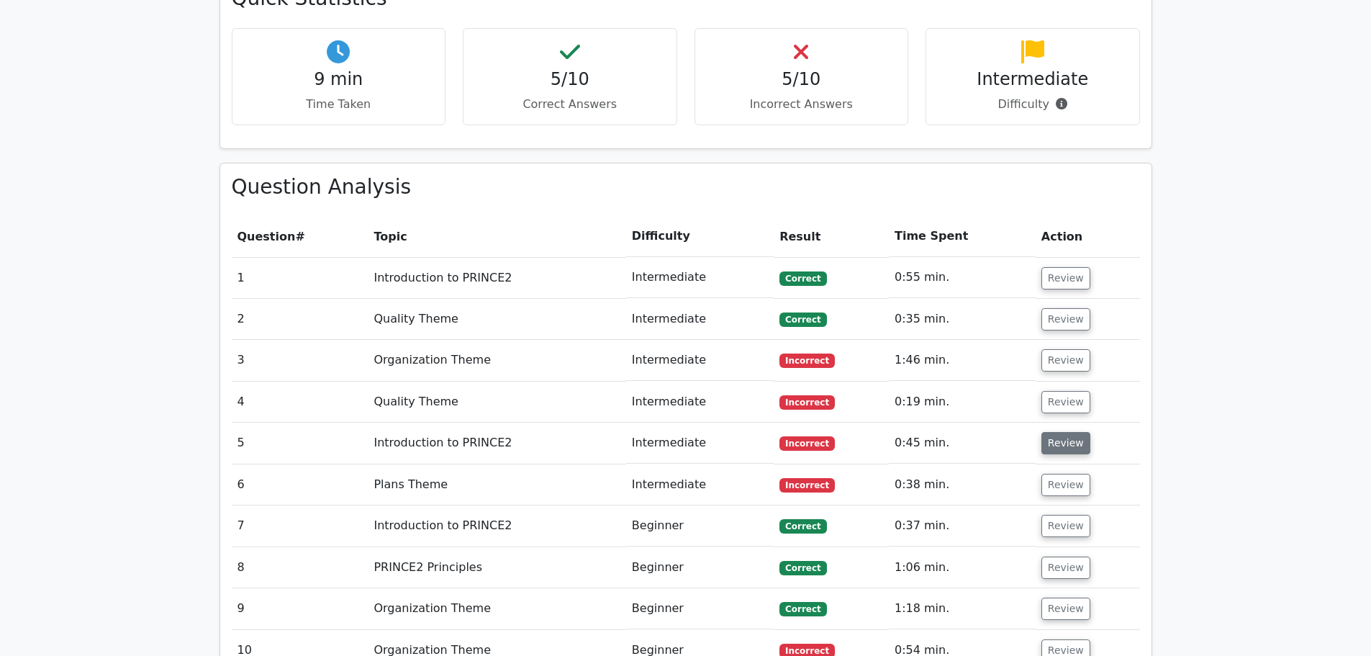
click at [1064, 432] on button "Review" at bounding box center [1065, 443] width 49 height 22
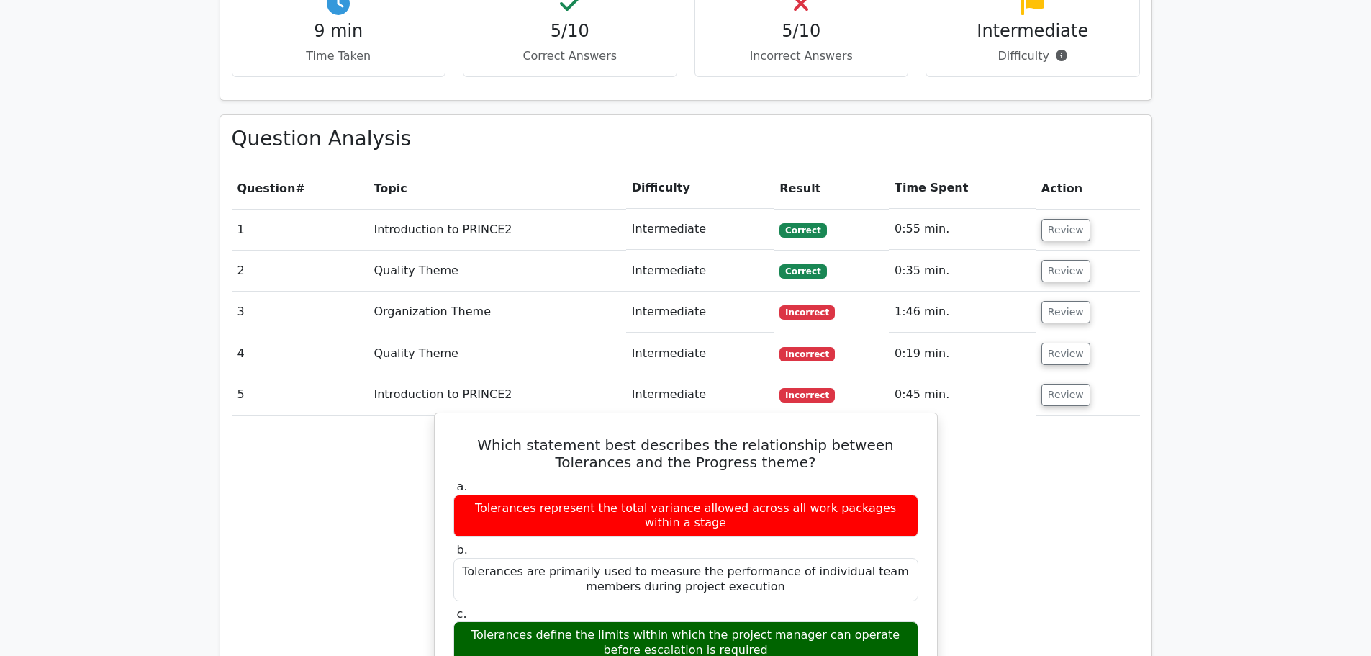
scroll to position [935, 0]
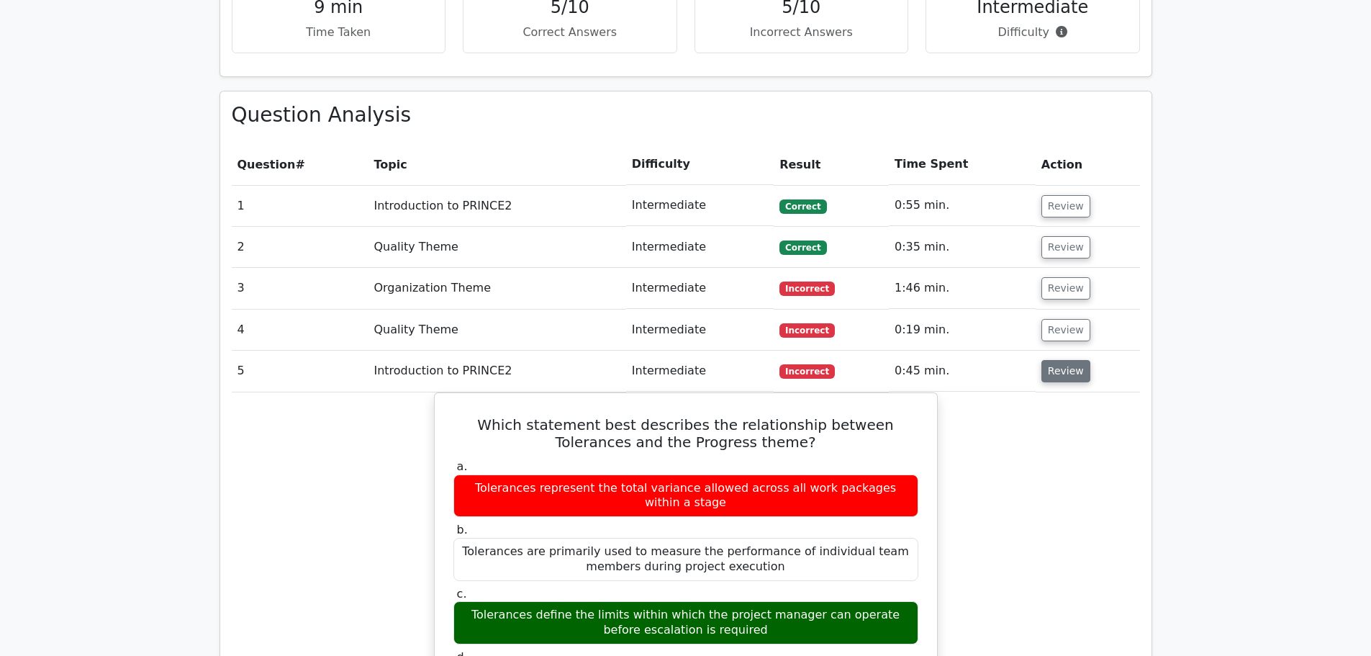
click at [1064, 360] on button "Review" at bounding box center [1065, 371] width 49 height 22
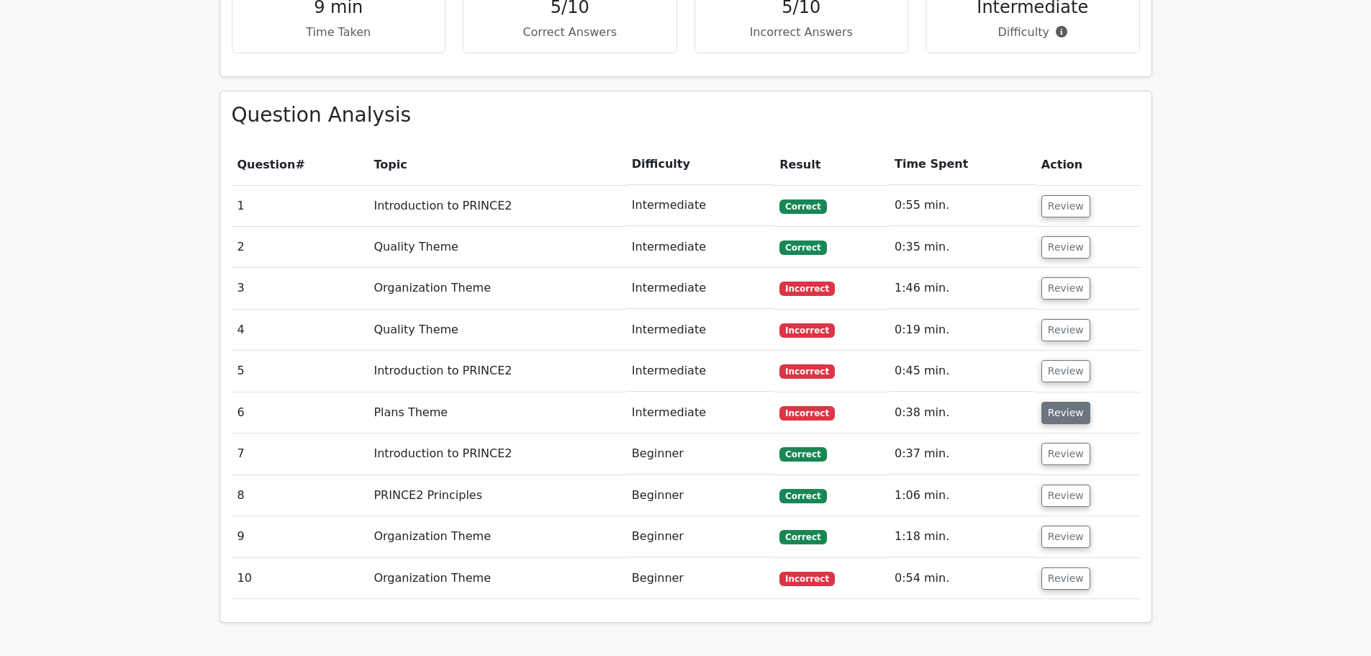
click at [1070, 402] on button "Review" at bounding box center [1065, 413] width 49 height 22
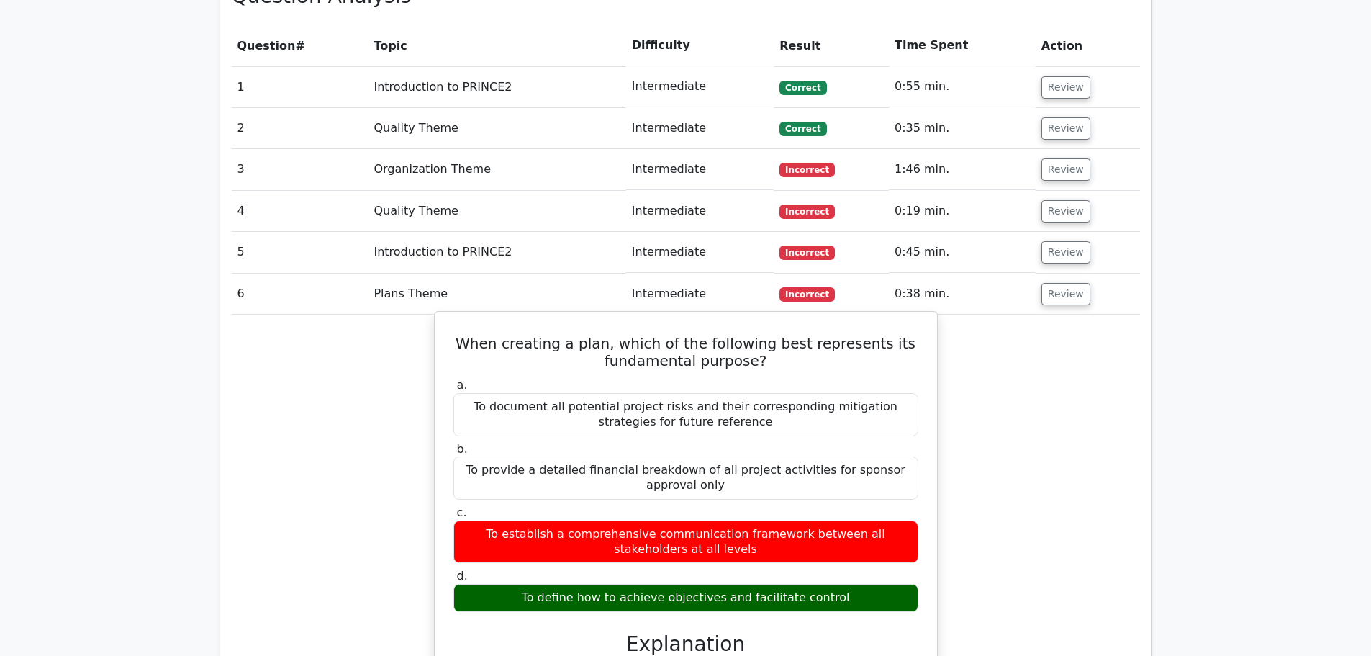
scroll to position [1079, 0]
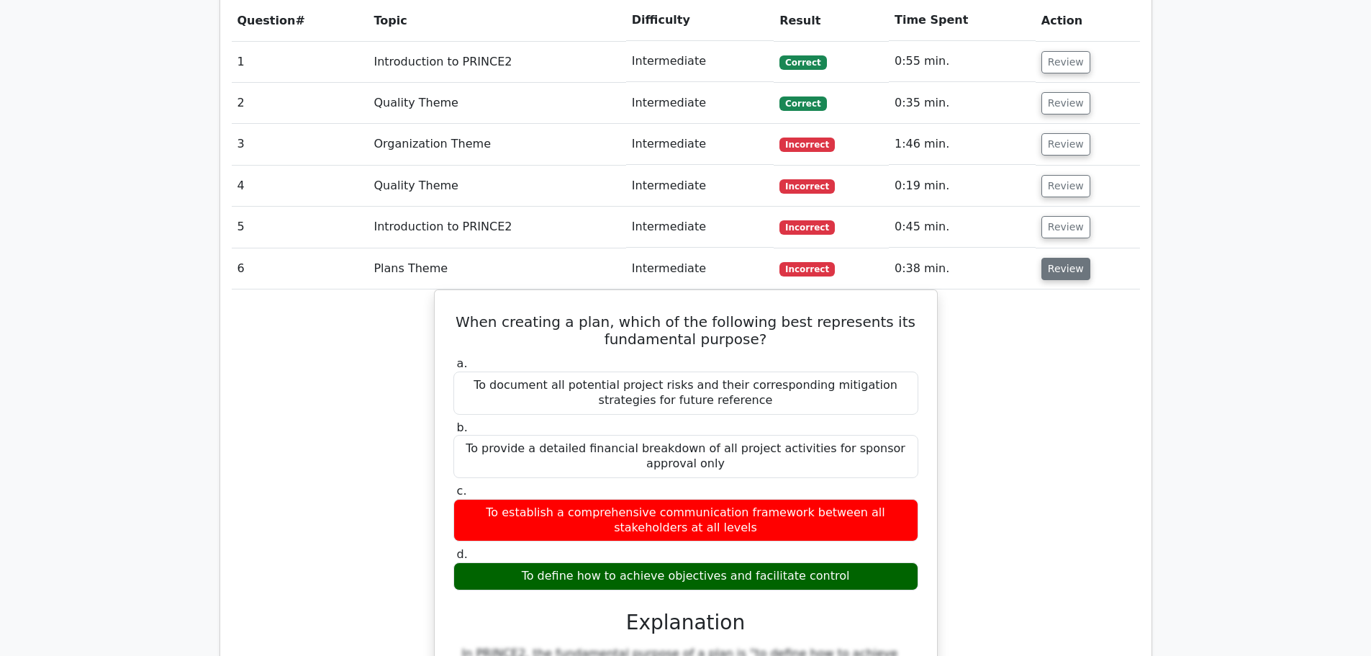
click at [1066, 258] on button "Review" at bounding box center [1065, 269] width 49 height 22
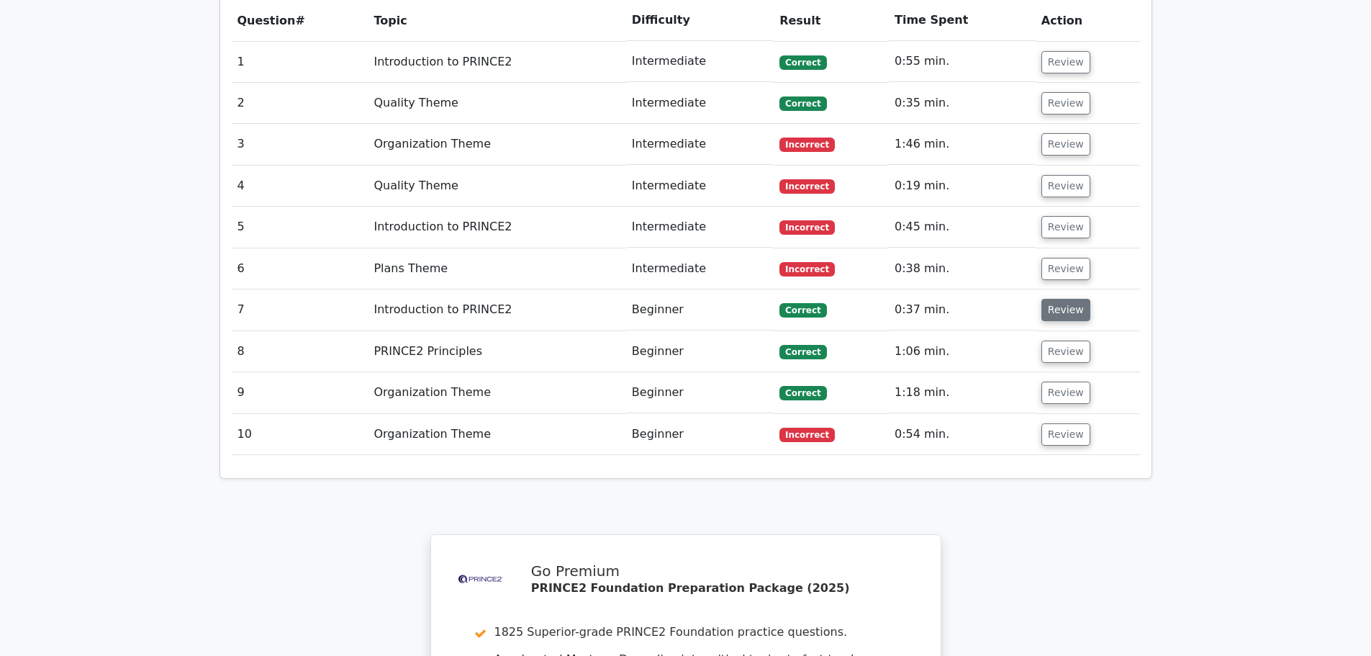
click at [1055, 299] on button "Review" at bounding box center [1065, 310] width 49 height 22
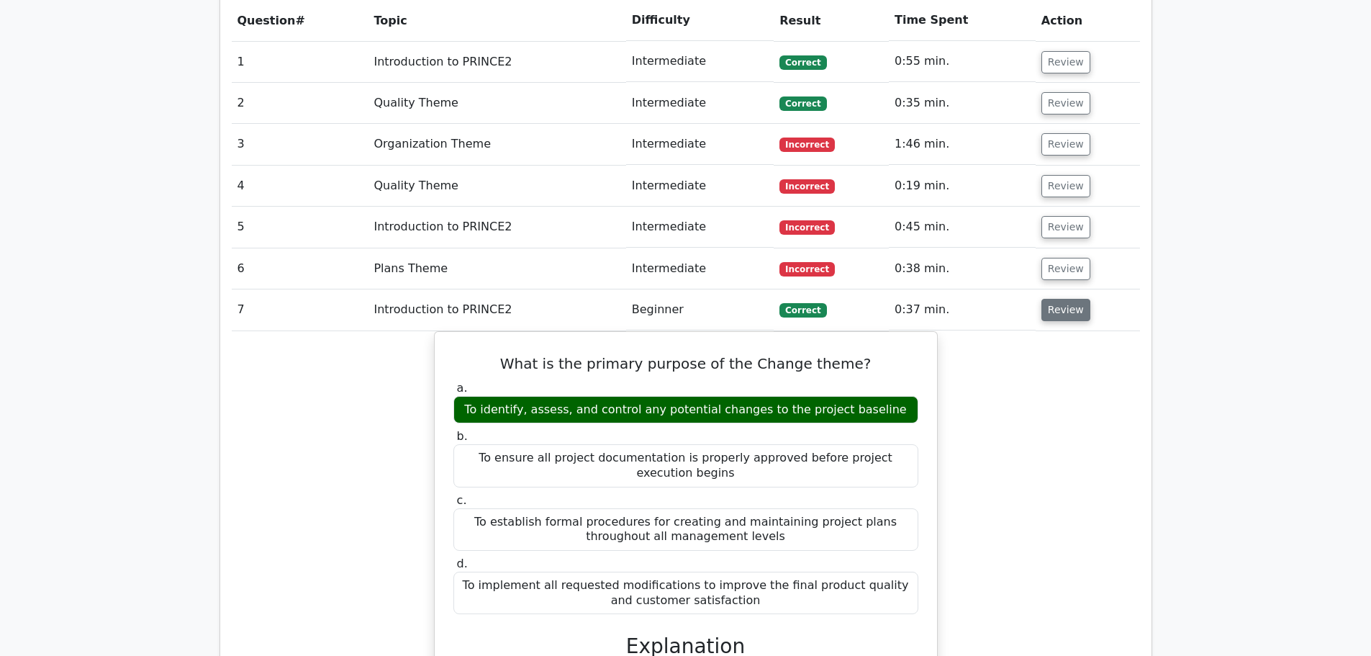
click at [1050, 299] on button "Review" at bounding box center [1065, 310] width 49 height 22
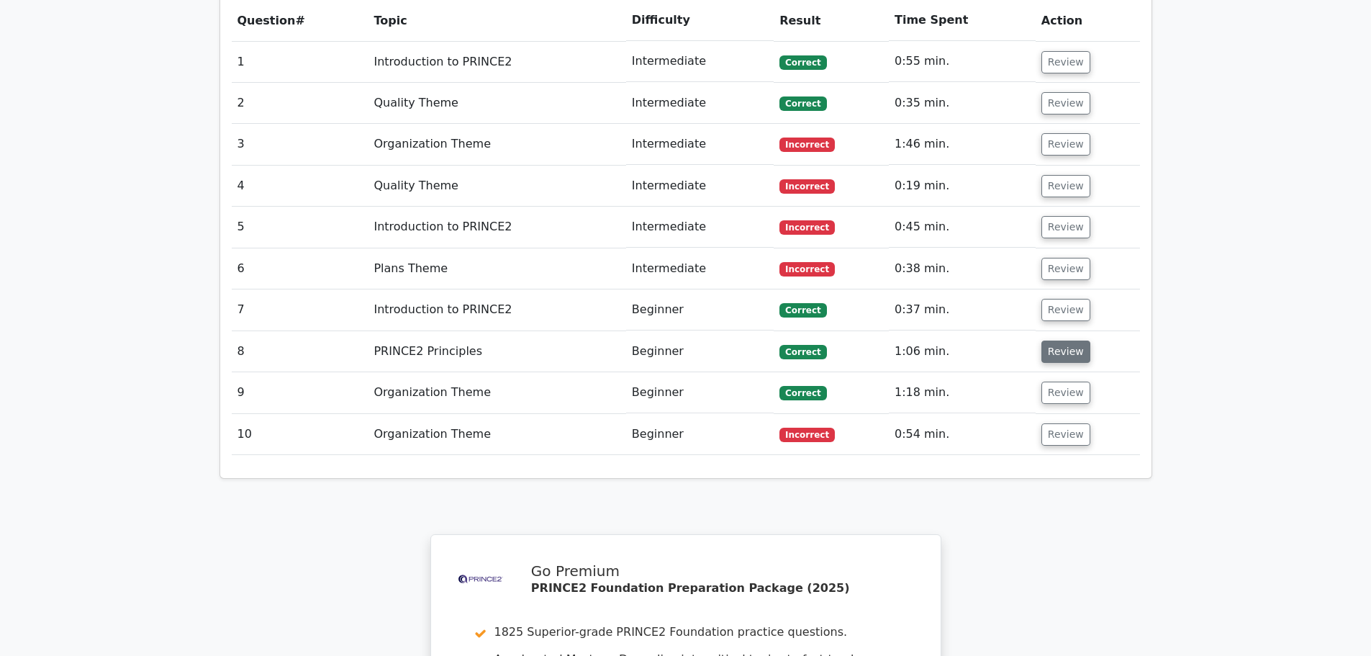
click at [1067, 340] on button "Review" at bounding box center [1065, 351] width 49 height 22
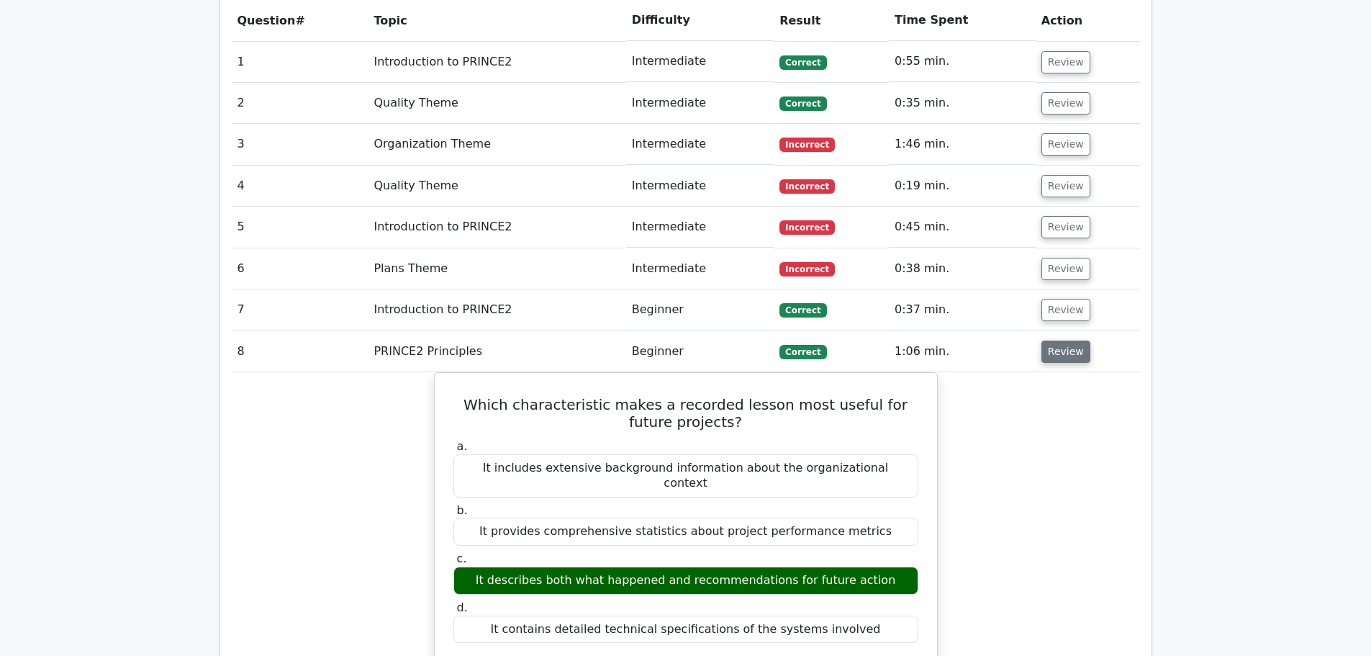
click at [1066, 340] on button "Review" at bounding box center [1065, 351] width 49 height 22
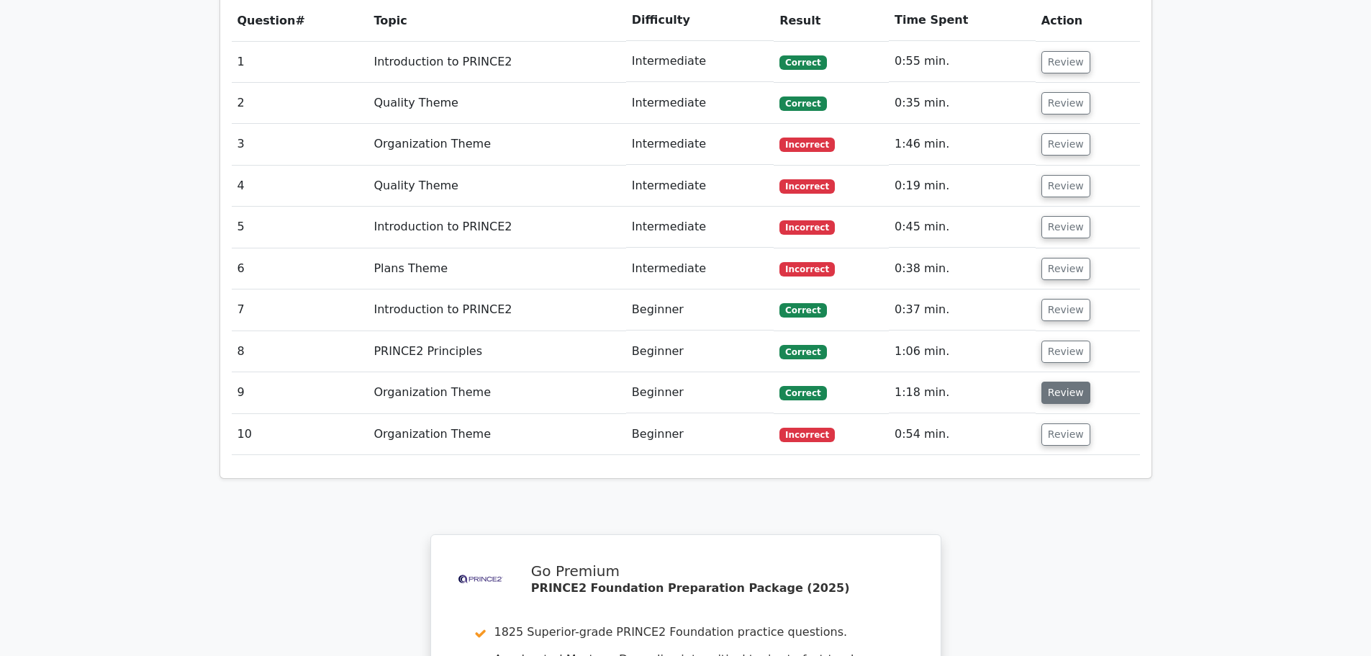
click at [1066, 381] on button "Review" at bounding box center [1065, 392] width 49 height 22
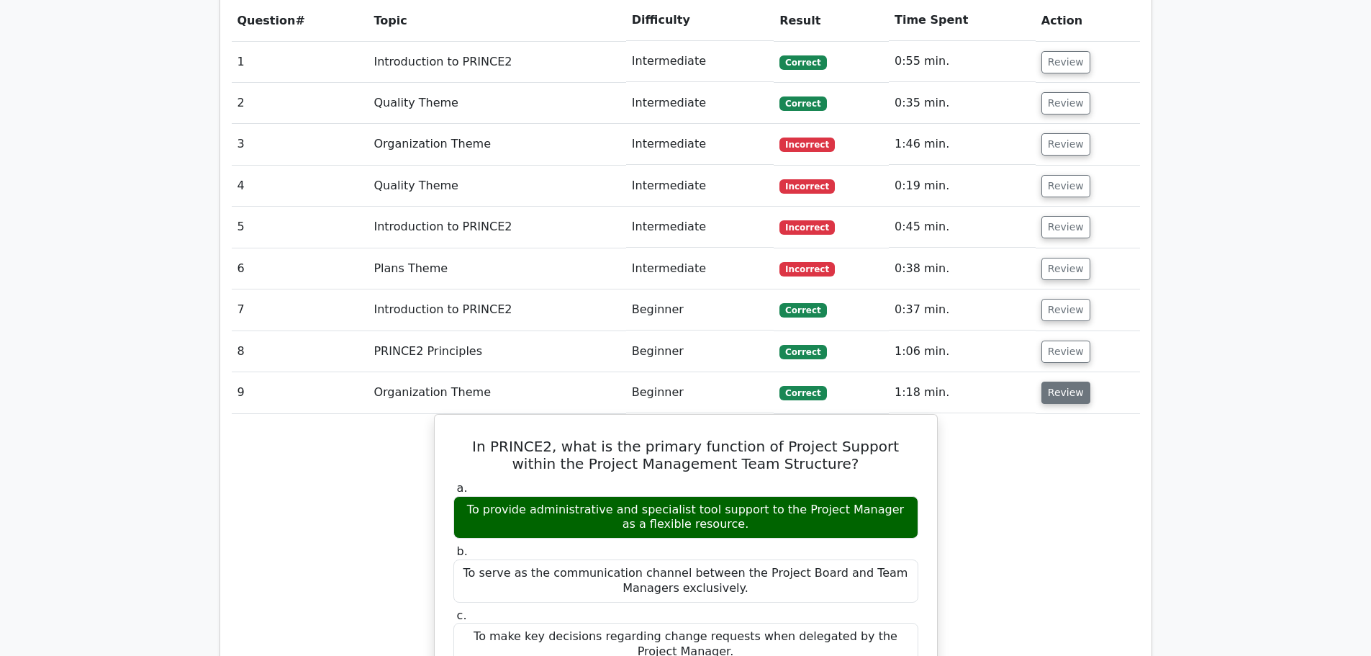
click at [1056, 381] on button "Review" at bounding box center [1065, 392] width 49 height 22
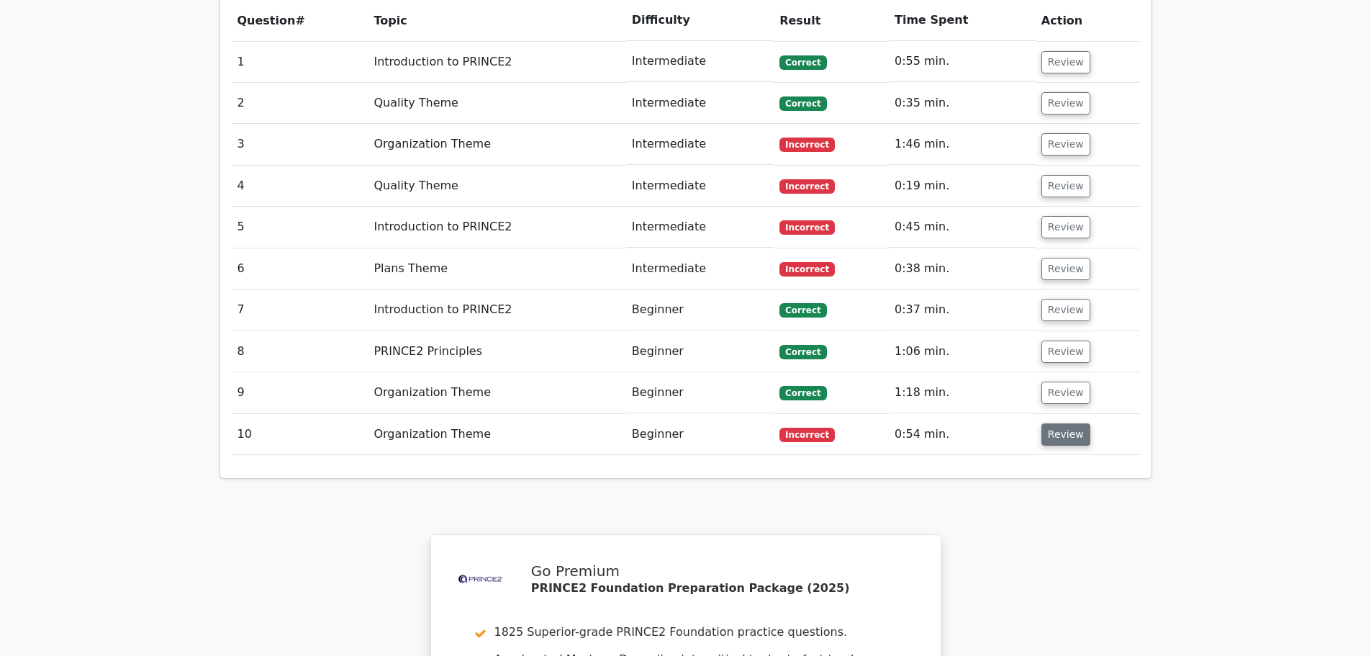
click at [1050, 423] on button "Review" at bounding box center [1065, 434] width 49 height 22
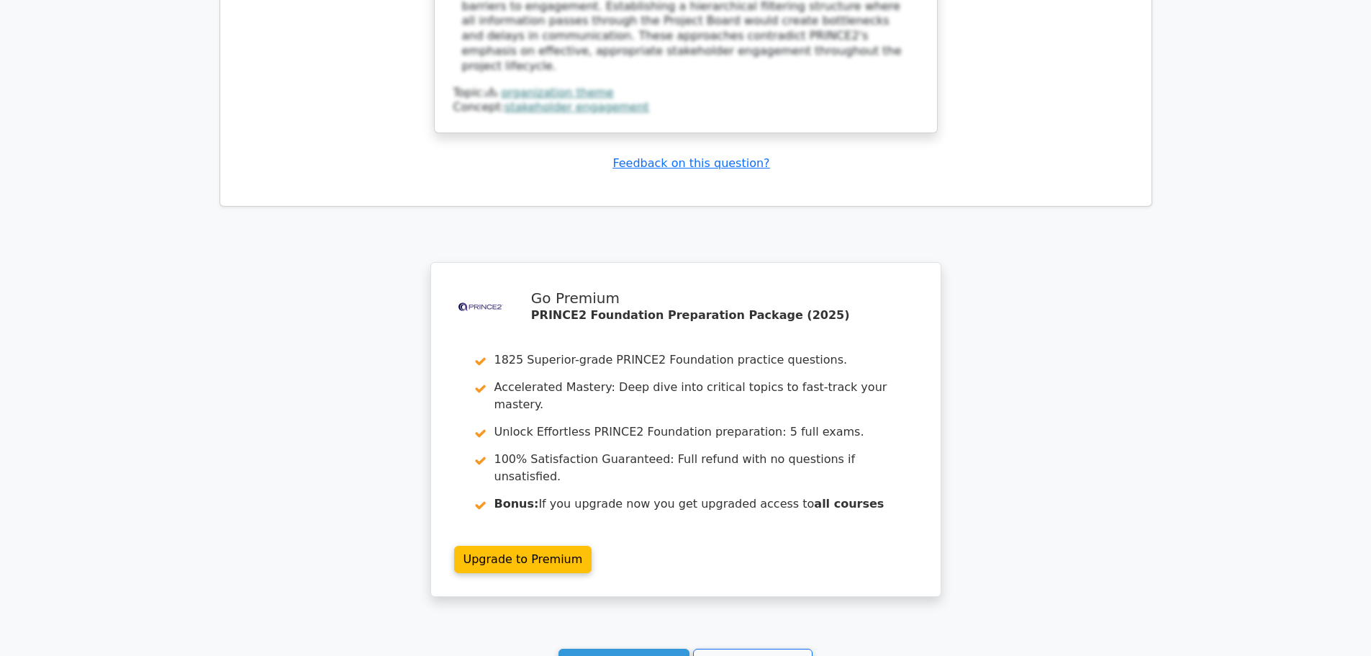
scroll to position [2231, 0]
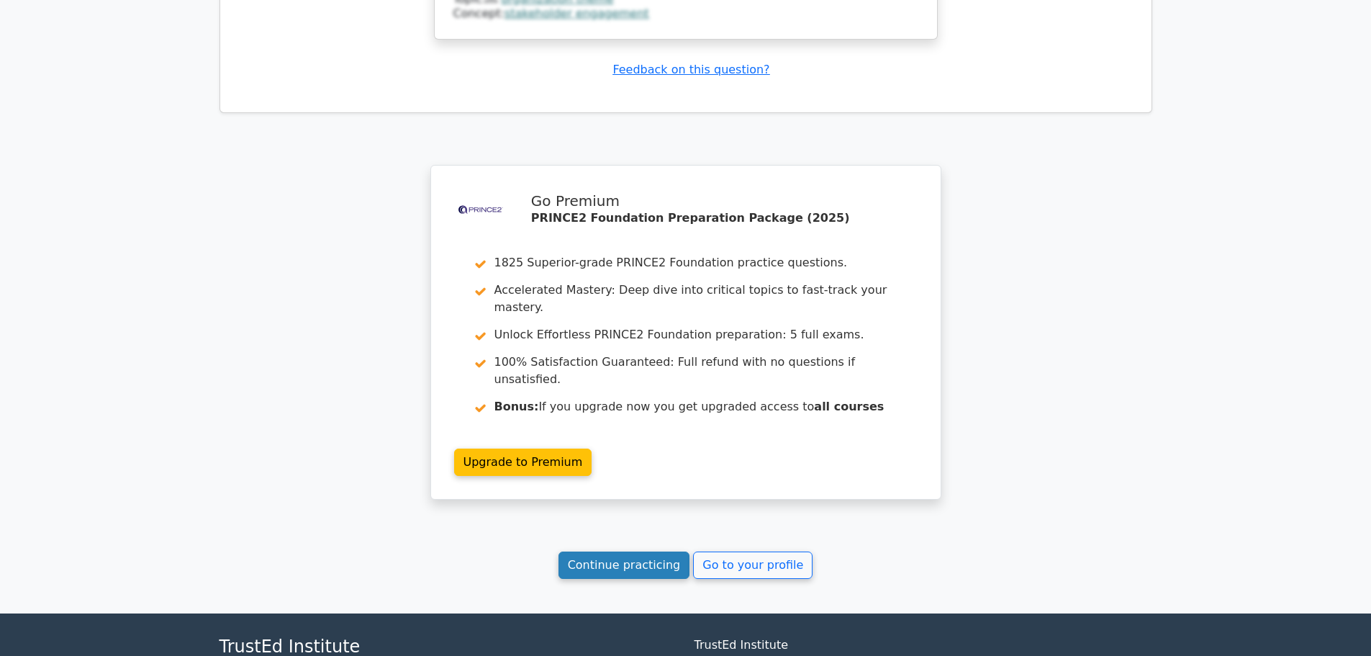
click at [633, 551] on link "Continue practicing" at bounding box center [624, 564] width 132 height 27
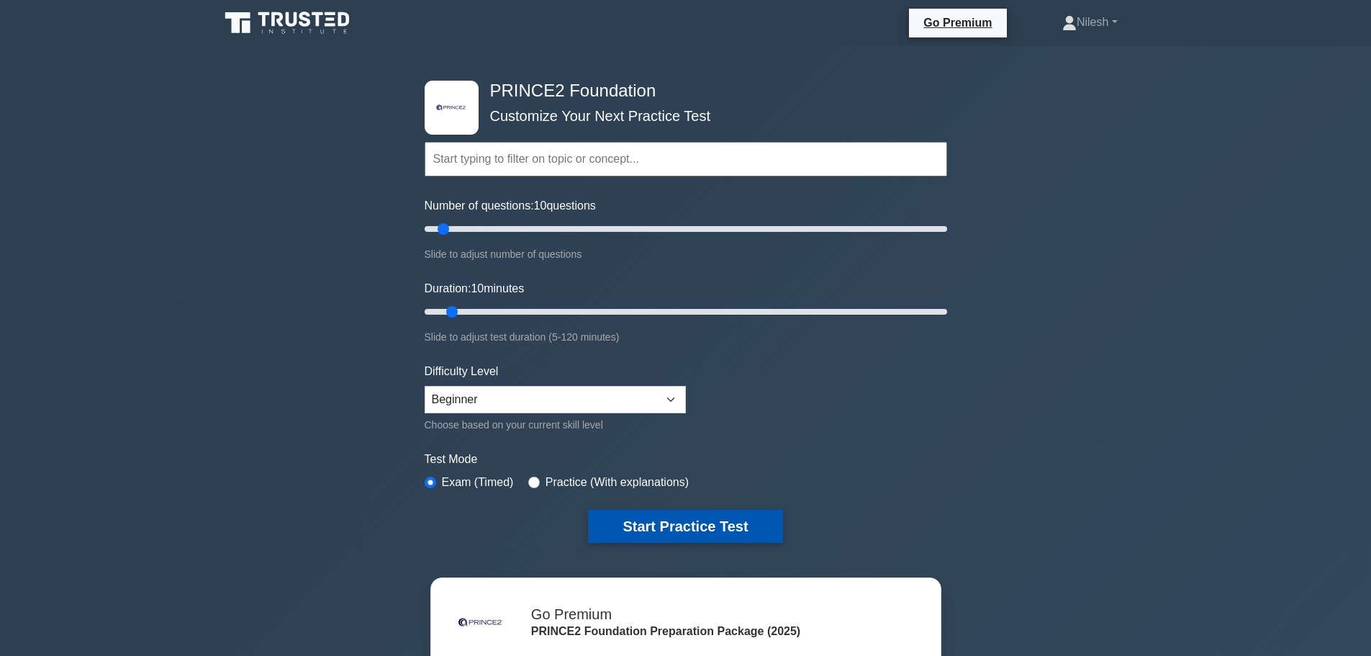
click at [670, 513] on button "Start Practice Test" at bounding box center [685, 525] width 194 height 33
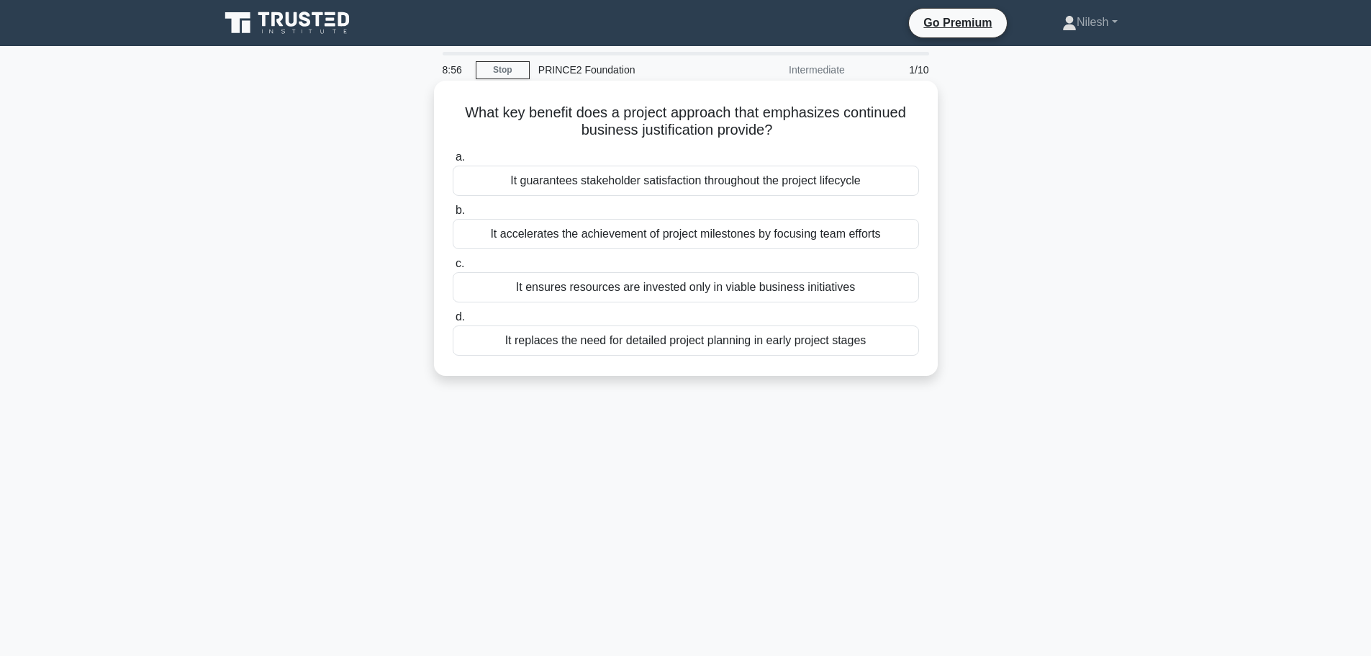
click at [707, 186] on div "It guarantees stakeholder satisfaction throughout the project lifecycle" at bounding box center [686, 181] width 466 height 30
click at [453, 162] on input "a. It guarantees stakeholder satisfaction throughout the project lifecycle" at bounding box center [453, 157] width 0 height 9
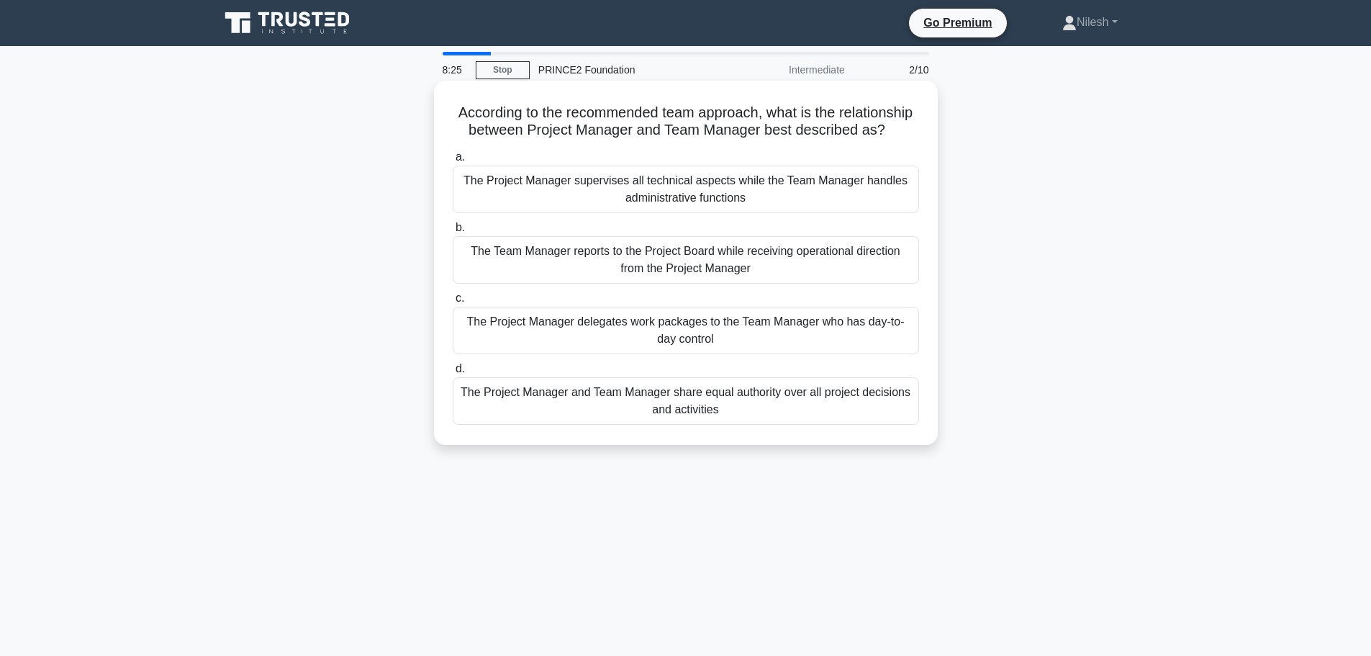
click at [682, 349] on div "The Project Manager delegates work packages to the Team Manager who has day-to-…" at bounding box center [686, 330] width 466 height 47
click at [453, 303] on input "c. The Project Manager delegates work packages to the Team Manager who has day-…" at bounding box center [453, 298] width 0 height 9
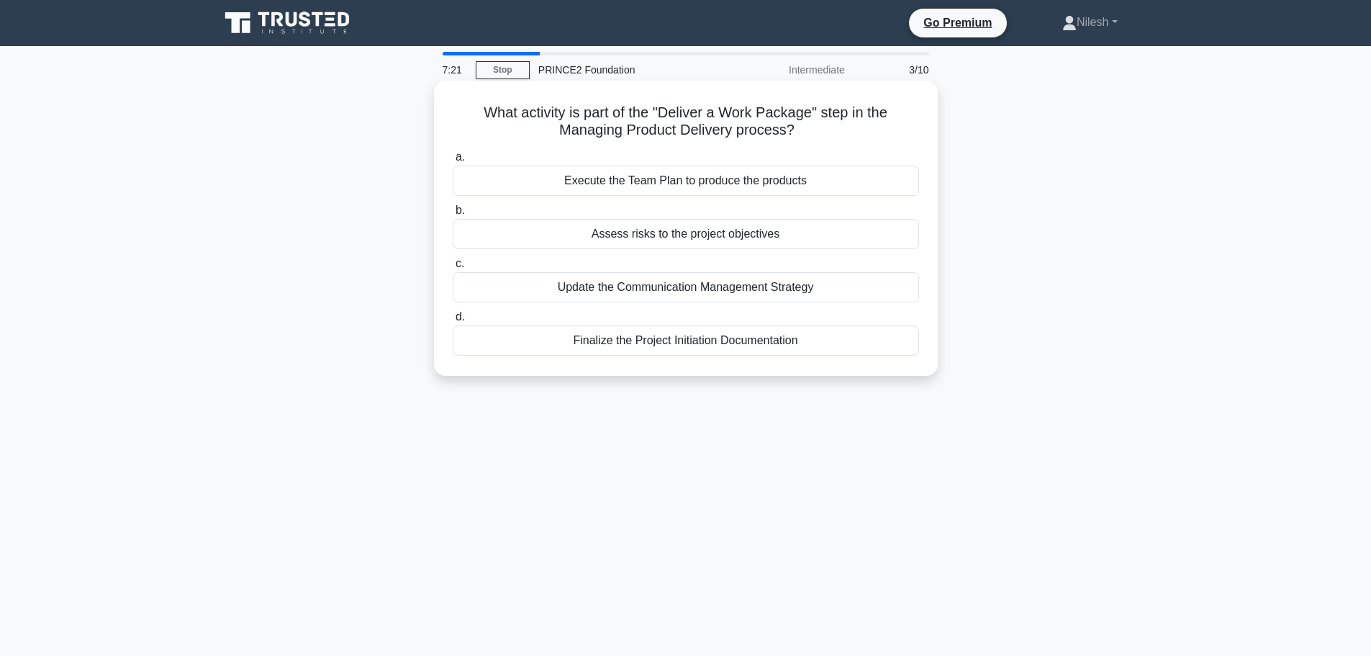
click at [666, 186] on div "Execute the Team Plan to produce the products" at bounding box center [686, 181] width 466 height 30
click at [453, 162] on input "a. Execute the Team Plan to produce the products" at bounding box center [453, 157] width 0 height 9
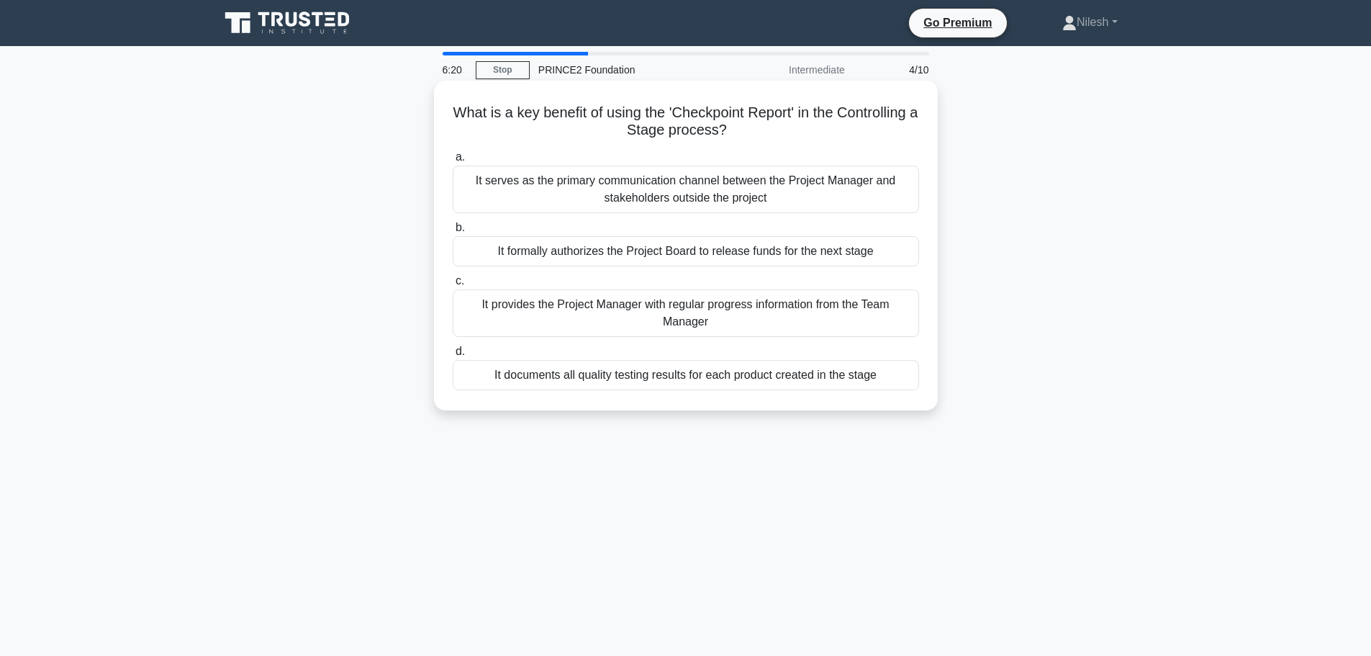
click at [827, 314] on div "It provides the Project Manager with regular progress information from the Team…" at bounding box center [686, 312] width 466 height 47
click at [453, 286] on input "c. It provides the Project Manager with regular progress information from the T…" at bounding box center [453, 280] width 0 height 9
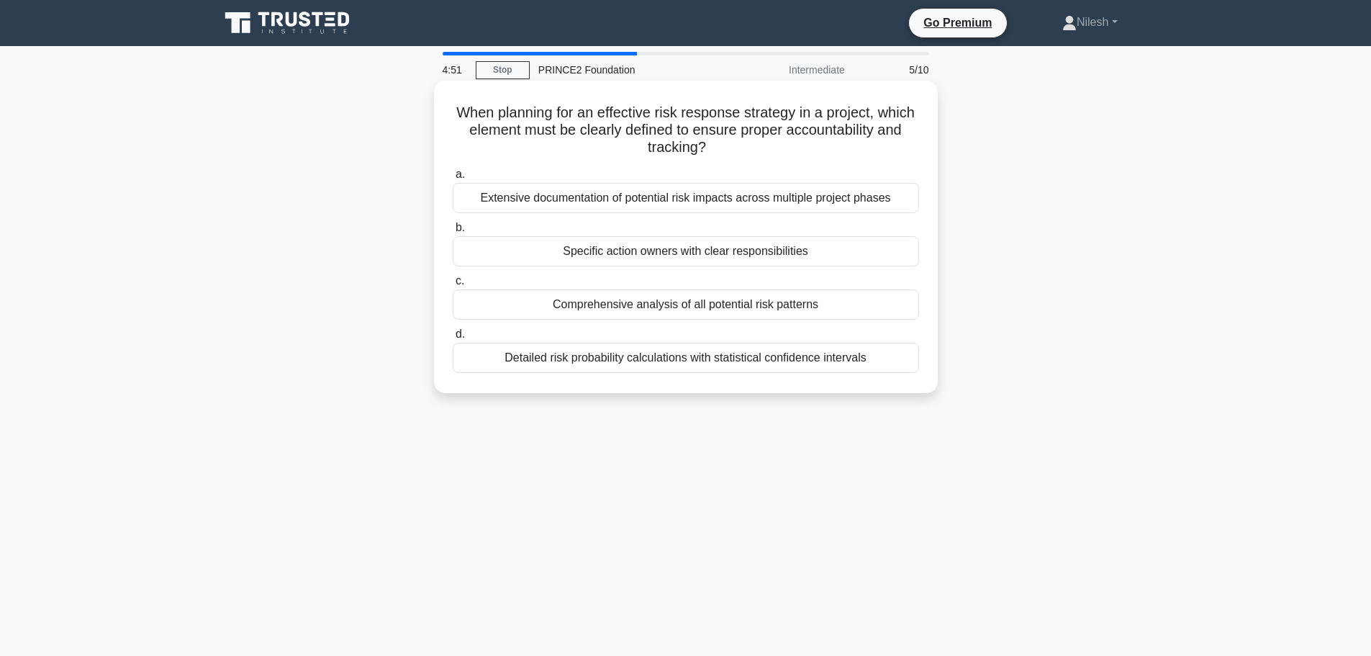
click at [694, 259] on div "Specific action owners with clear responsibilities" at bounding box center [686, 251] width 466 height 30
click at [453, 232] on input "b. Specific action owners with clear responsibilities" at bounding box center [453, 227] width 0 height 9
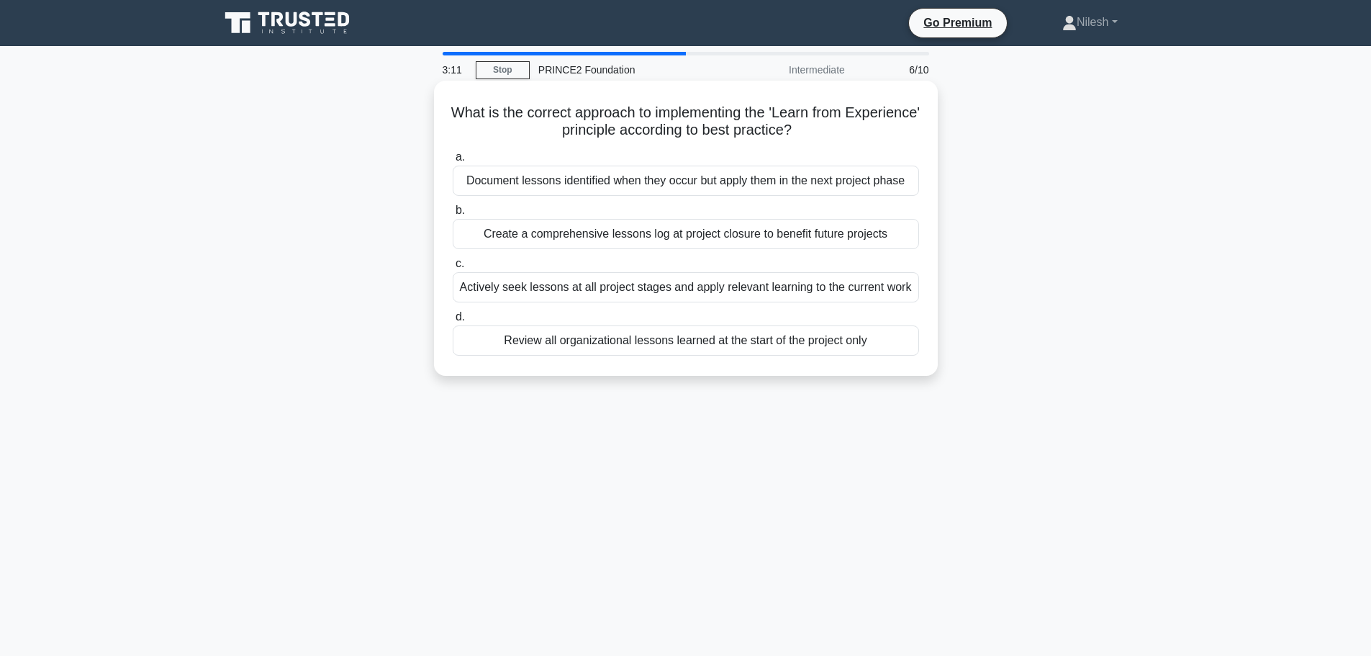
click at [638, 241] on div "Create a comprehensive lessons log at project closure to benefit future projects" at bounding box center [686, 234] width 466 height 30
click at [453, 215] on input "b. Create a comprehensive lessons log at project closure to benefit future proj…" at bounding box center [453, 210] width 0 height 9
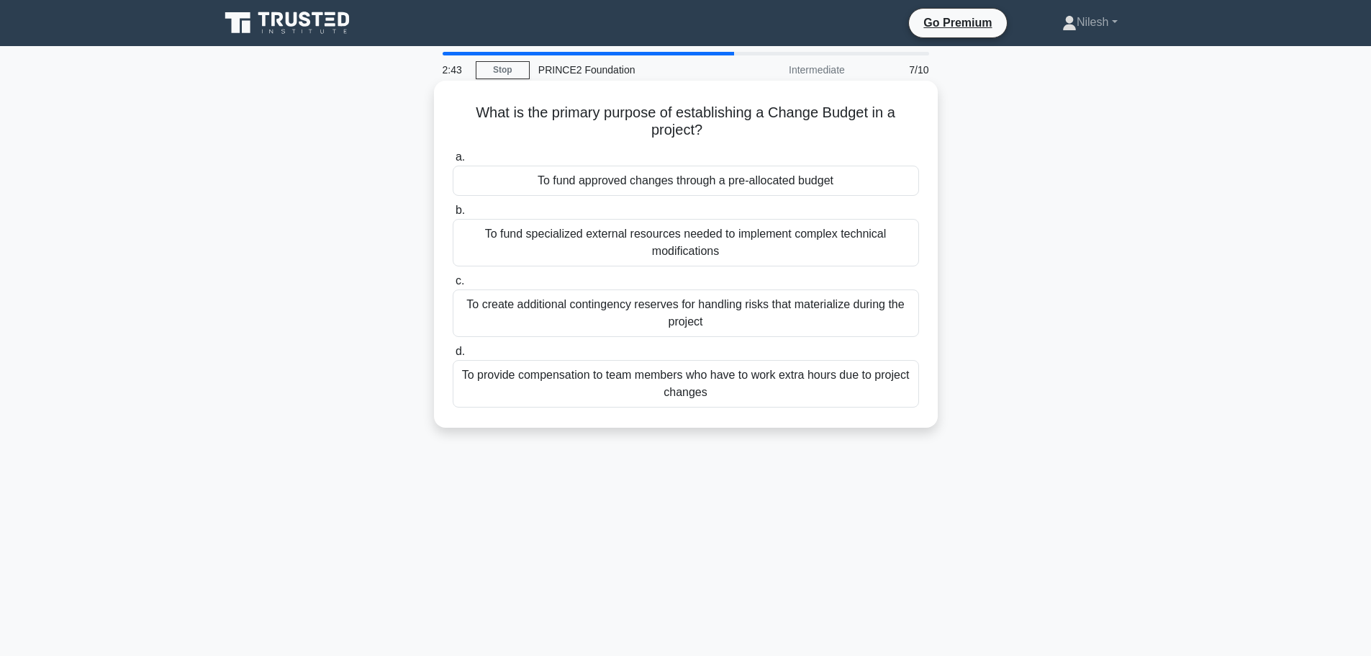
click at [673, 183] on div "To fund approved changes through a pre-allocated budget" at bounding box center [686, 181] width 466 height 30
click at [453, 162] on input "a. To fund approved changes through a pre-allocated budget" at bounding box center [453, 157] width 0 height 9
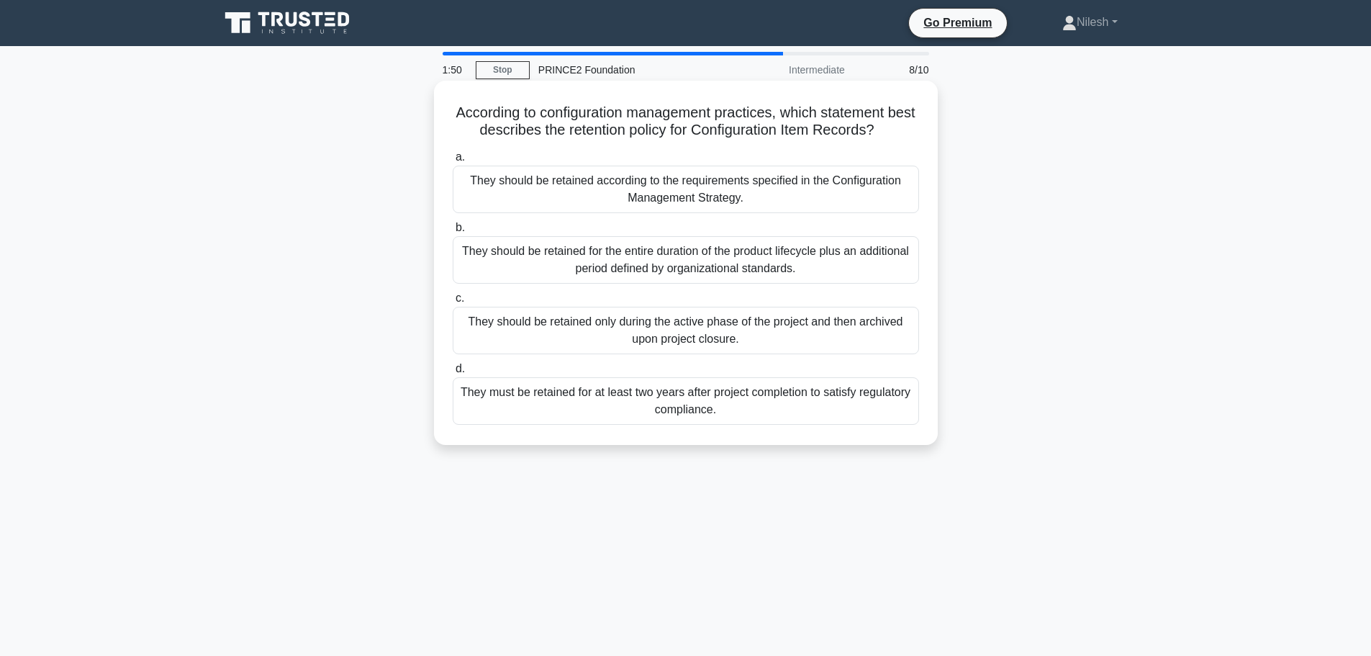
click at [735, 261] on div "They should be retained for the entire duration of the product lifecycle plus a…" at bounding box center [686, 259] width 466 height 47
click at [453, 232] on input "b. They should be retained for the entire duration of the product lifecycle plu…" at bounding box center [453, 227] width 0 height 9
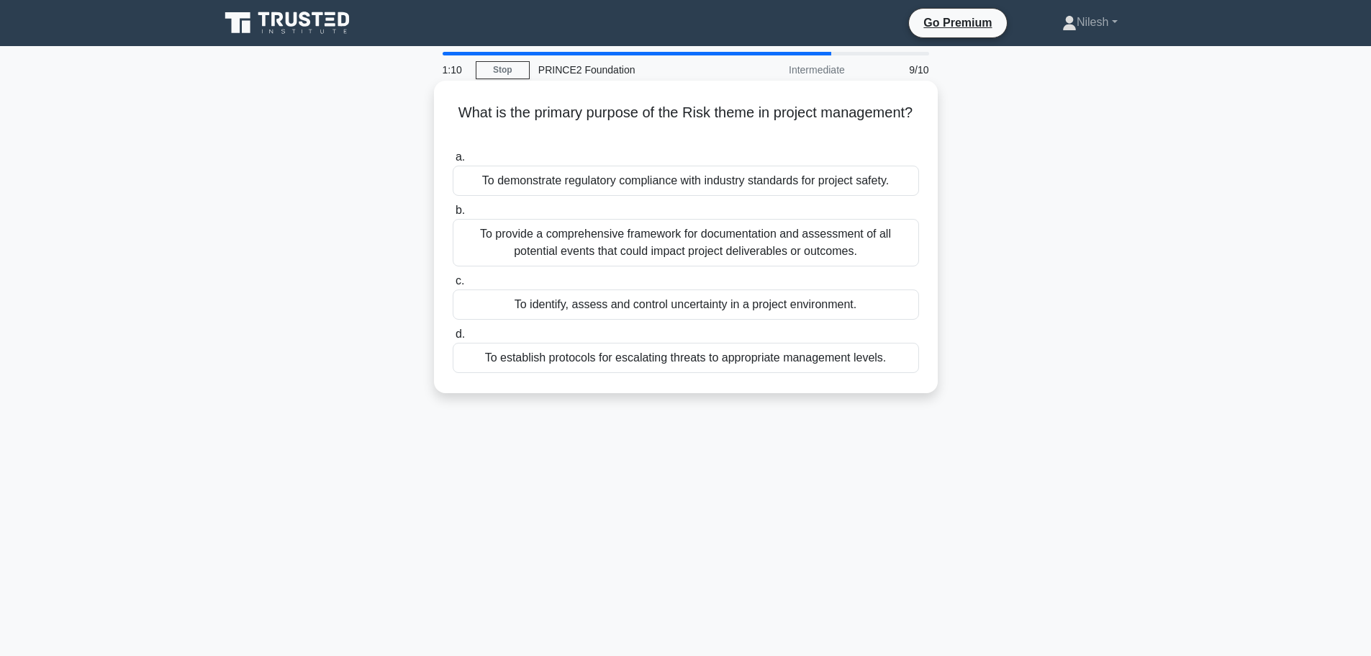
click at [802, 309] on div "To identify, assess and control uncertainty in a project environment." at bounding box center [686, 304] width 466 height 30
click at [453, 286] on input "c. To identify, assess and control uncertainty in a project environment." at bounding box center [453, 280] width 0 height 9
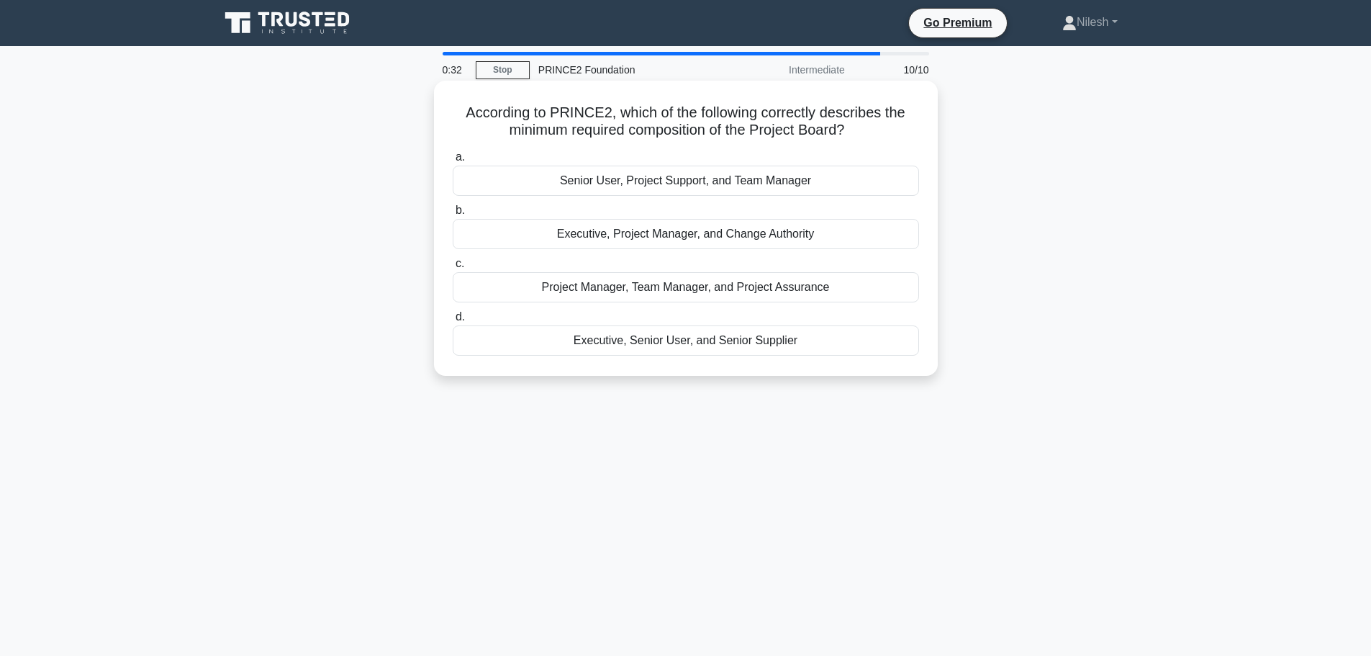
click at [599, 287] on div "Project Manager, Team Manager, and Project Assurance" at bounding box center [686, 287] width 466 height 30
click at [453, 268] on input "c. Project Manager, Team Manager, and Project Assurance" at bounding box center [453, 263] width 0 height 9
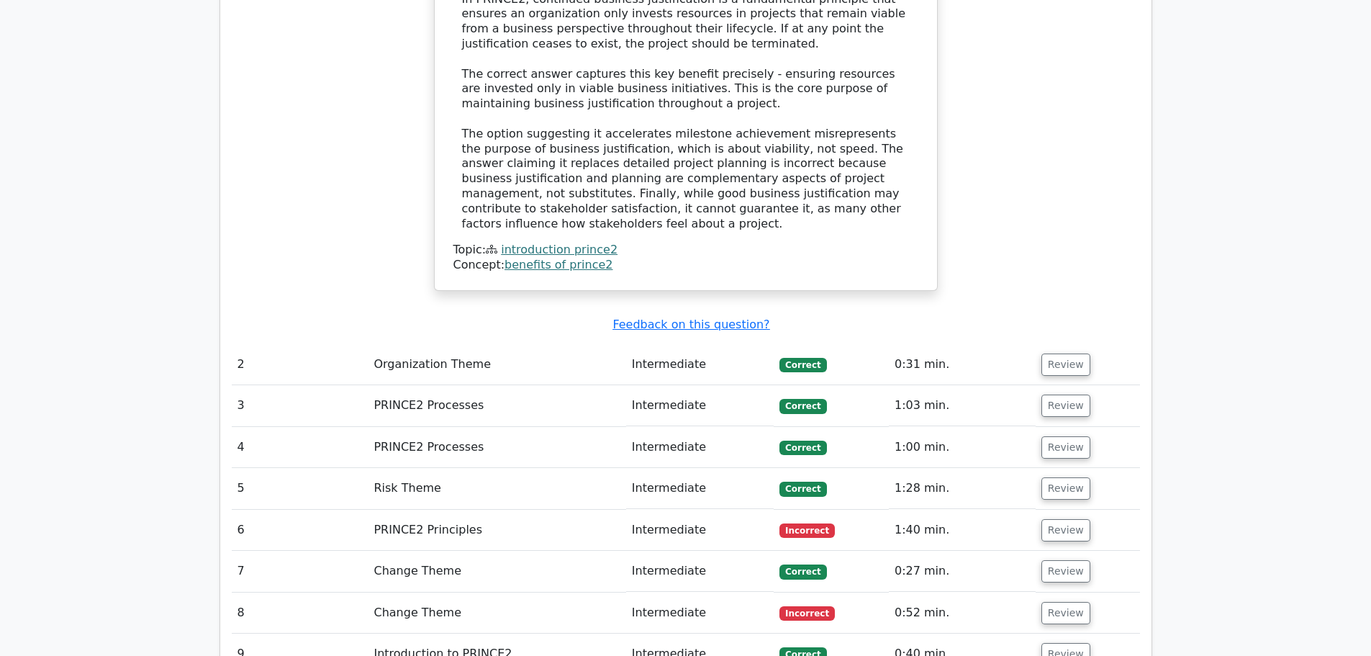
scroll to position [1655, 0]
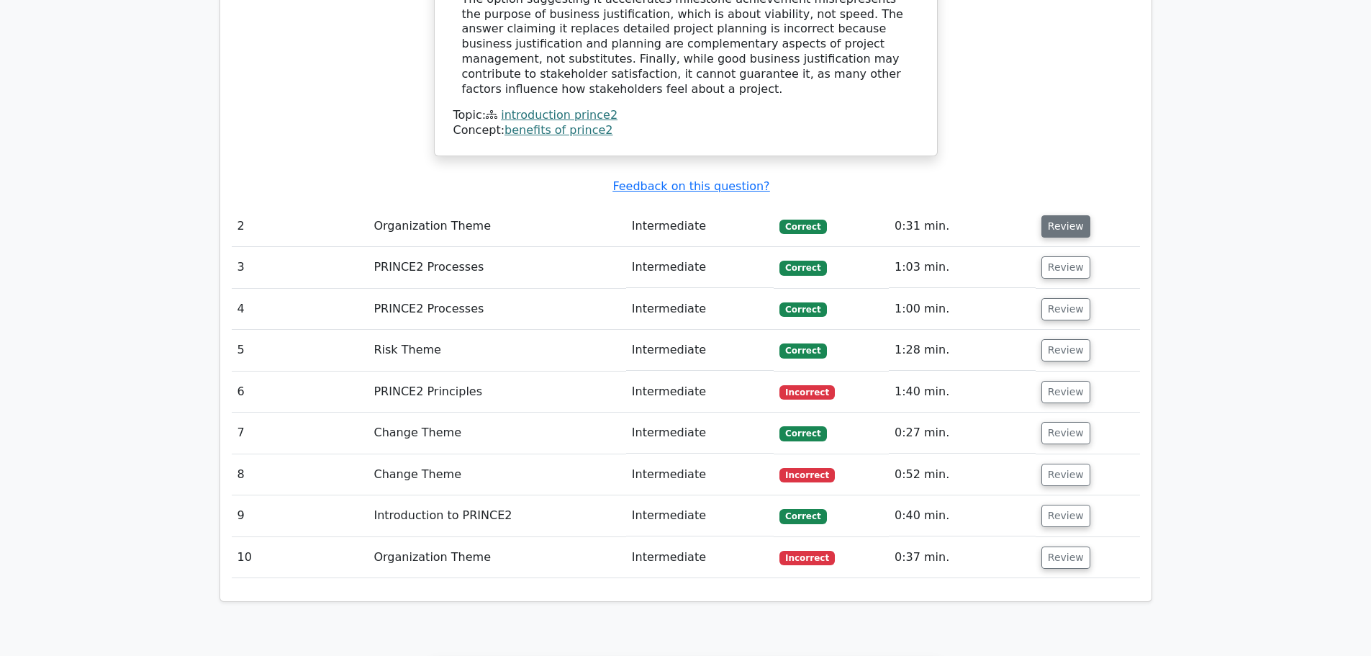
click at [1061, 215] on button "Review" at bounding box center [1065, 226] width 49 height 22
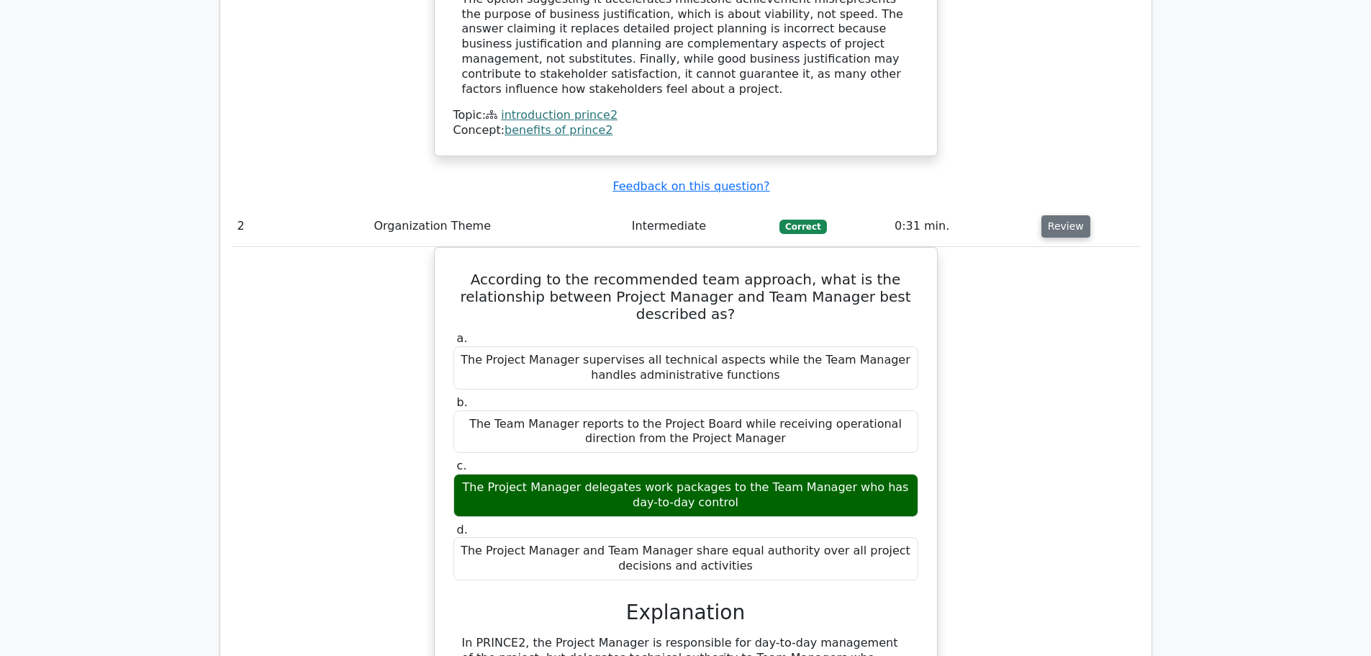
click at [1062, 215] on button "Review" at bounding box center [1065, 226] width 49 height 22
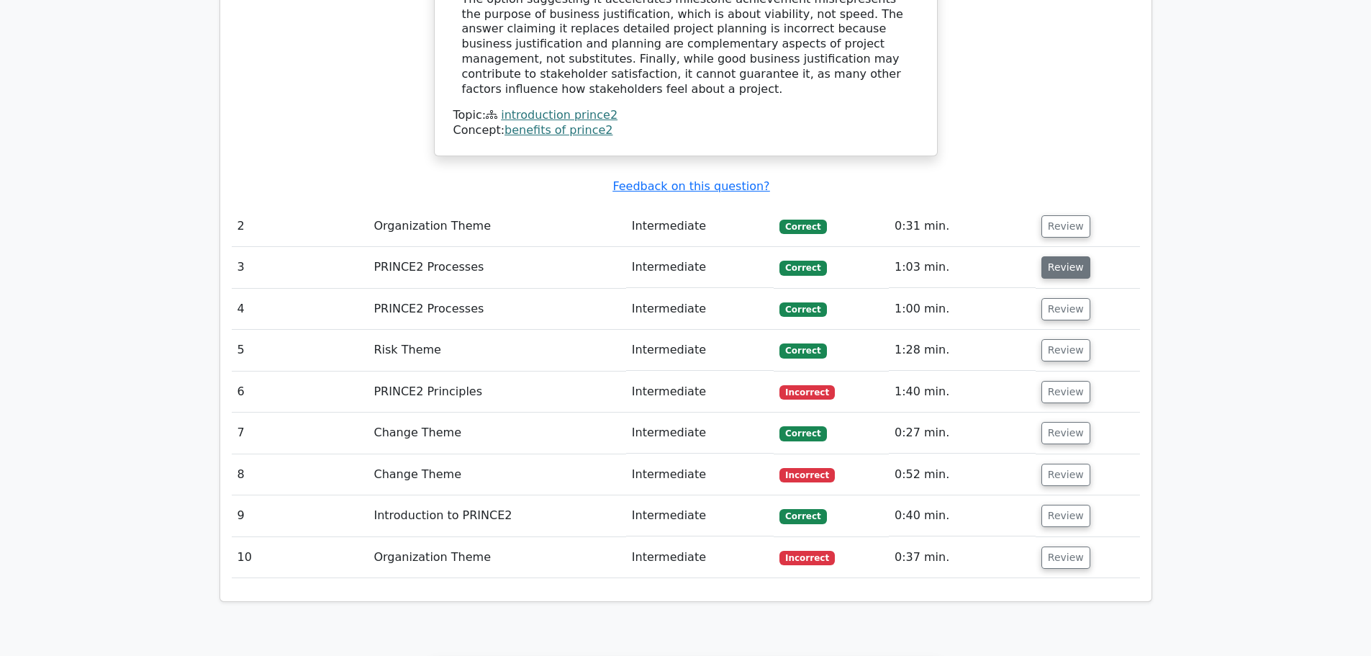
click at [1053, 256] on button "Review" at bounding box center [1065, 267] width 49 height 22
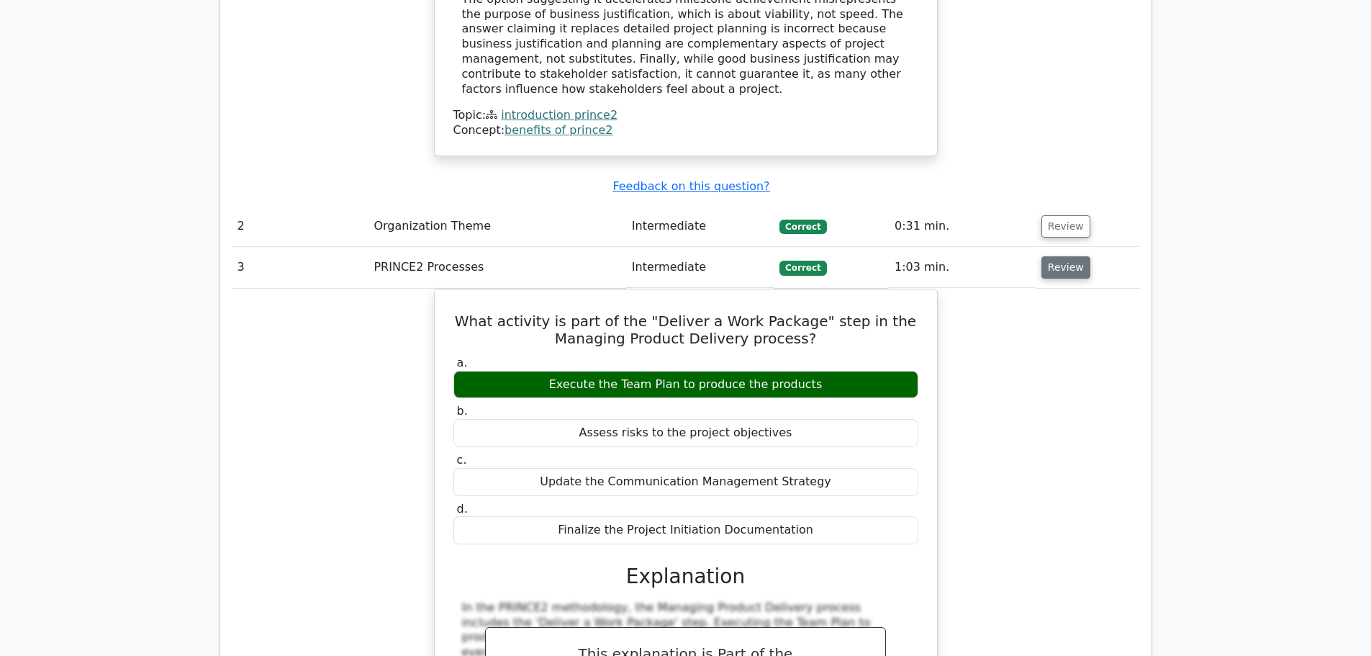
click at [1064, 256] on button "Review" at bounding box center [1065, 267] width 49 height 22
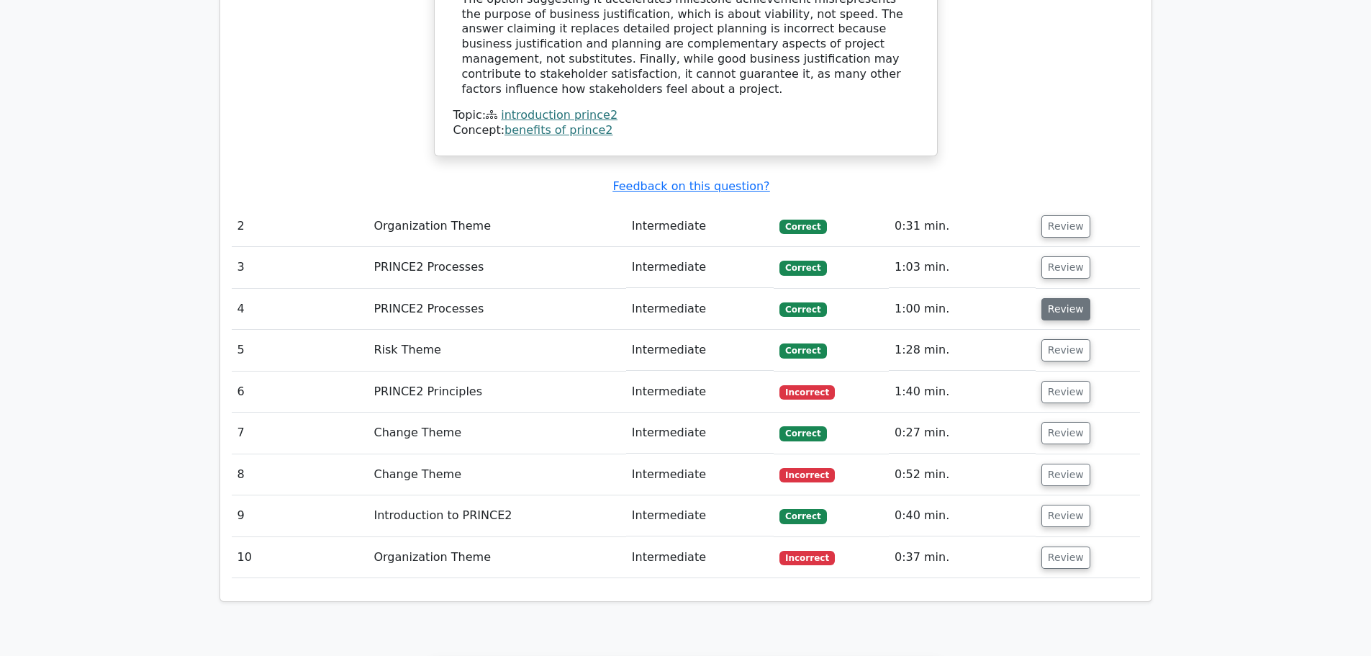
click at [1061, 298] on button "Review" at bounding box center [1065, 309] width 49 height 22
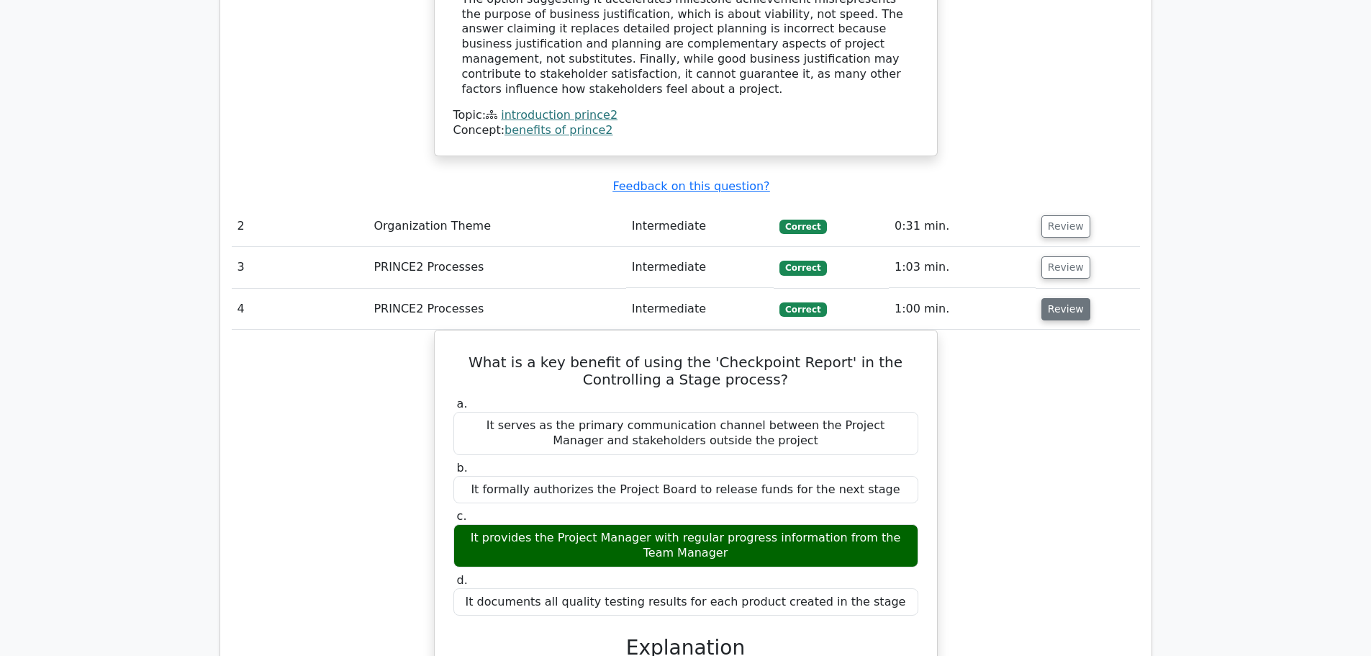
click at [1059, 298] on button "Review" at bounding box center [1065, 309] width 49 height 22
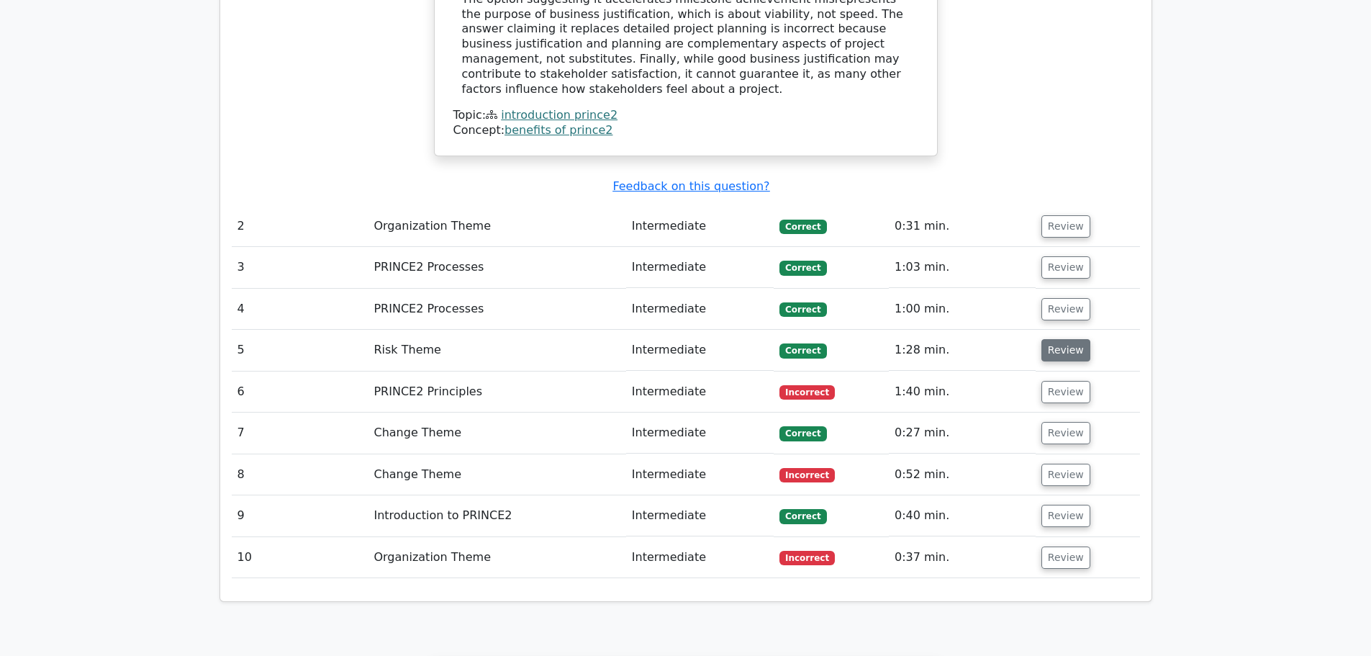
click at [1052, 339] on button "Review" at bounding box center [1065, 350] width 49 height 22
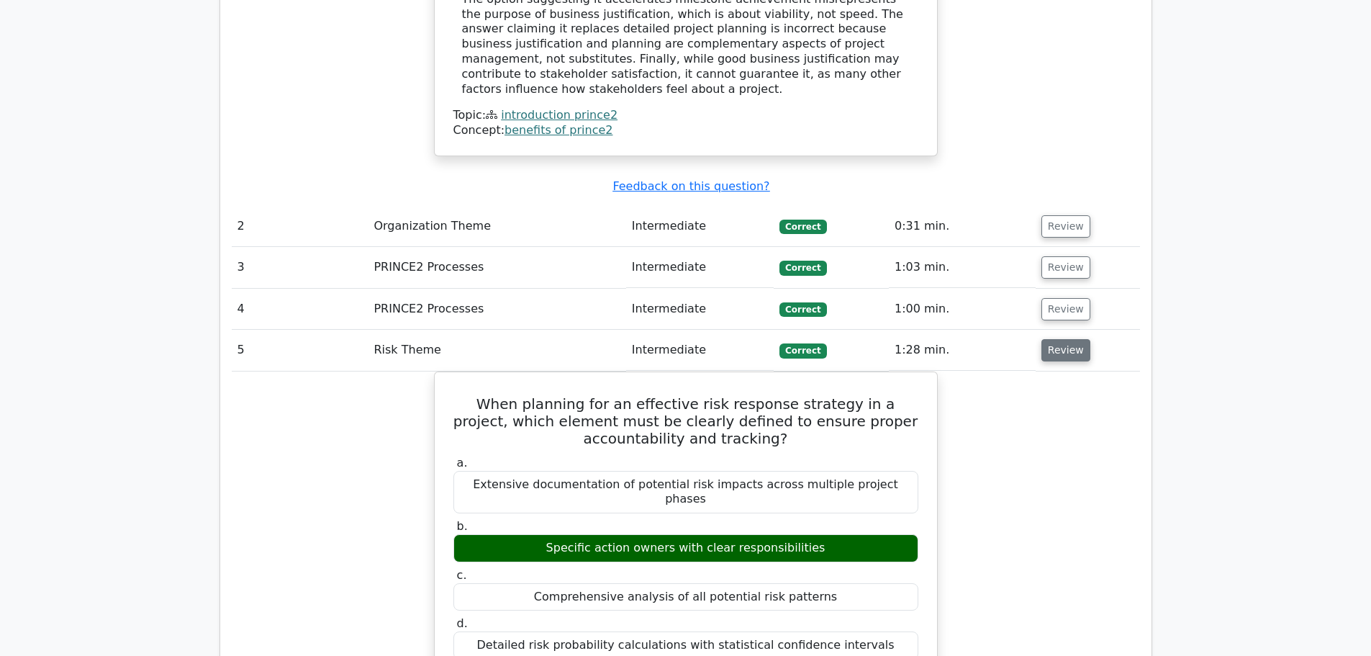
click at [1059, 339] on button "Review" at bounding box center [1065, 350] width 49 height 22
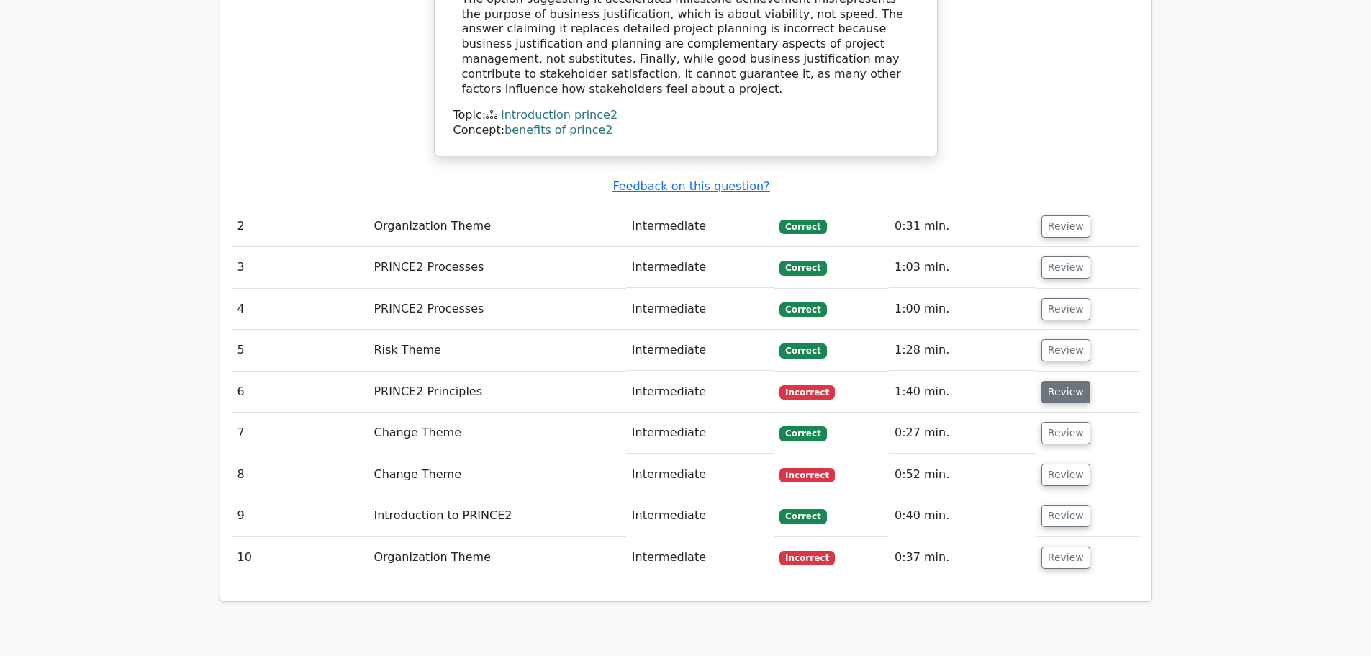
click at [1059, 381] on button "Review" at bounding box center [1065, 392] width 49 height 22
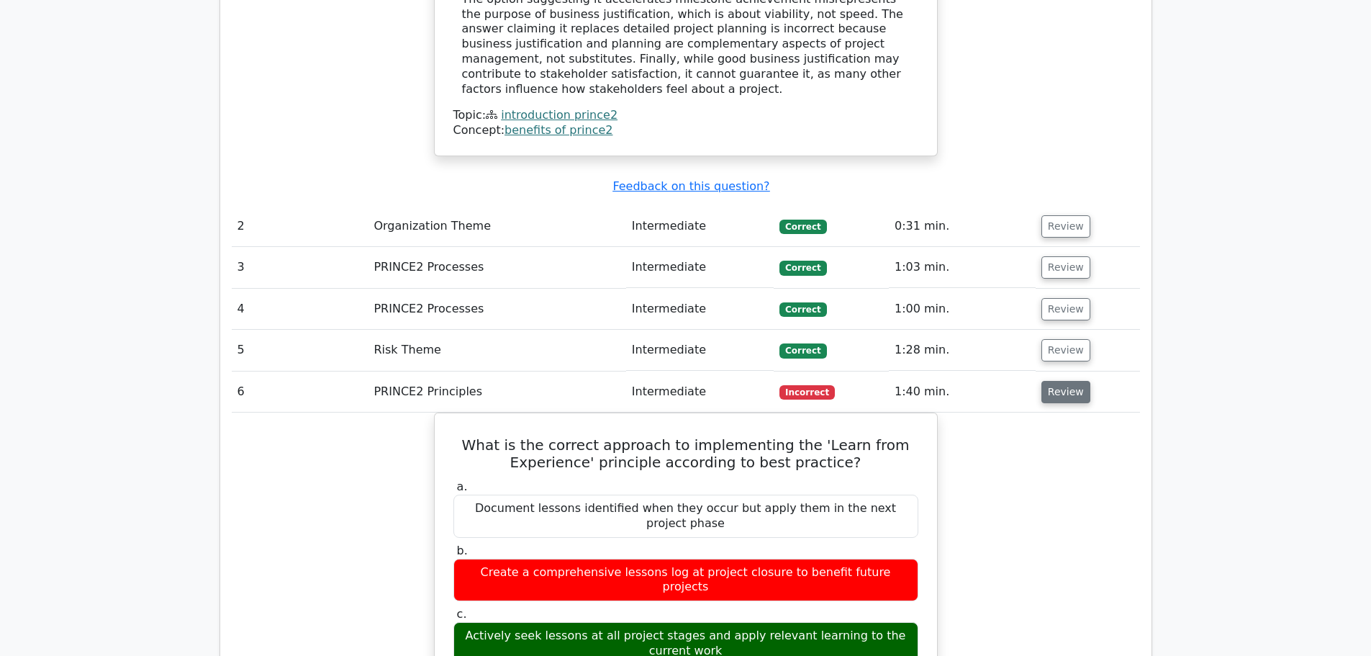
click at [1068, 381] on button "Review" at bounding box center [1065, 392] width 49 height 22
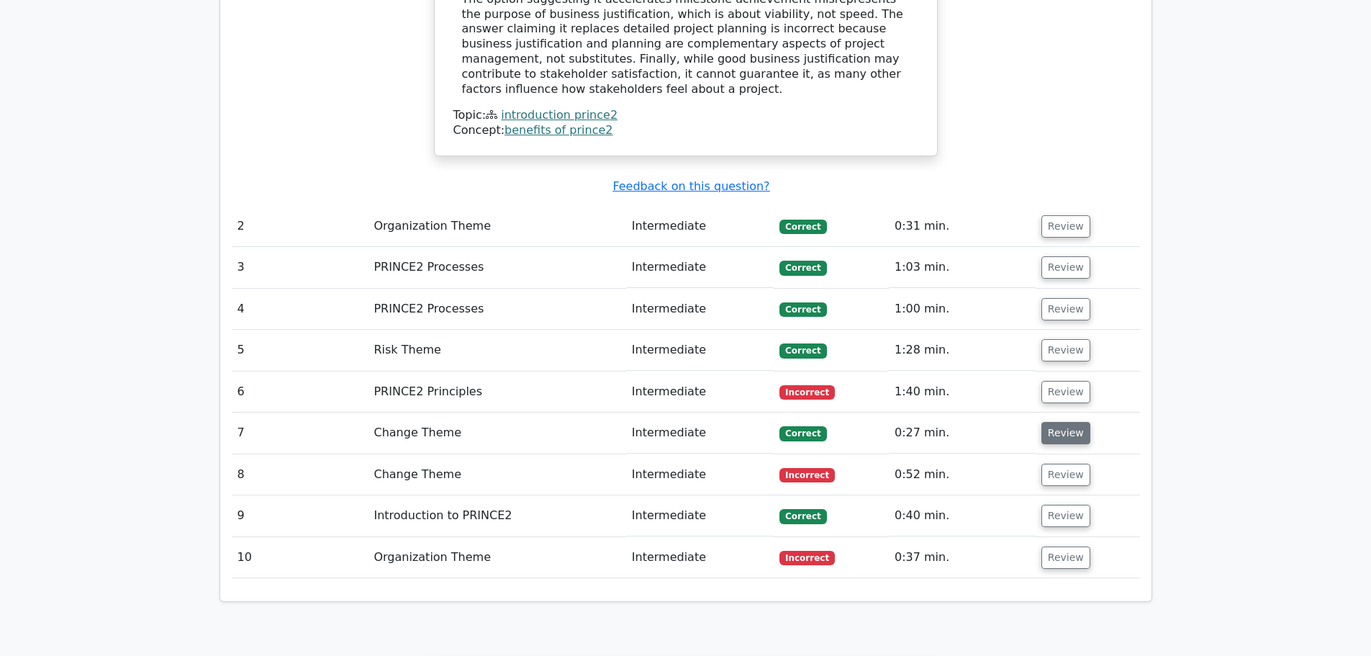
click at [1054, 422] on button "Review" at bounding box center [1065, 433] width 49 height 22
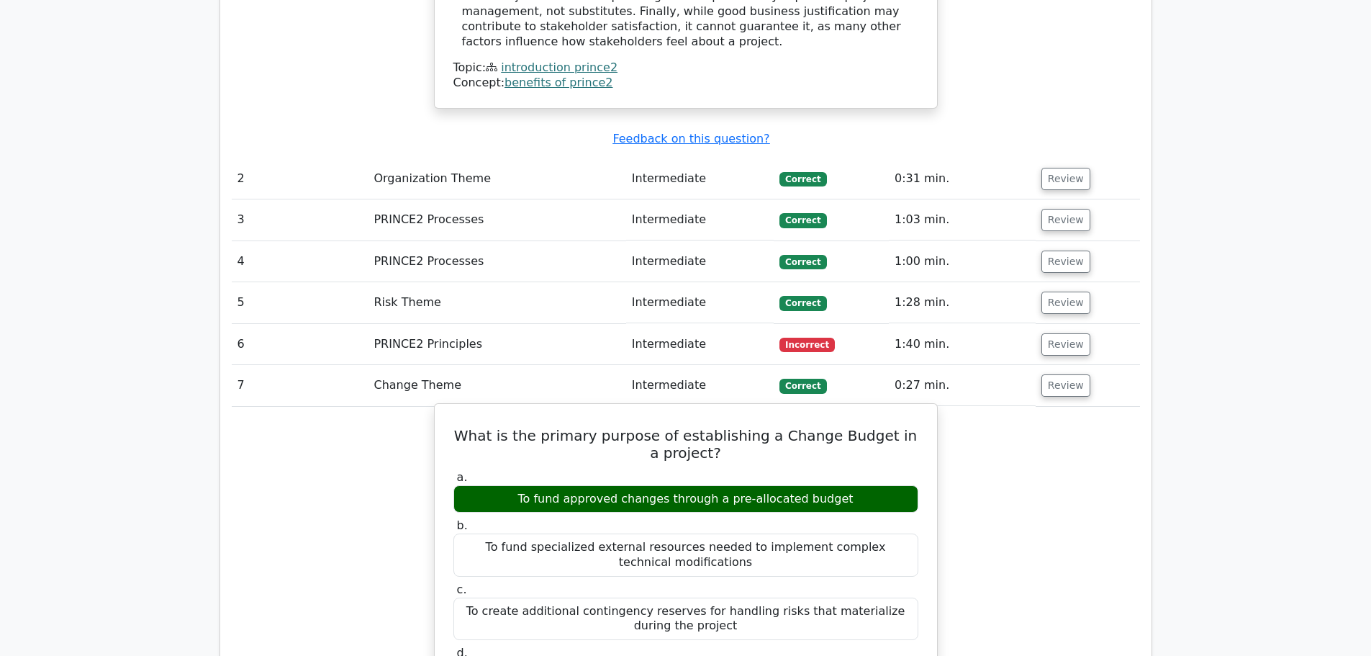
scroll to position [1727, 0]
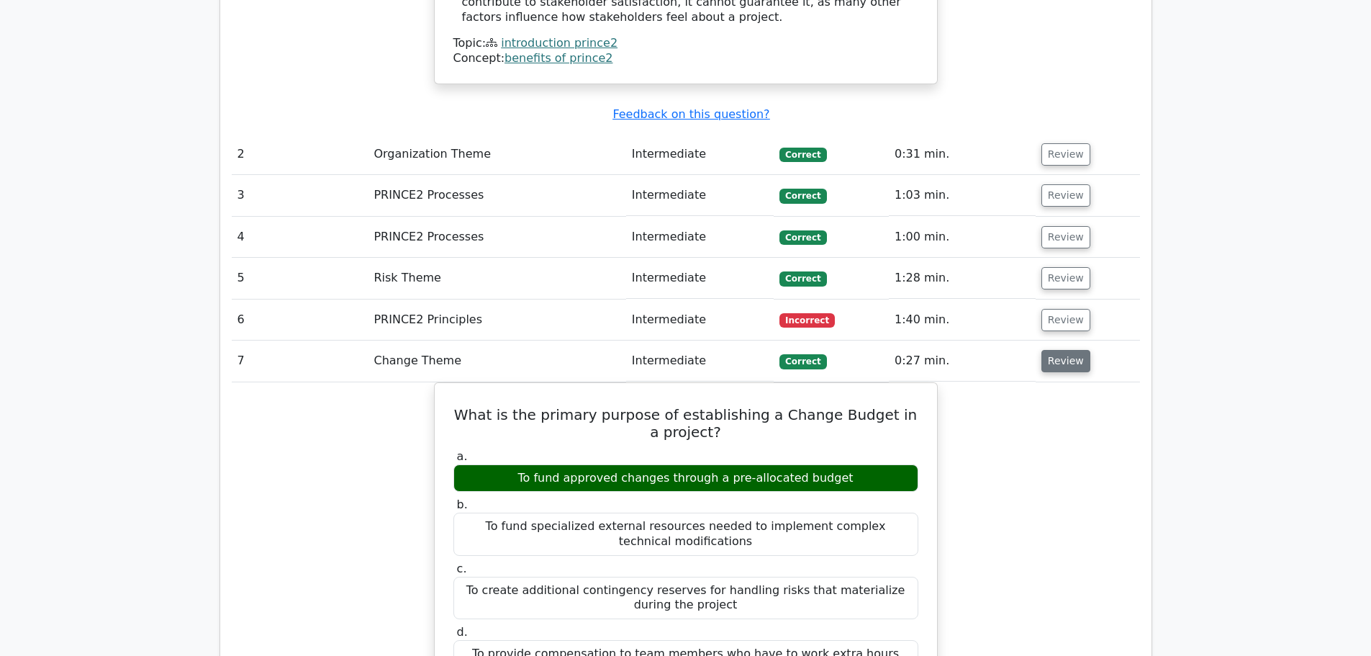
click at [1070, 350] on button "Review" at bounding box center [1065, 361] width 49 height 22
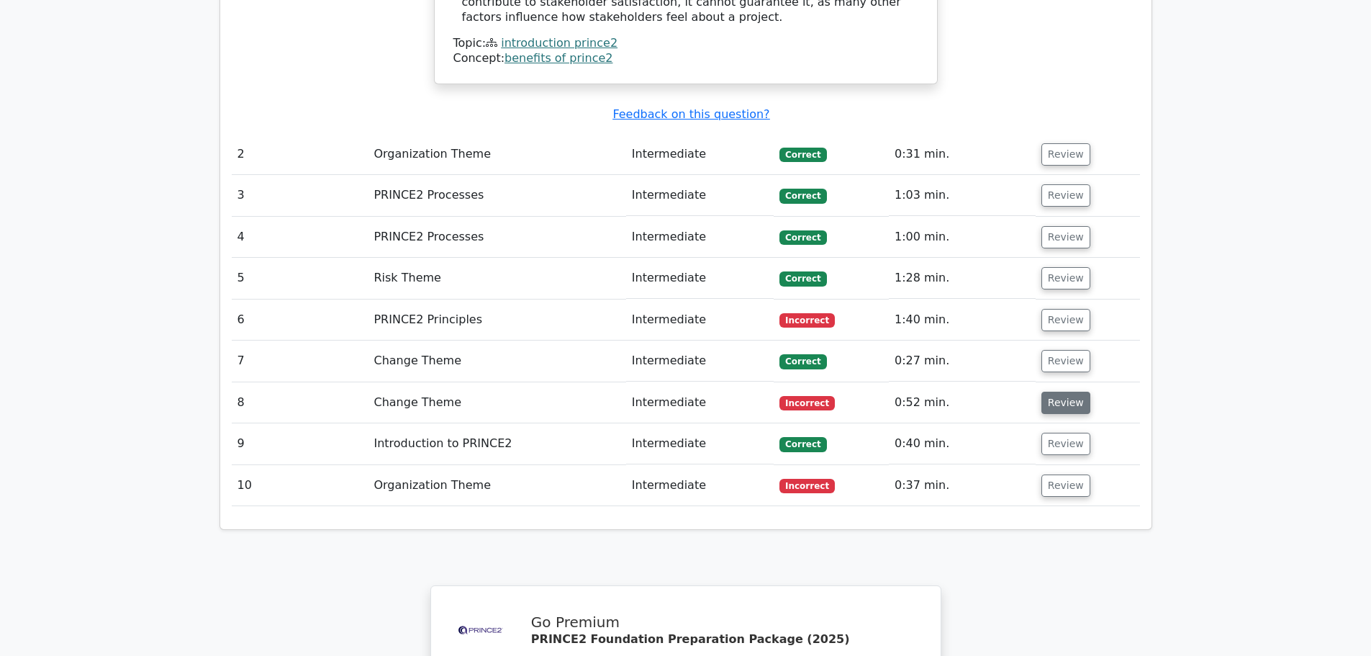
click at [1060, 391] on button "Review" at bounding box center [1065, 402] width 49 height 22
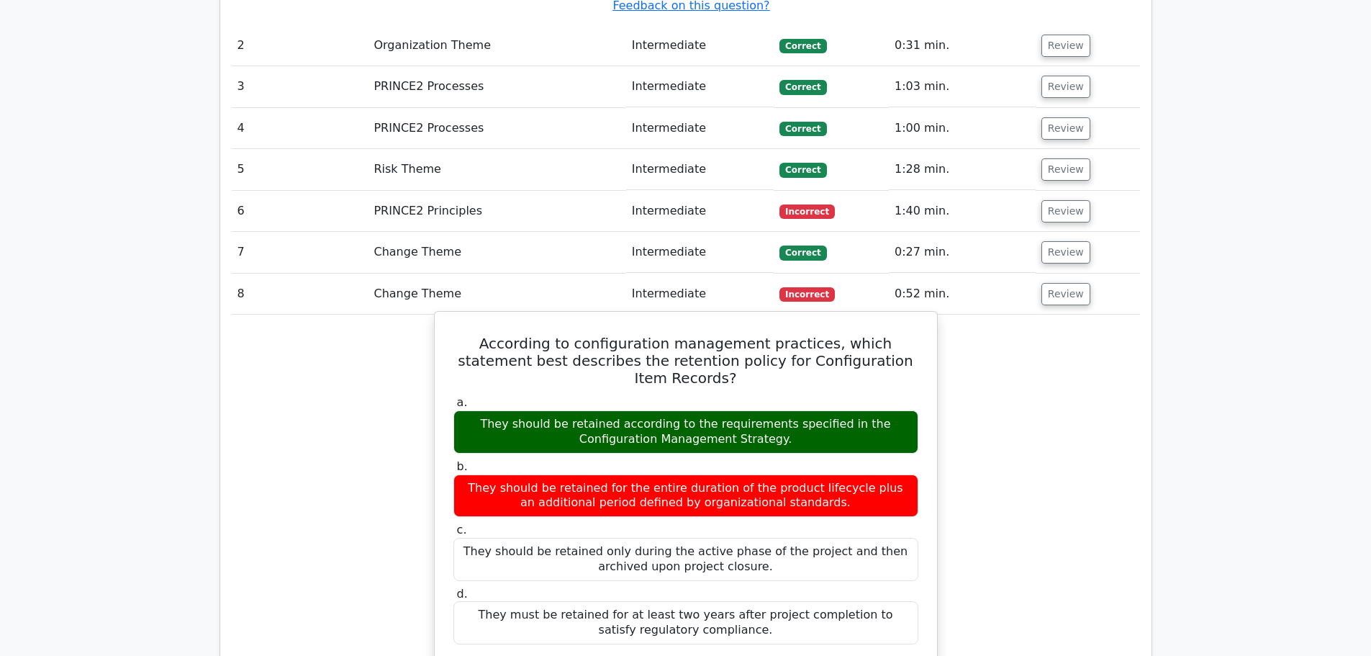
scroll to position [1871, 0]
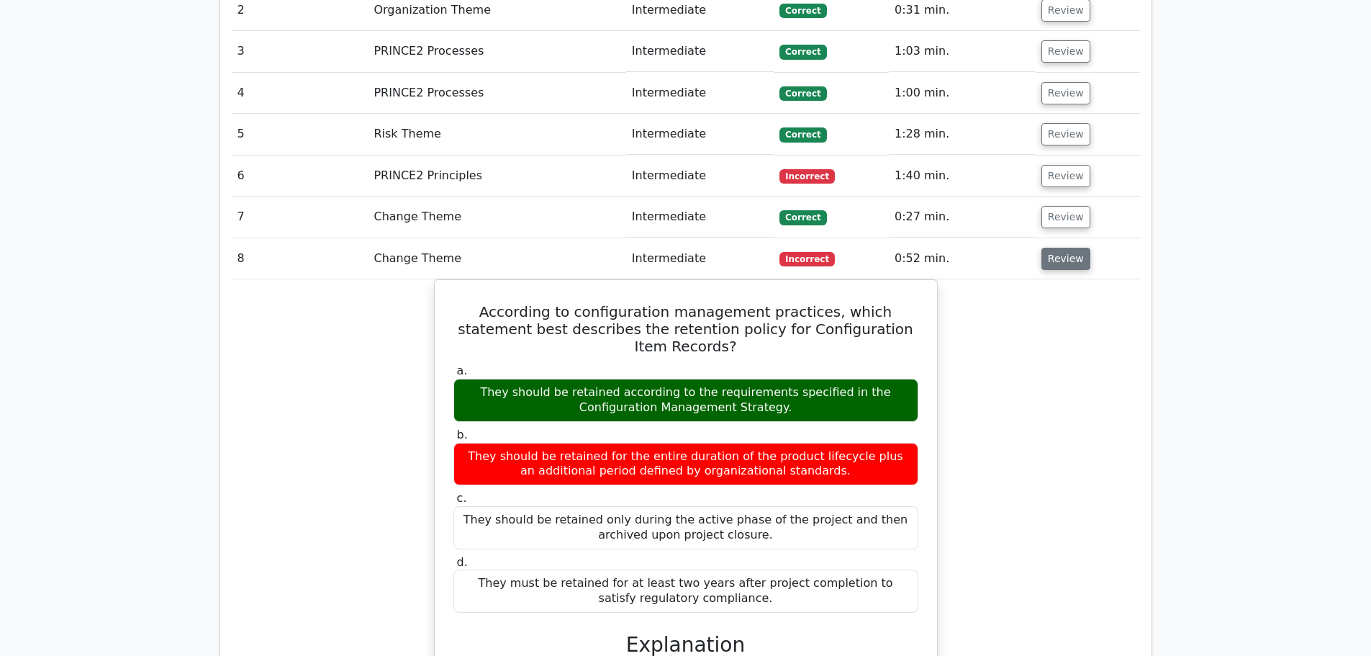
click at [1050, 248] on button "Review" at bounding box center [1065, 259] width 49 height 22
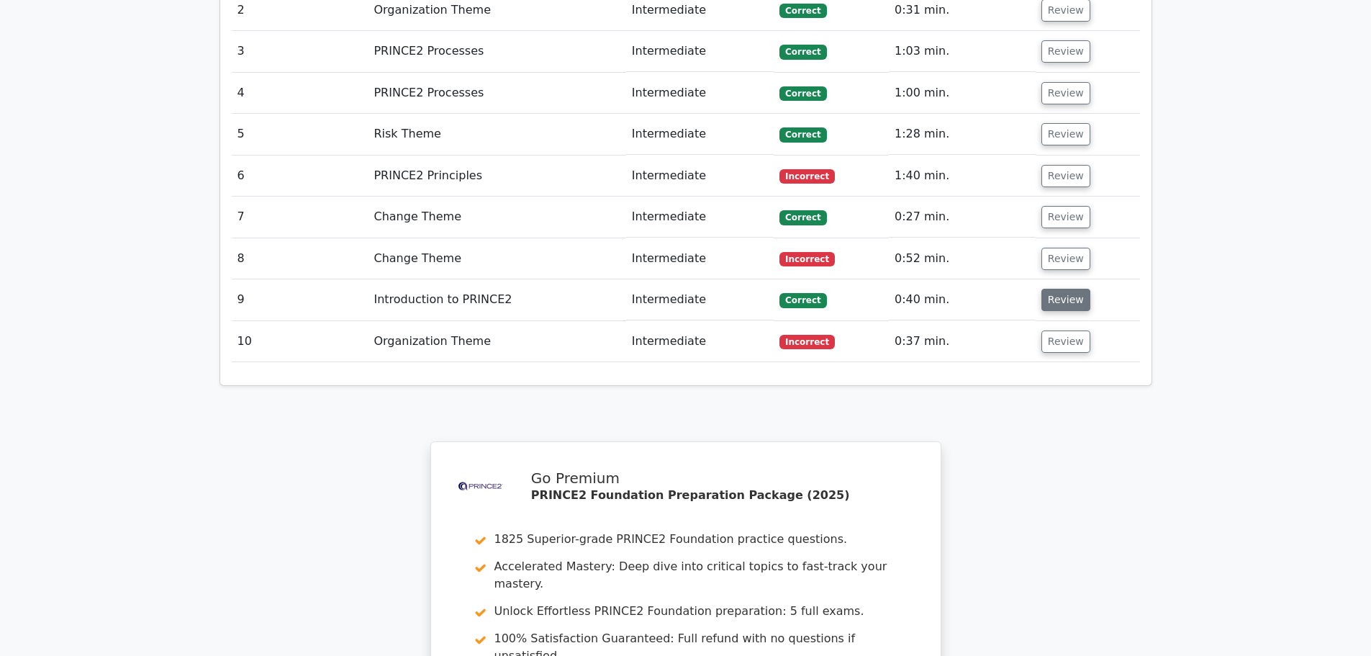
click at [1060, 289] on button "Review" at bounding box center [1065, 300] width 49 height 22
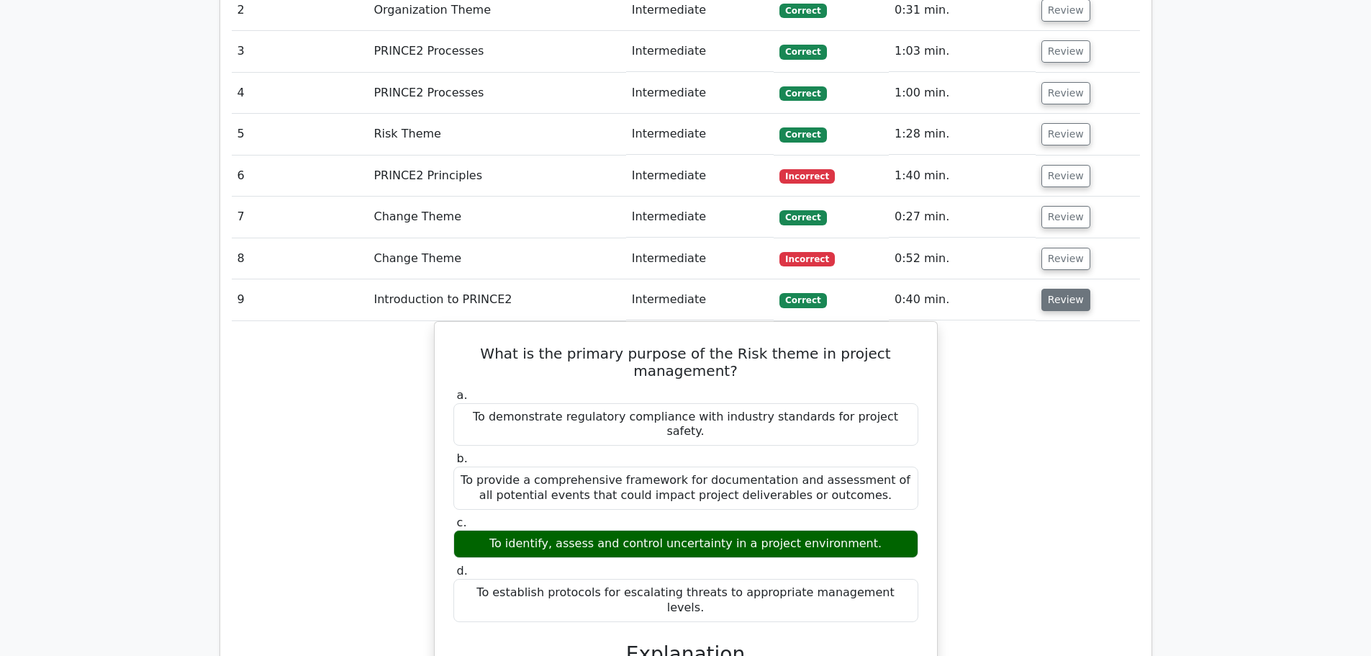
click at [1056, 289] on button "Review" at bounding box center [1065, 300] width 49 height 22
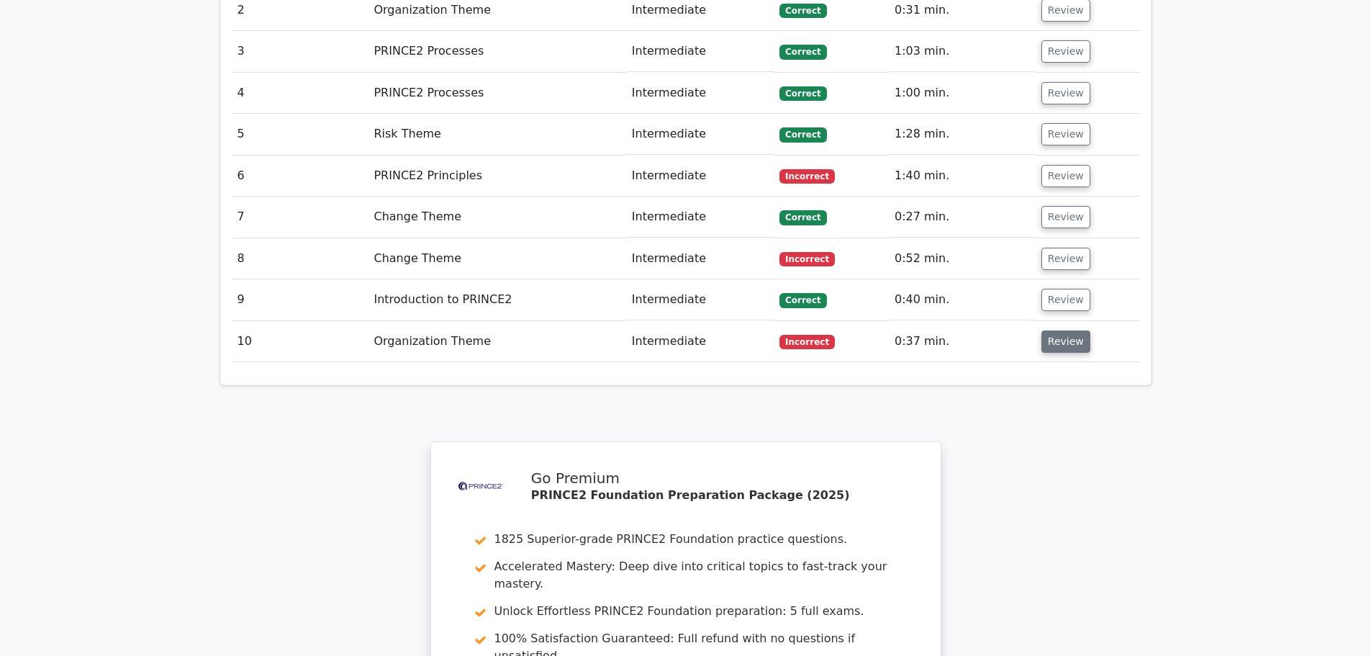
click at [1052, 330] on button "Review" at bounding box center [1065, 341] width 49 height 22
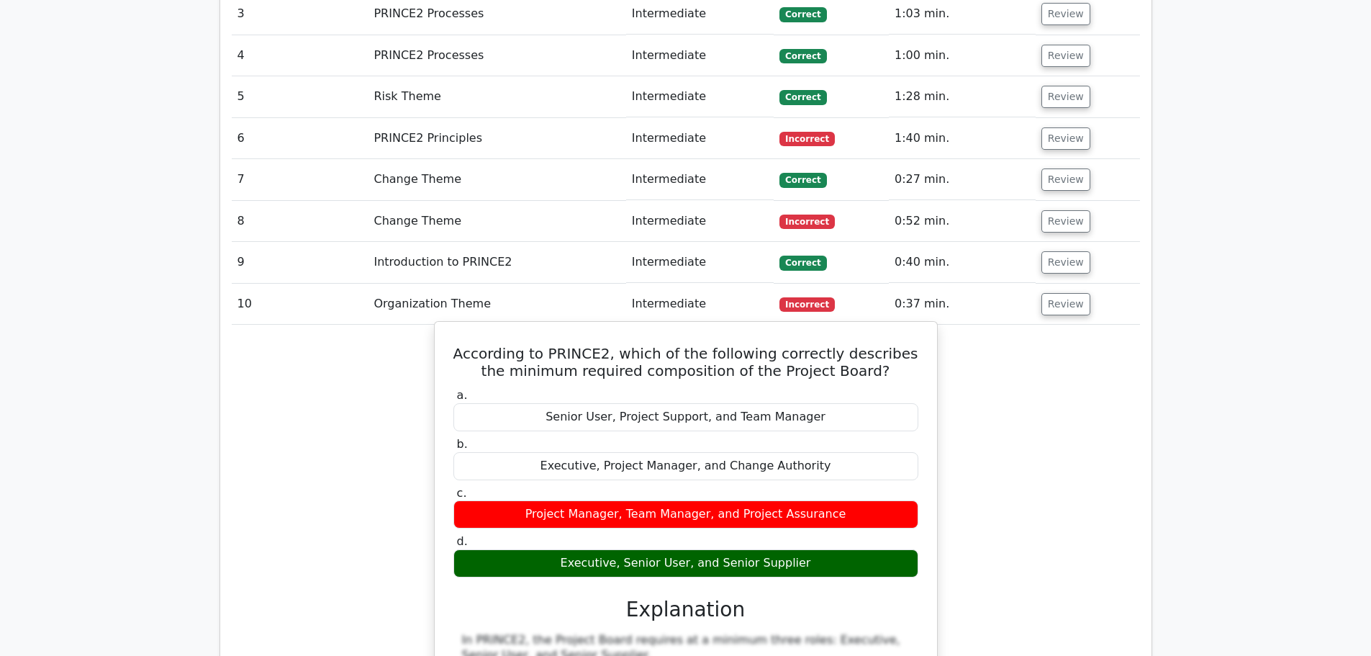
scroll to position [1943, 0]
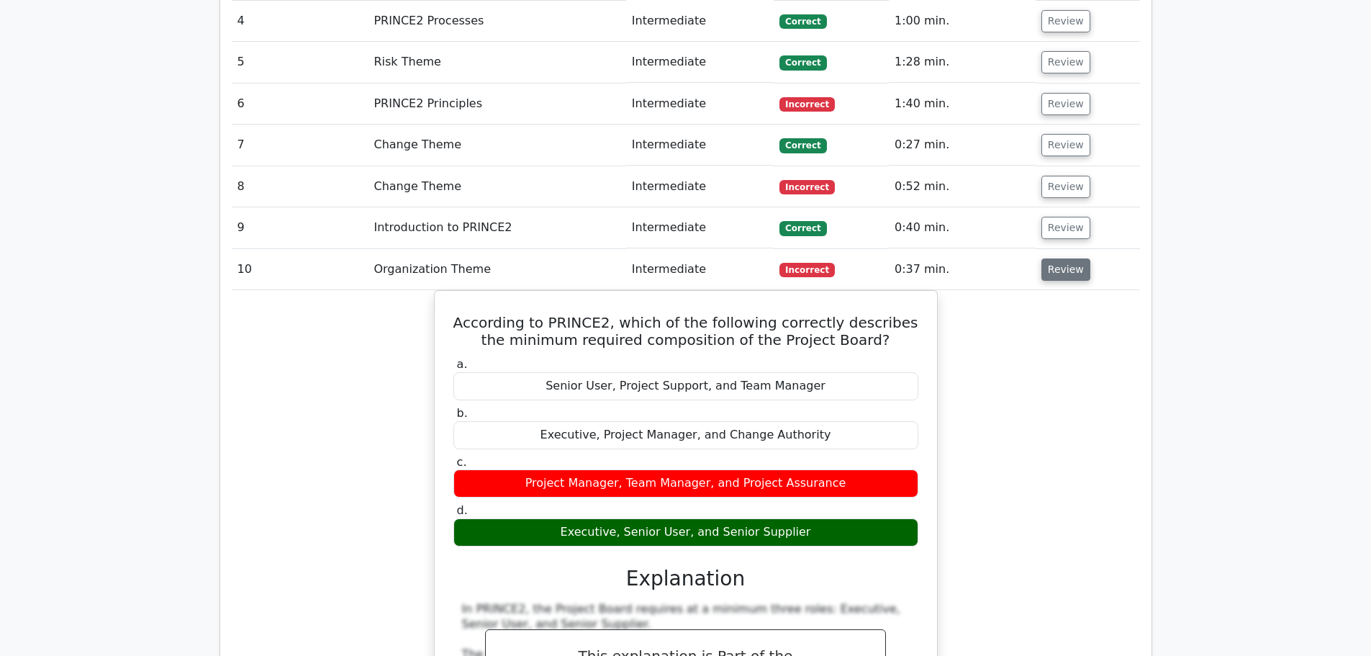
click at [1071, 258] on button "Review" at bounding box center [1065, 269] width 49 height 22
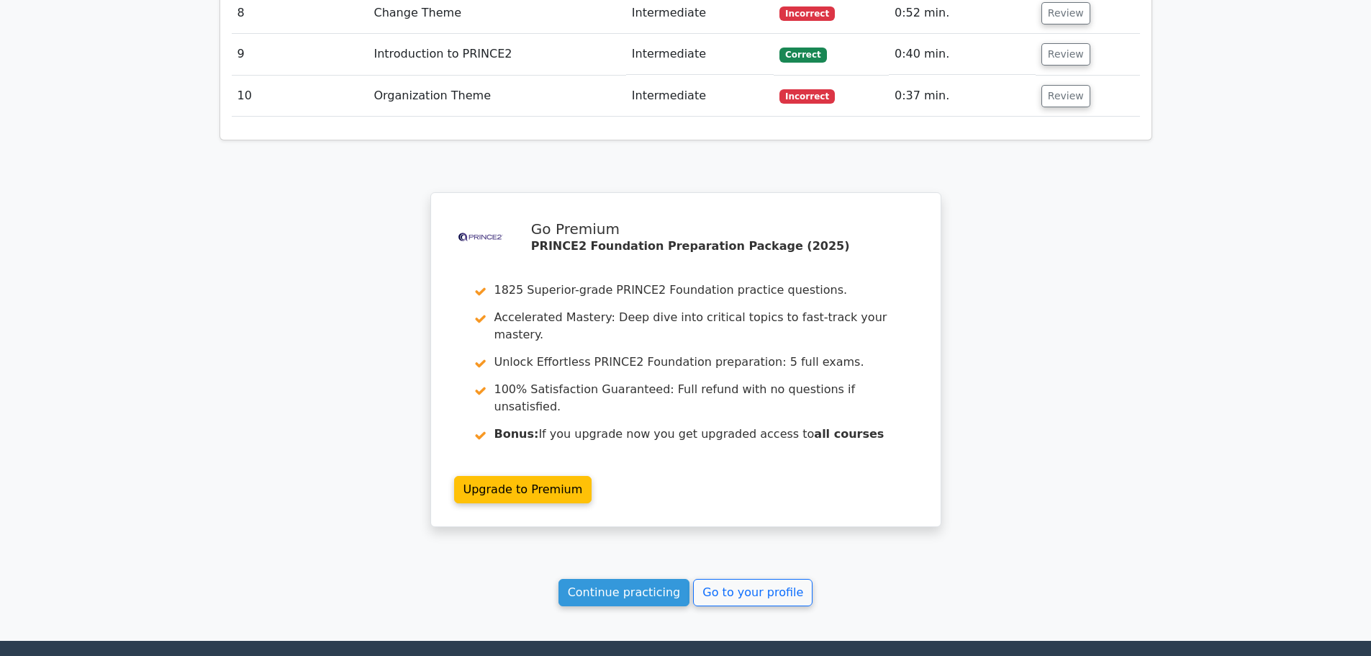
scroll to position [2202, 0]
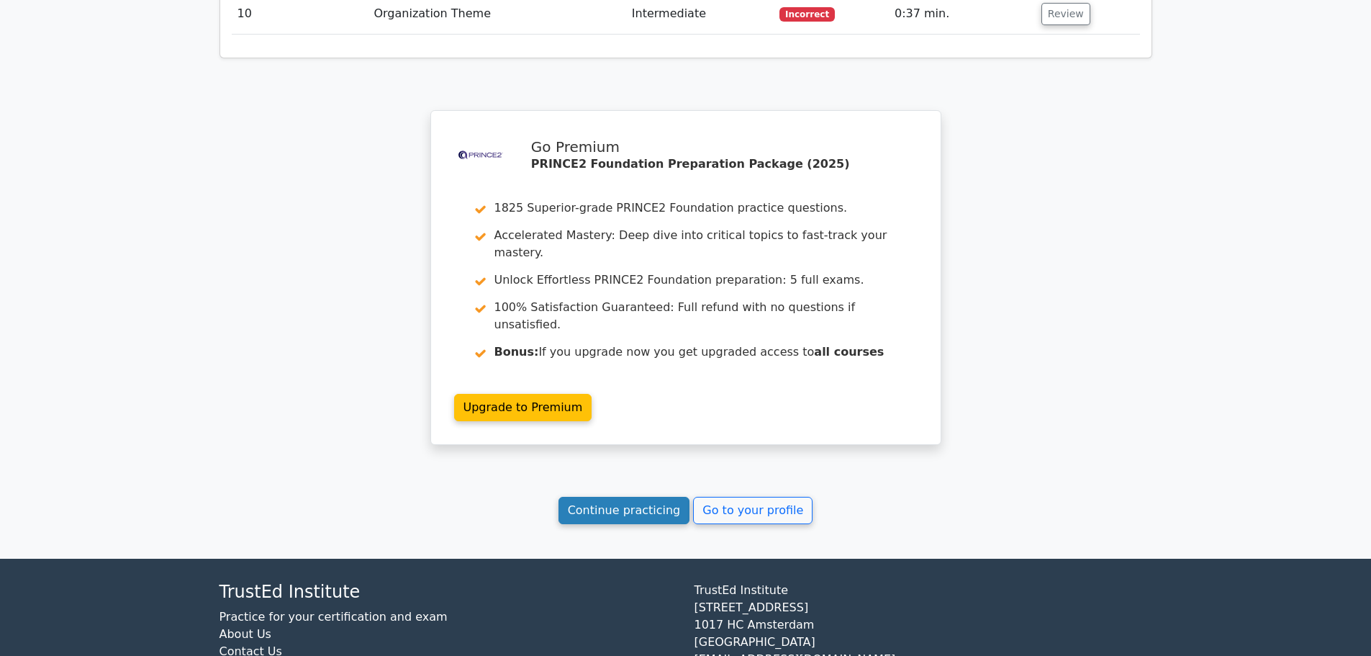
click at [641, 497] on link "Continue practicing" at bounding box center [624, 510] width 132 height 27
